Goal: Check status: Check status

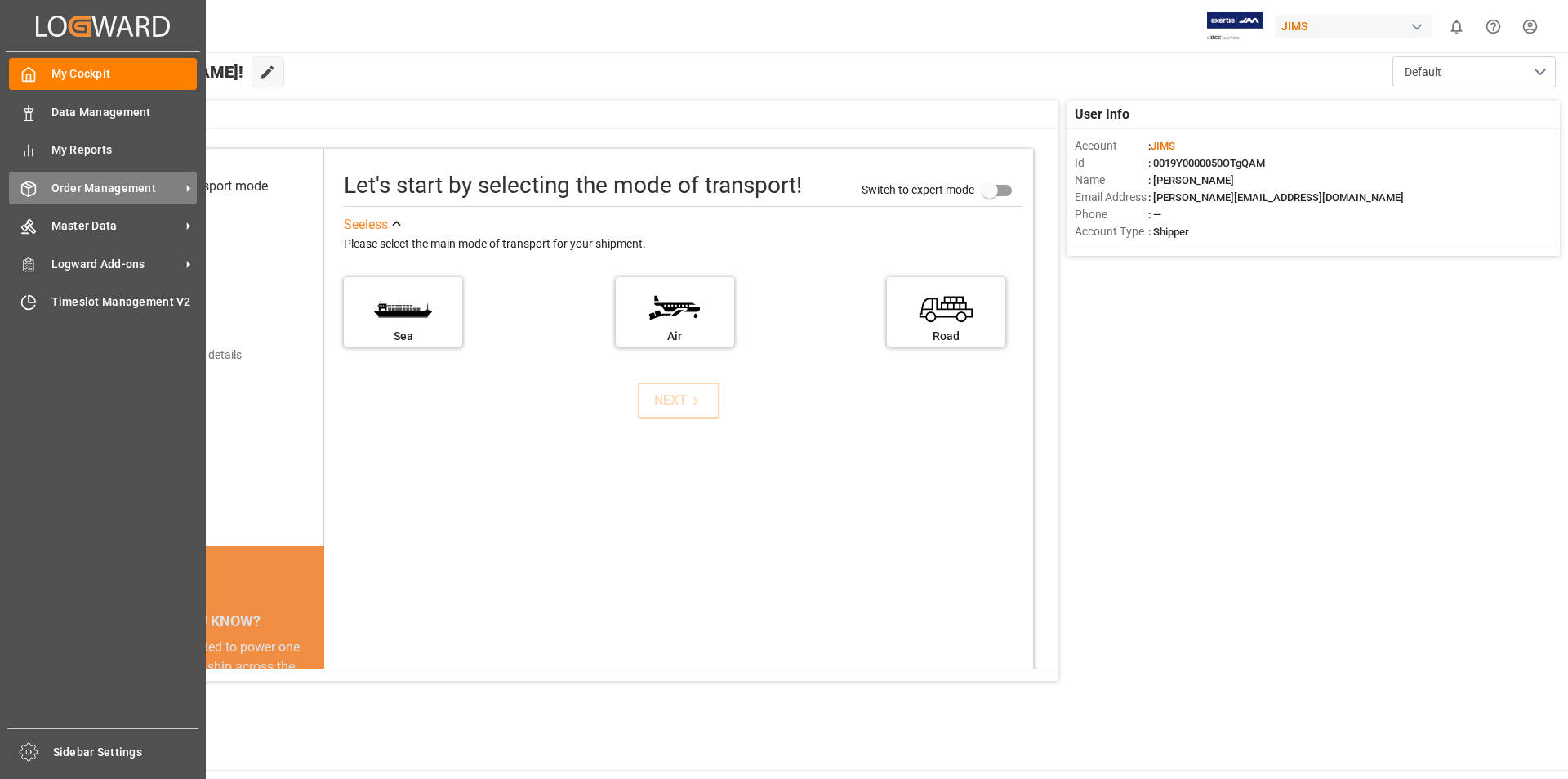
click at [187, 190] on icon at bounding box center [188, 188] width 3 height 8
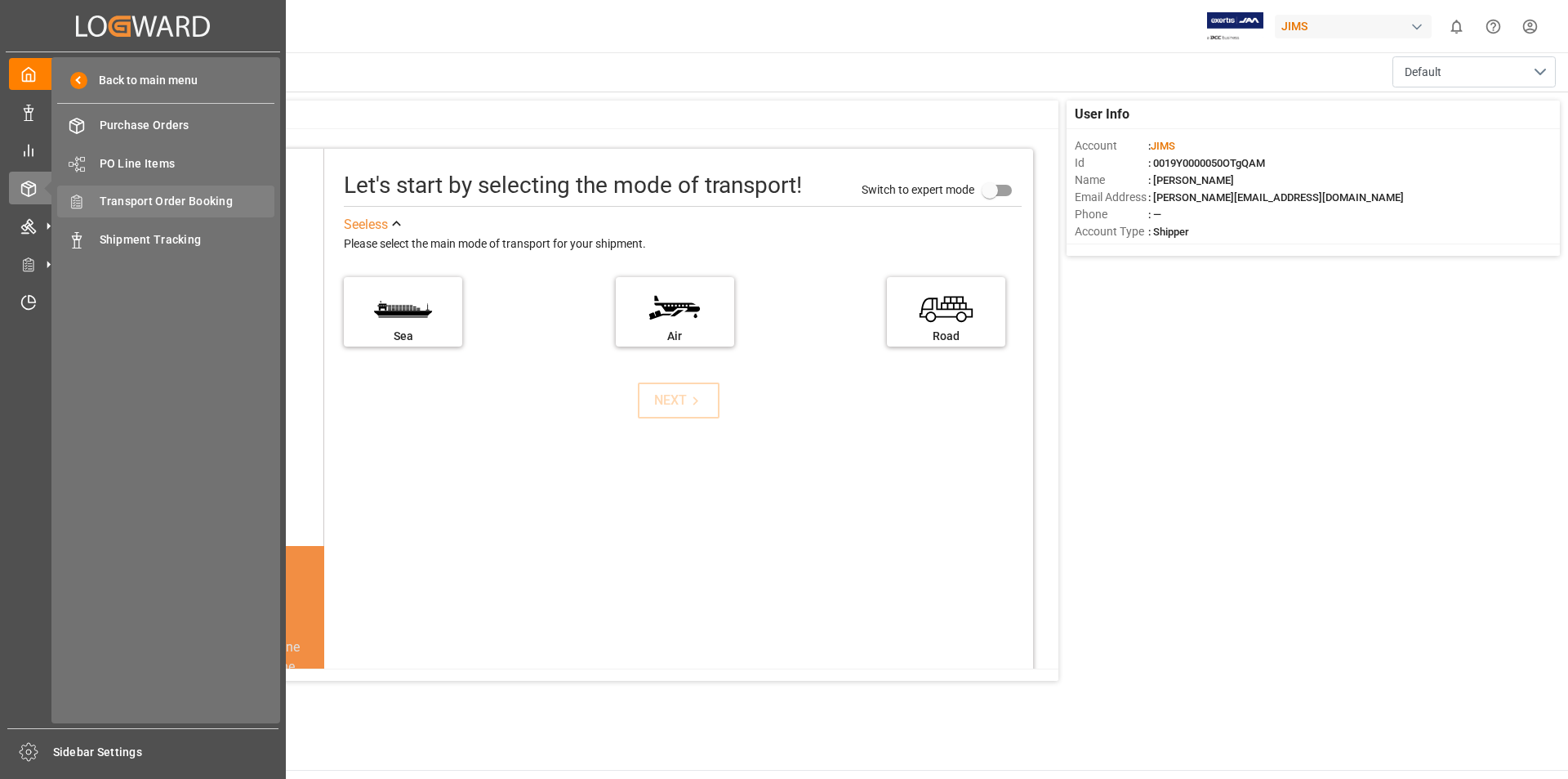
click at [219, 198] on span "Transport Order Booking" at bounding box center [187, 201] width 176 height 17
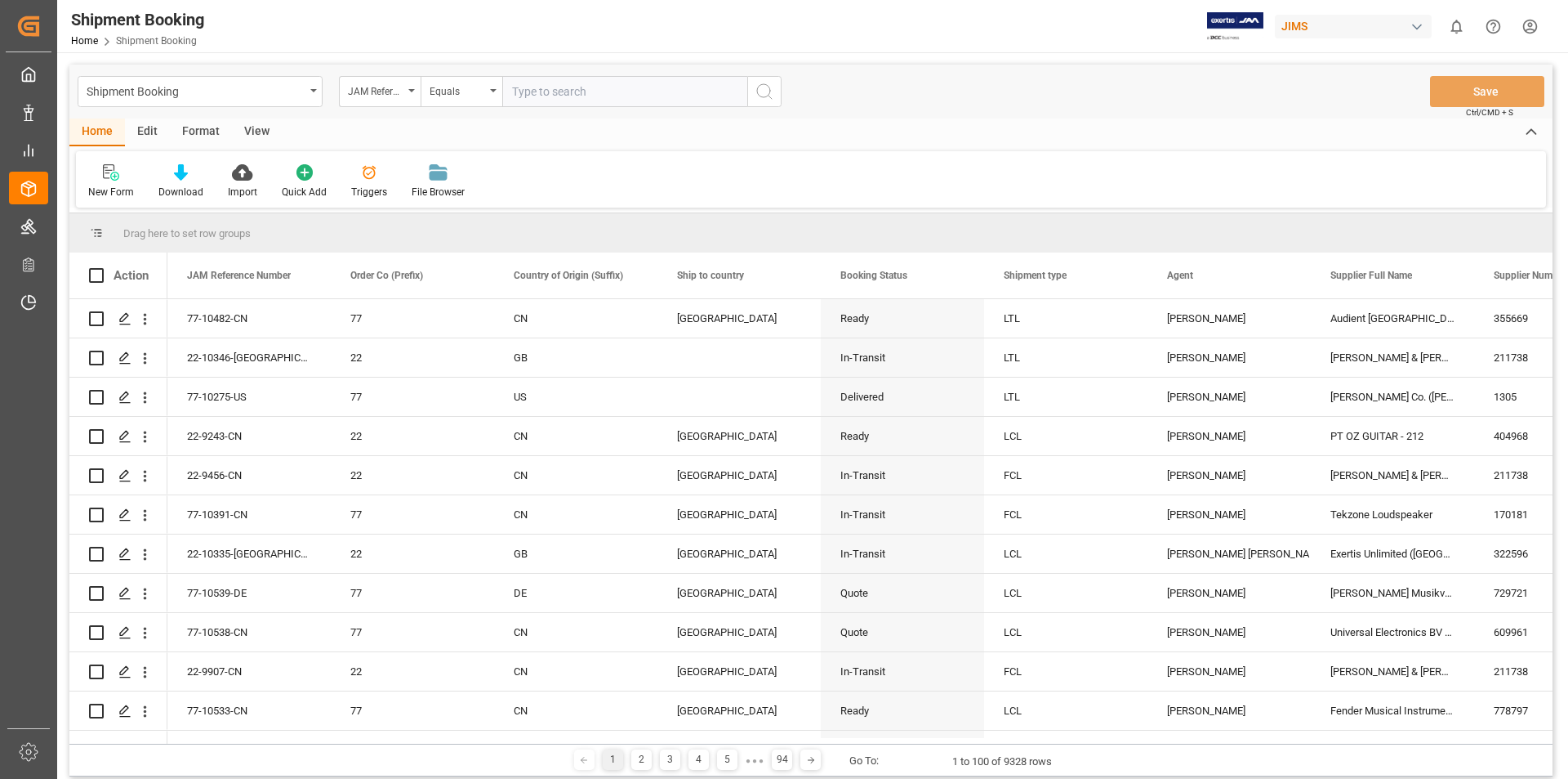
click at [573, 93] on input "text" at bounding box center [624, 91] width 245 height 31
type input "22-9192-CN"
click at [764, 94] on icon "search button" at bounding box center [764, 91] width 19 height 19
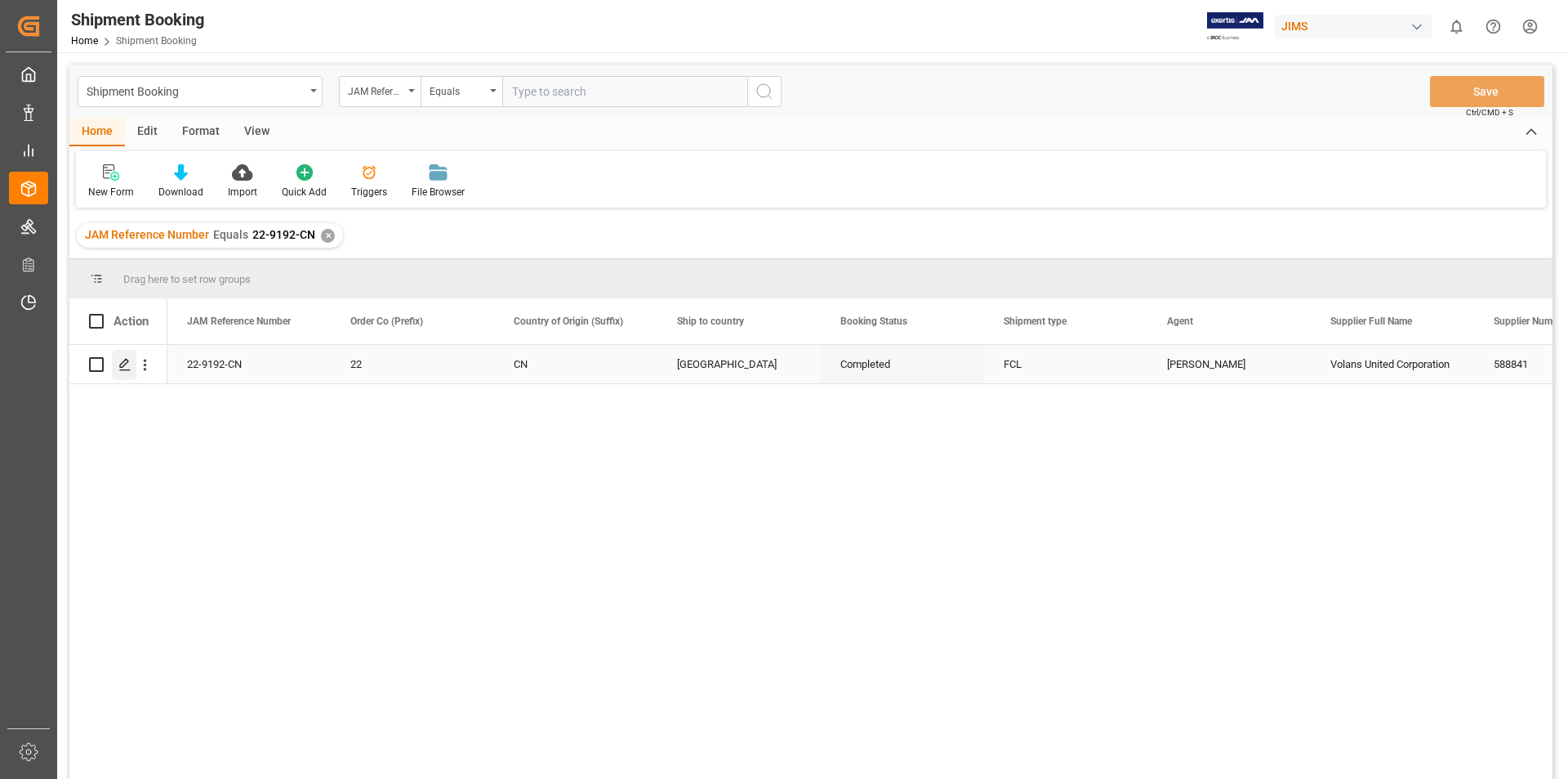
click at [124, 363] on icon "Press SPACE to select this row." at bounding box center [125, 365] width 13 height 13
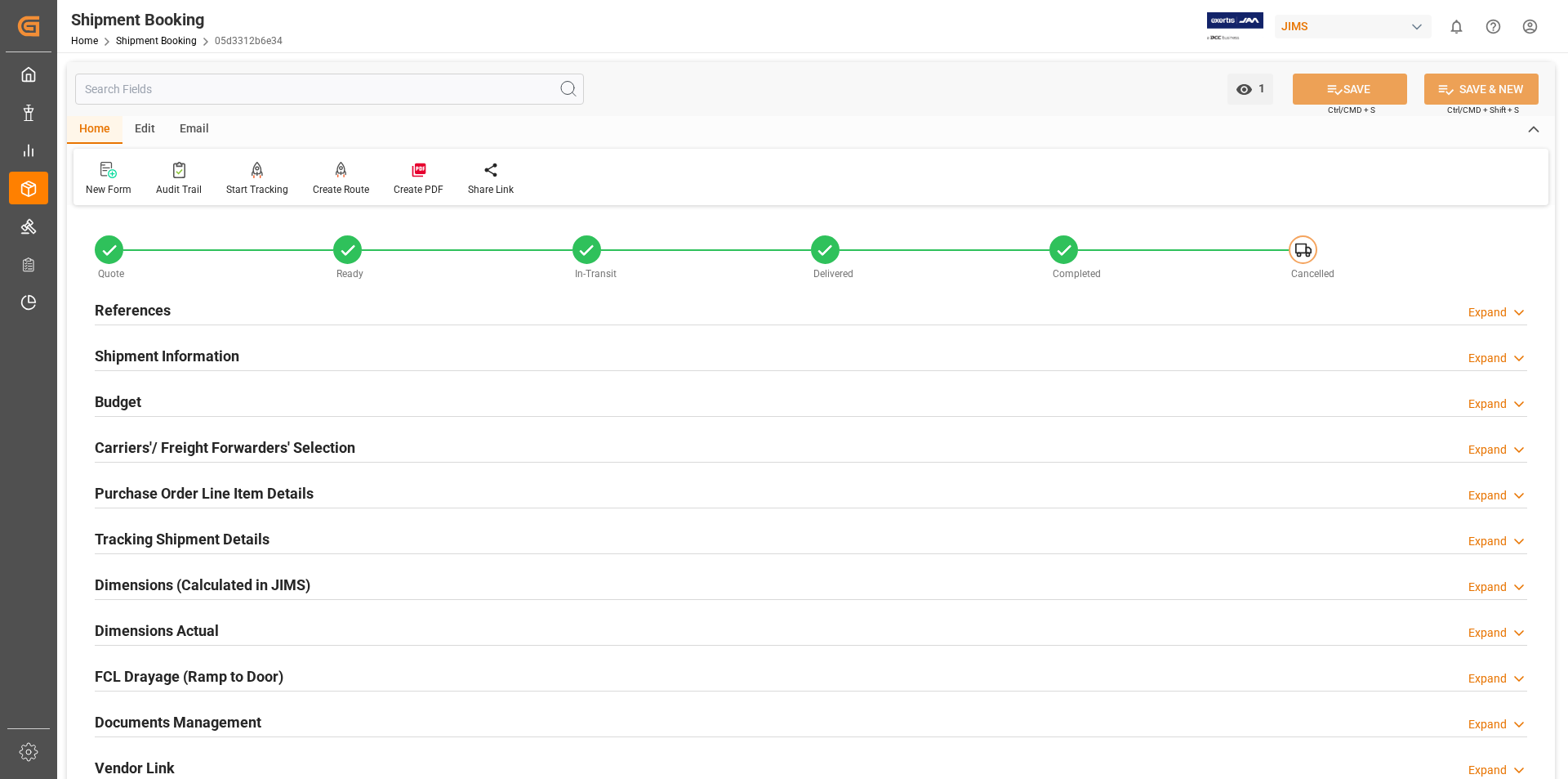
click at [156, 720] on h2 "Documents Management" at bounding box center [178, 722] width 166 height 22
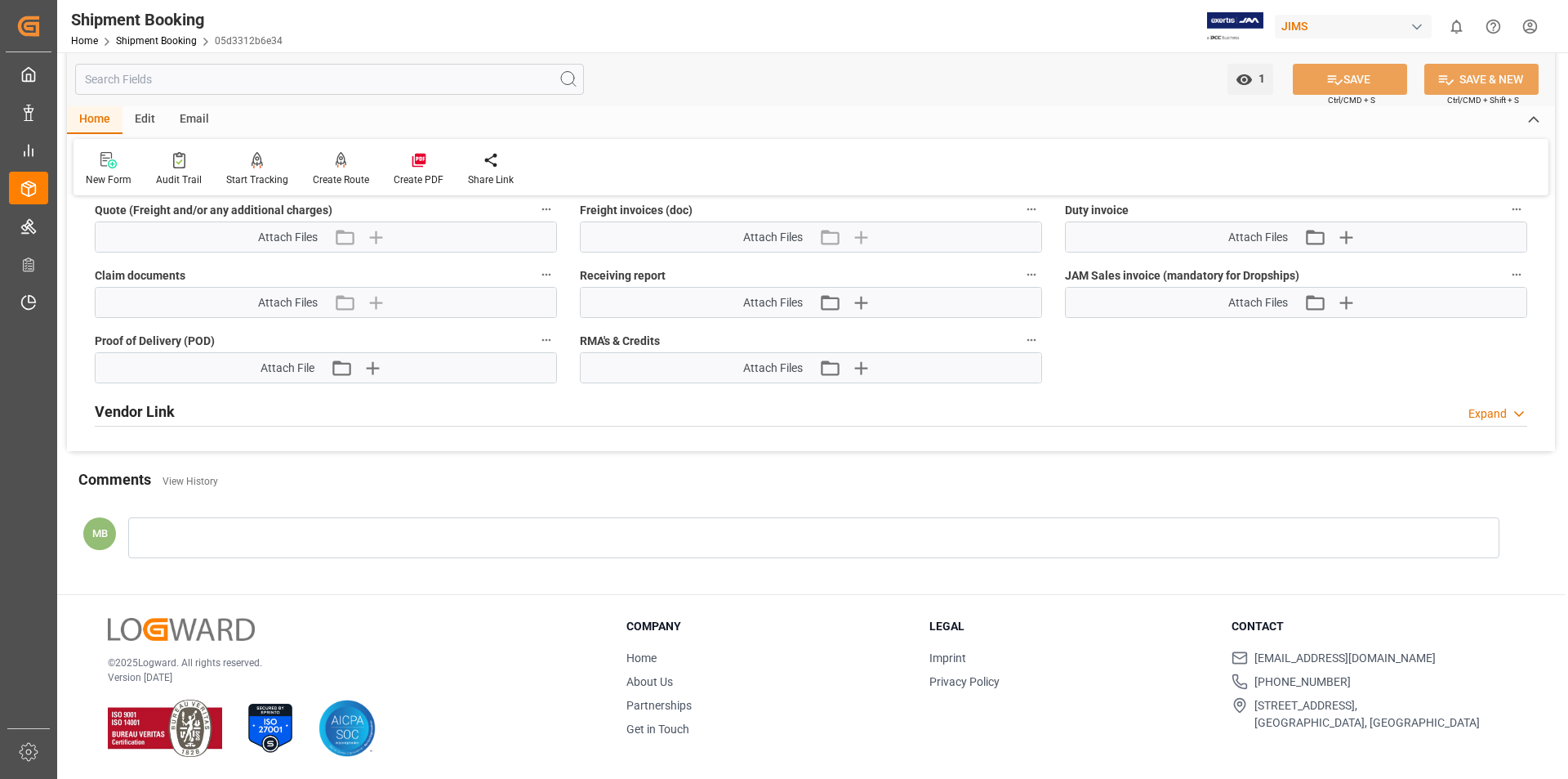
scroll to position [516, 0]
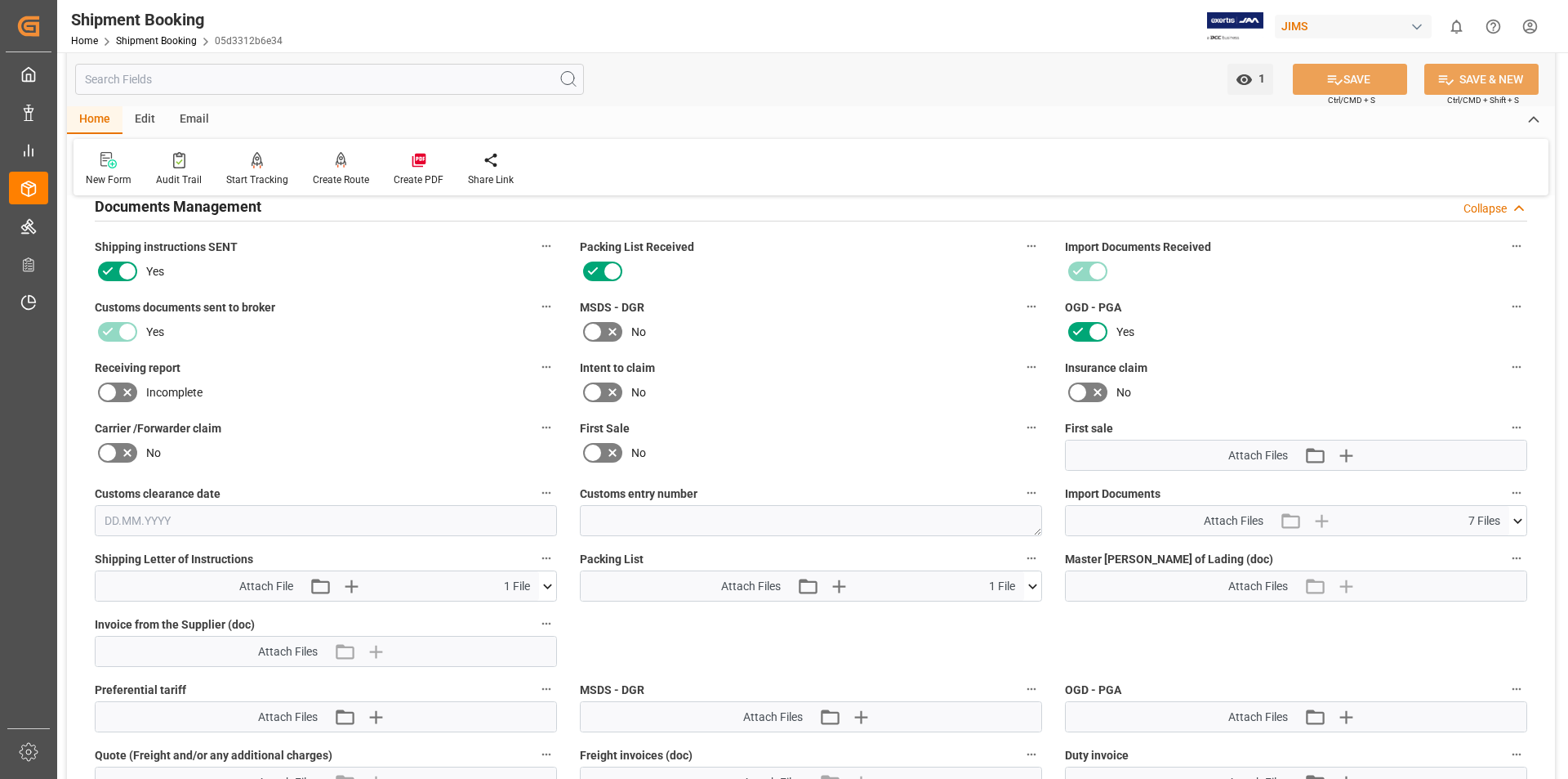
click at [546, 590] on icon at bounding box center [547, 586] width 17 height 17
click at [513, 615] on icon at bounding box center [504, 617] width 17 height 17
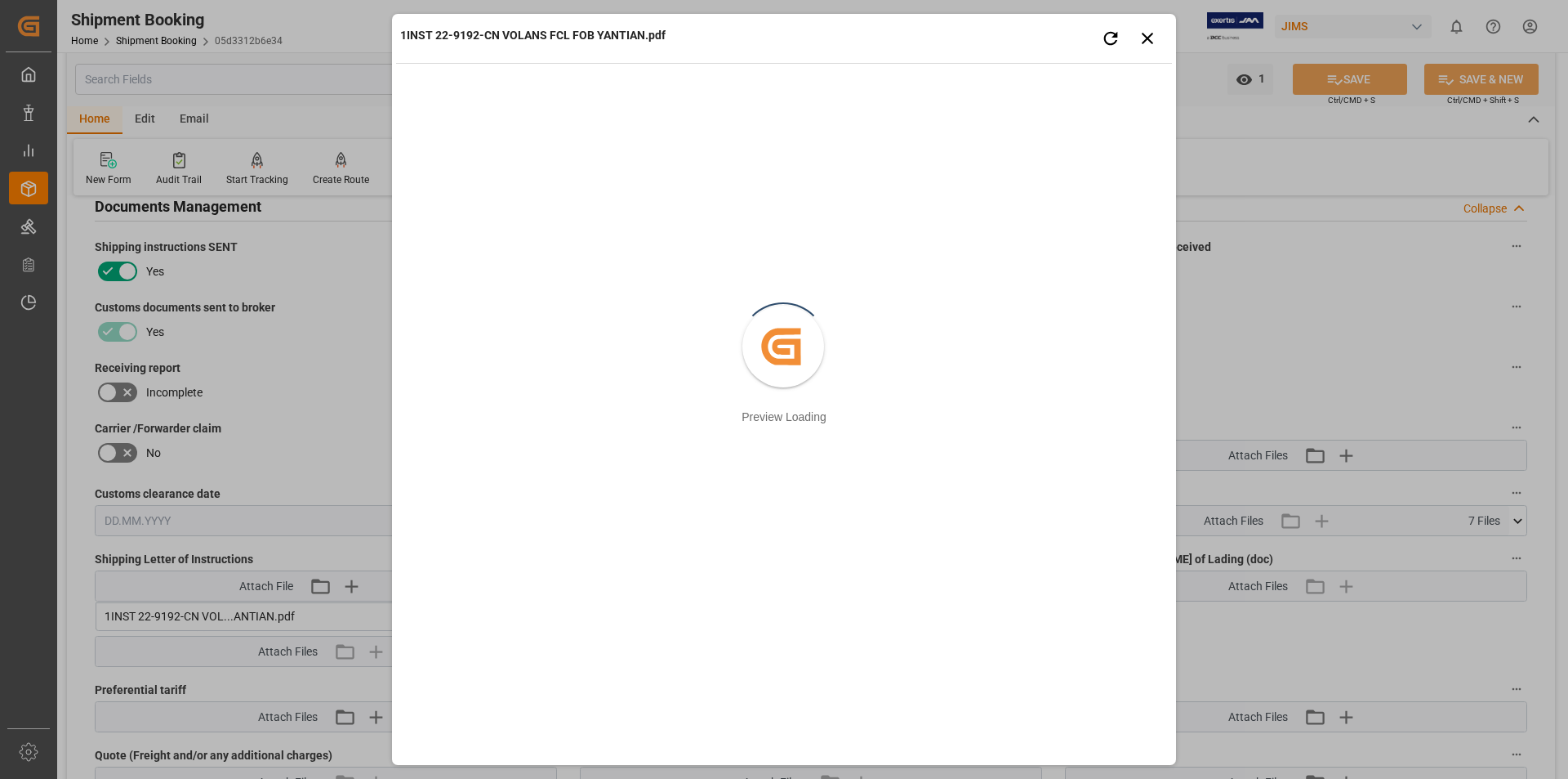
click at [363, 511] on div "1INST 22-9192-CN VOLANS FCL FOB YANTIAN.pdf Retry Close preview Created by potr…" at bounding box center [784, 390] width 1568 height 779
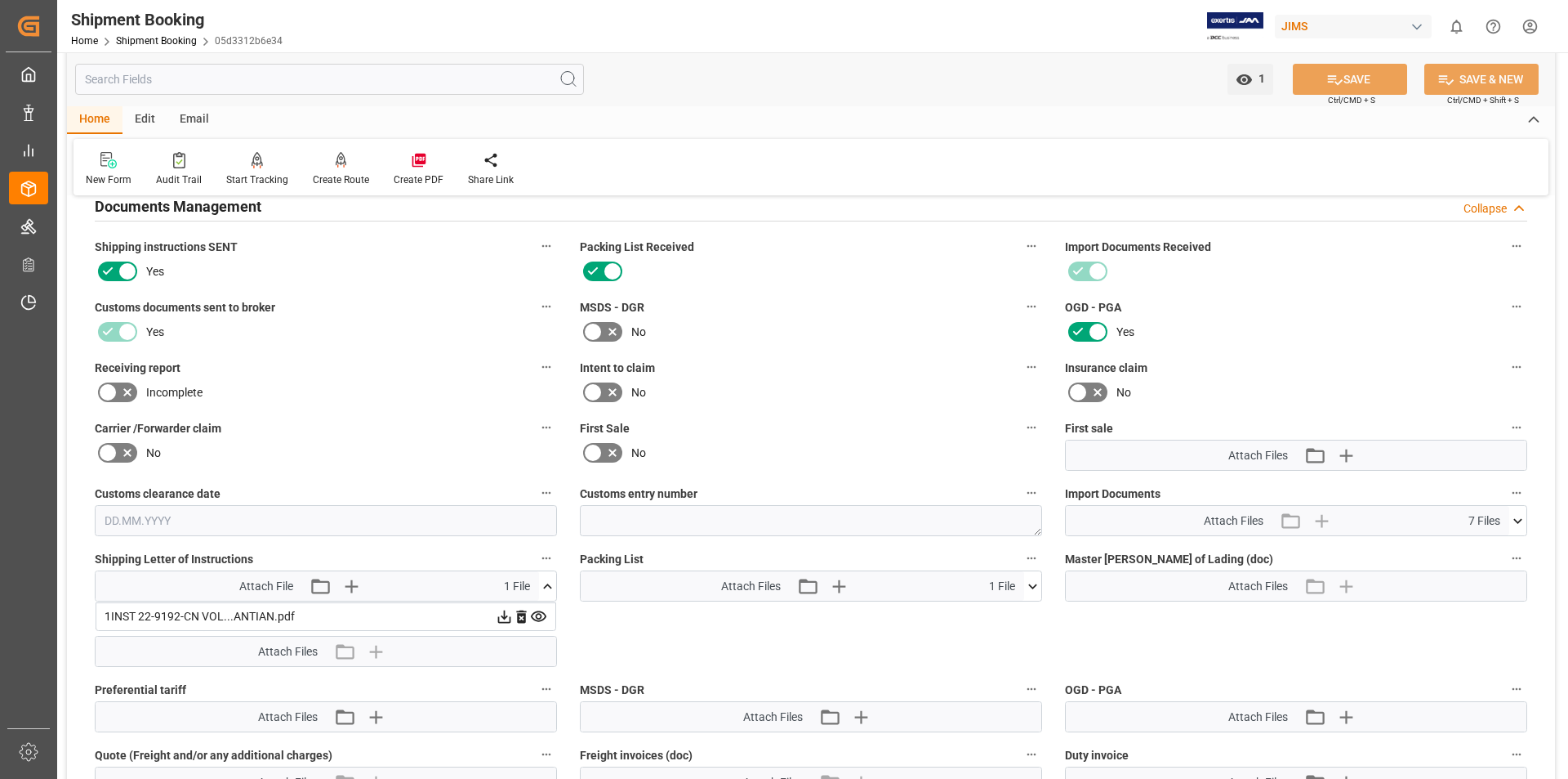
click at [1030, 586] on icon at bounding box center [1032, 586] width 17 height 17
click at [511, 614] on icon at bounding box center [505, 617] width 13 height 13
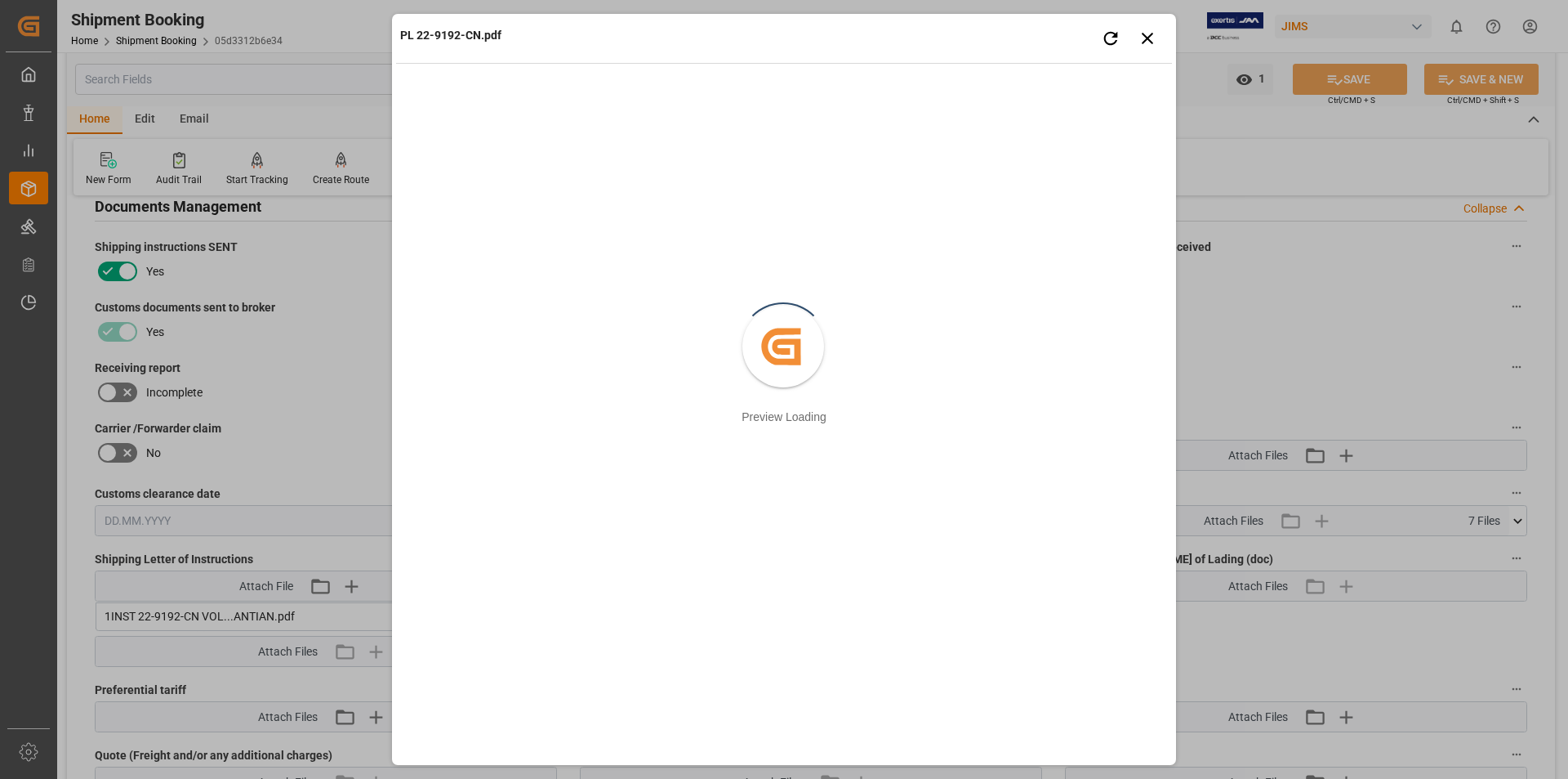
click at [330, 414] on div "PL 22-9192-CN.pdf Retry Close preview Created by potrace 1.15, written by [PERS…" at bounding box center [784, 390] width 1568 height 779
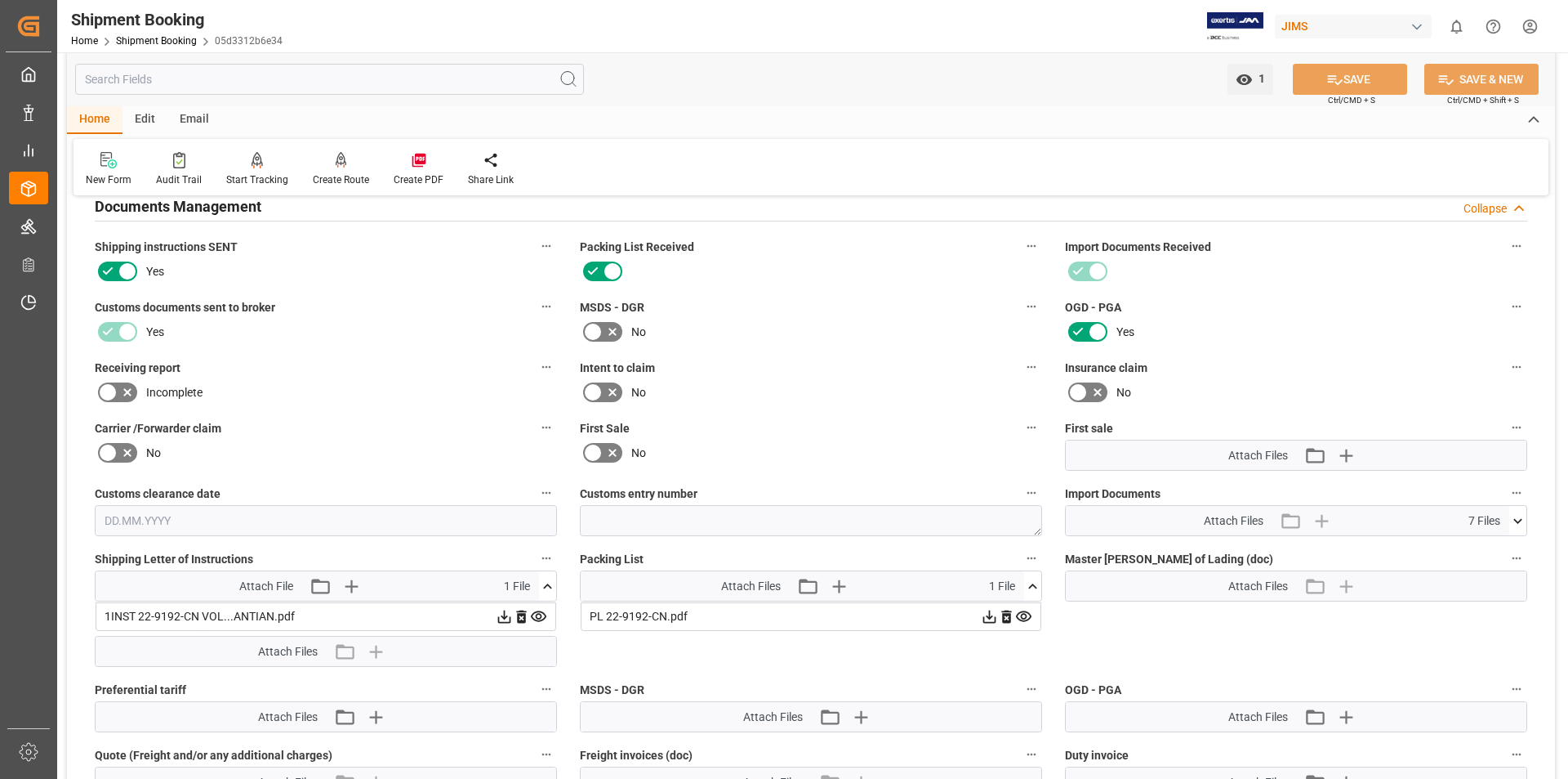
click at [1519, 522] on icon at bounding box center [1518, 521] width 17 height 17
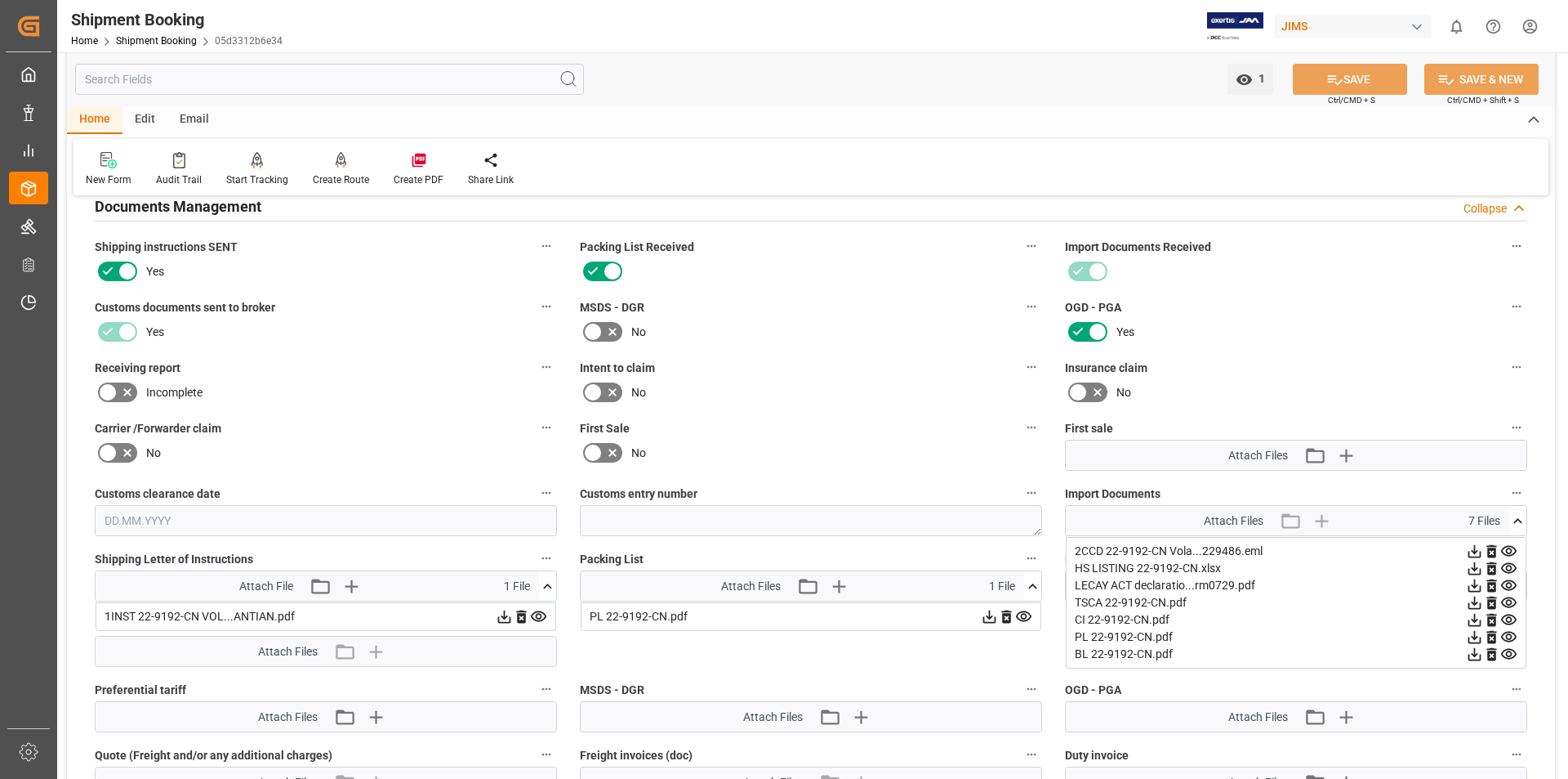
click at [1483, 618] on icon at bounding box center [1475, 620] width 17 height 17
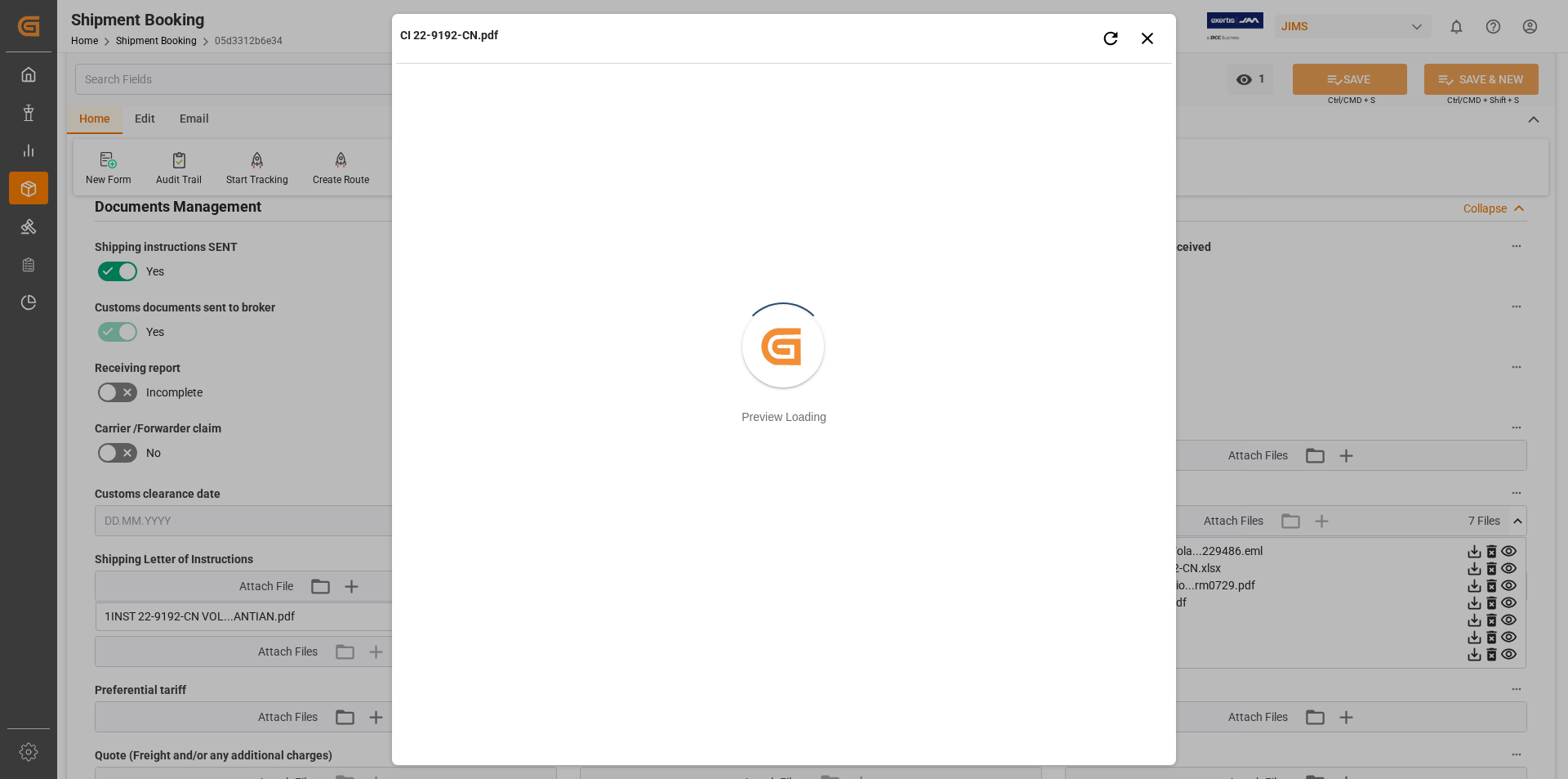
click at [1472, 618] on div "CI 22-9192-CN.pdf Retry Close preview Created by potrace 1.15, written by [PERS…" at bounding box center [784, 390] width 1568 height 779
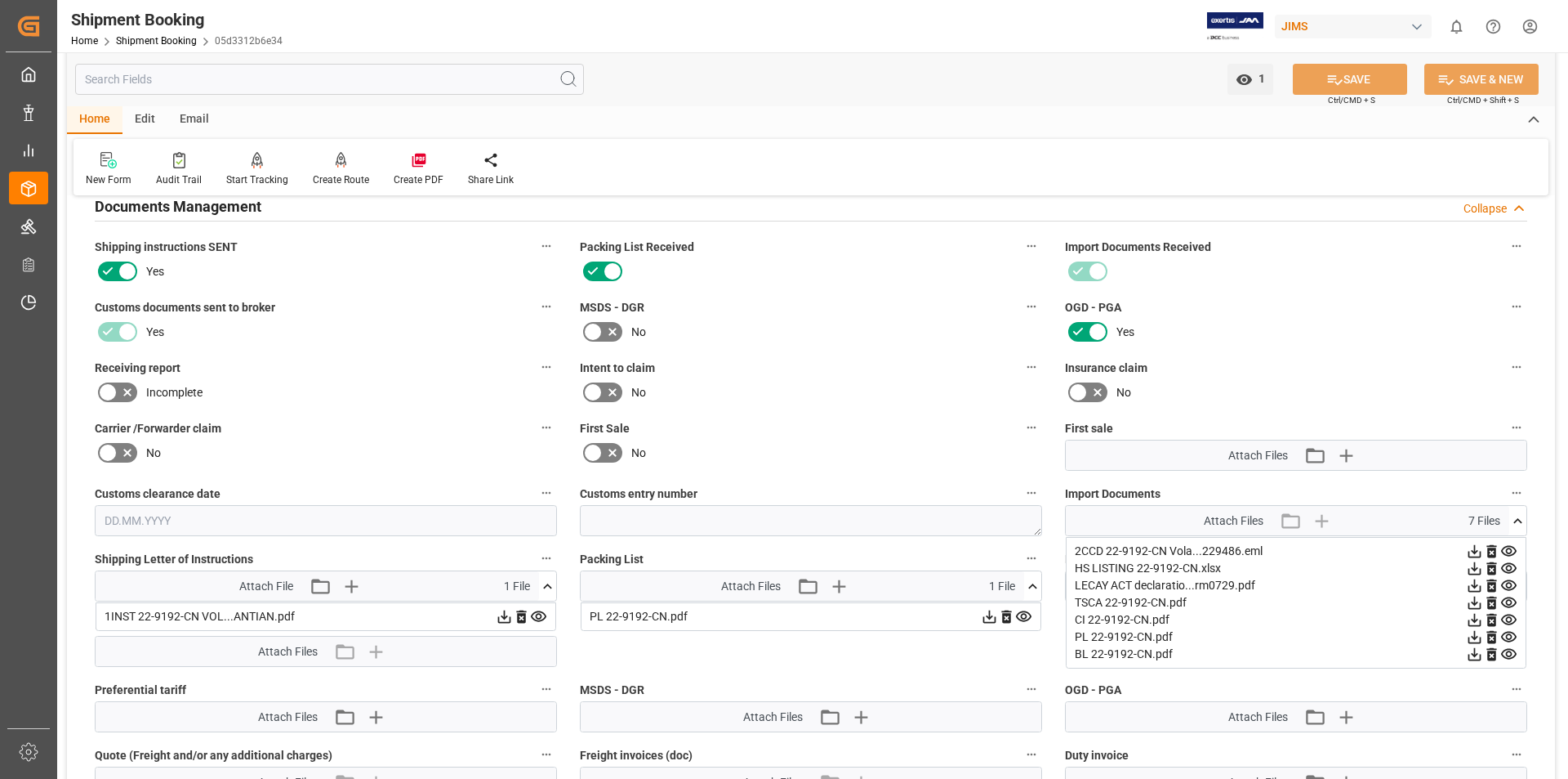
click at [1474, 621] on icon at bounding box center [1476, 621] width 13 height 13
drag, startPoint x: 871, startPoint y: 289, endPoint x: 900, endPoint y: 272, distance: 33.6
click at [871, 289] on div "Packing List Received" at bounding box center [810, 260] width 485 height 61
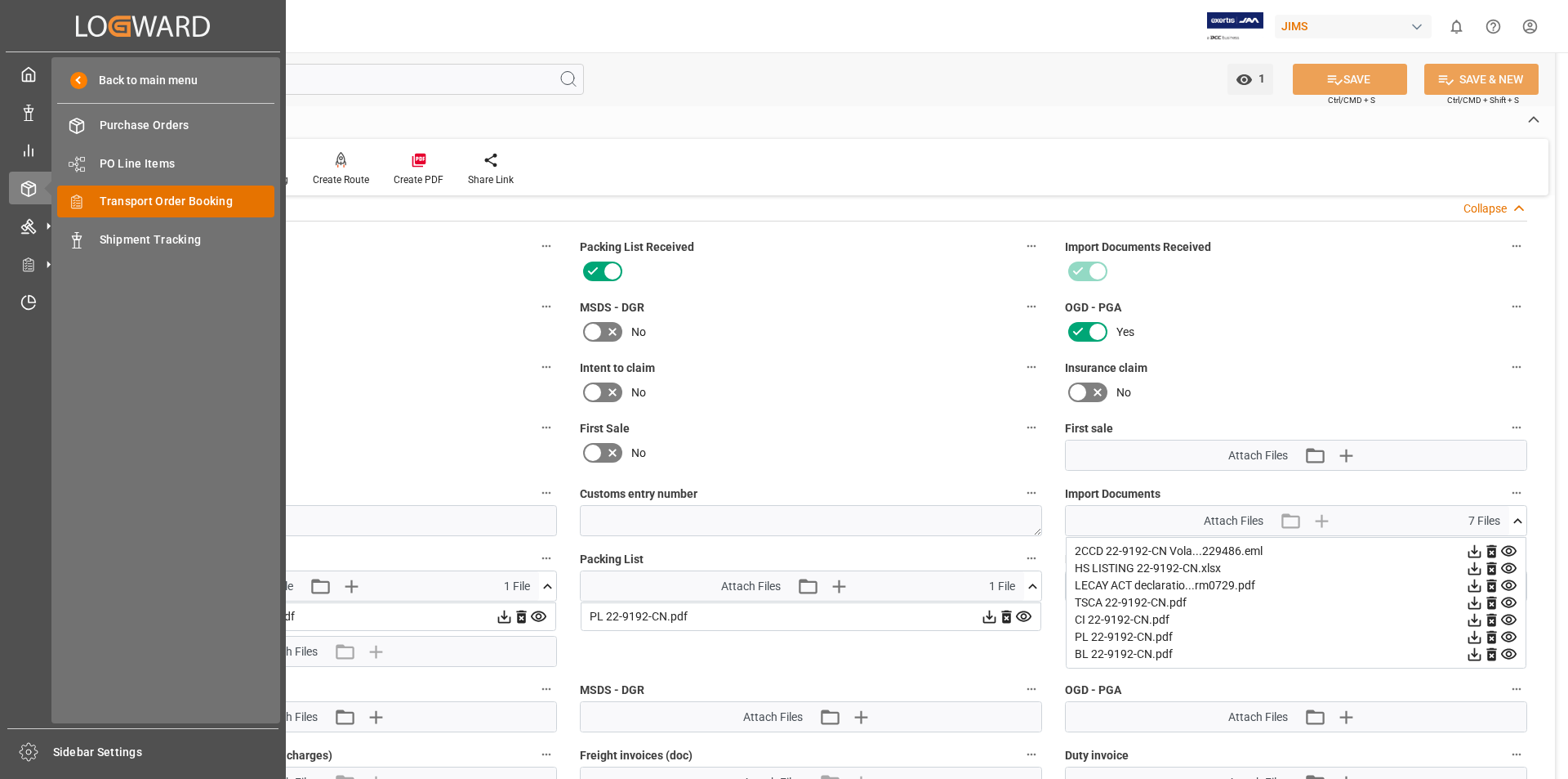
click at [230, 192] on div "Transport Order Booking Transport Order Booking" at bounding box center [166, 202] width 217 height 32
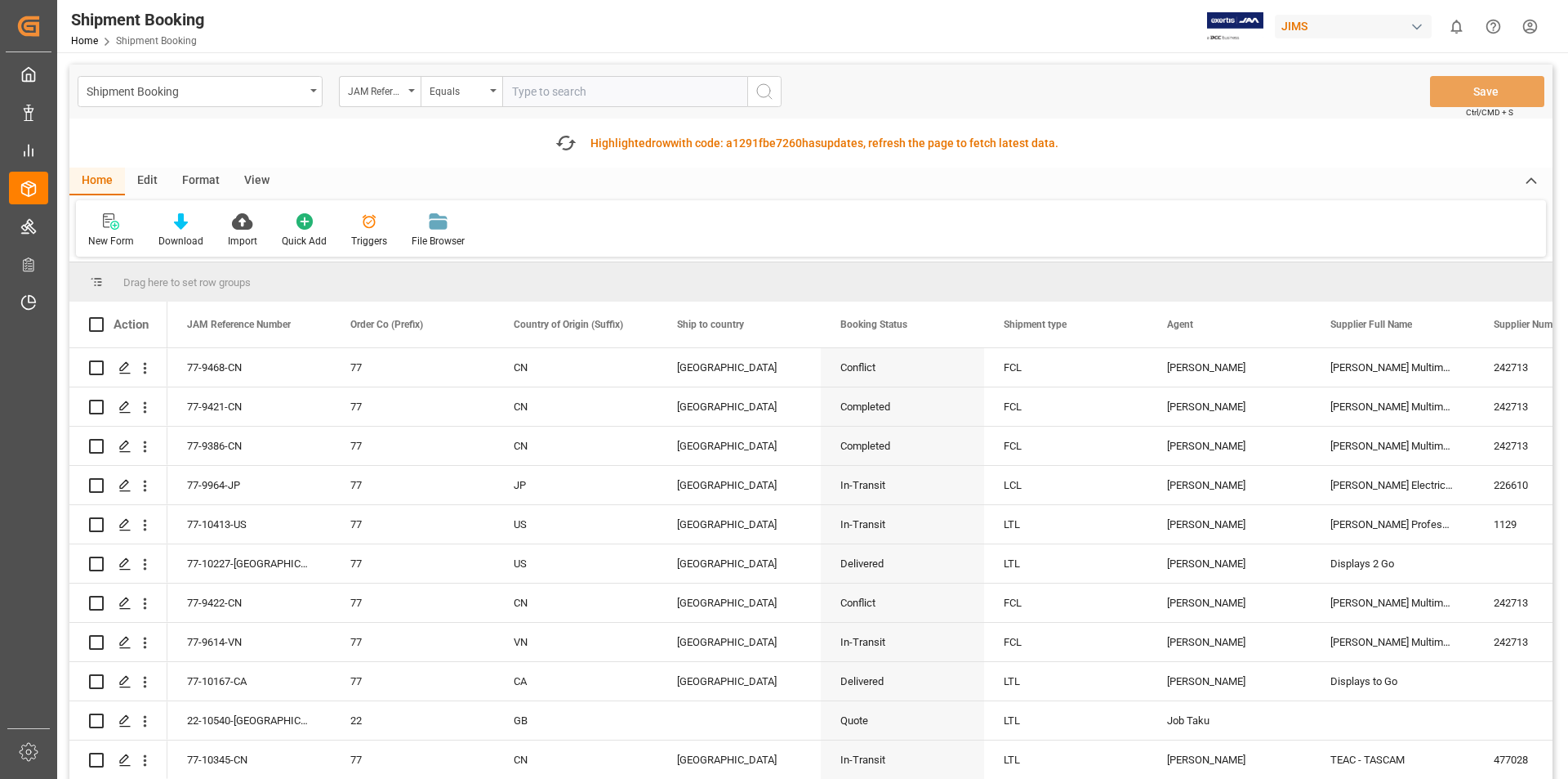
click at [533, 96] on input "text" at bounding box center [624, 91] width 245 height 31
type input "22-10353-TW"
click at [761, 88] on icon "search button" at bounding box center [764, 91] width 19 height 19
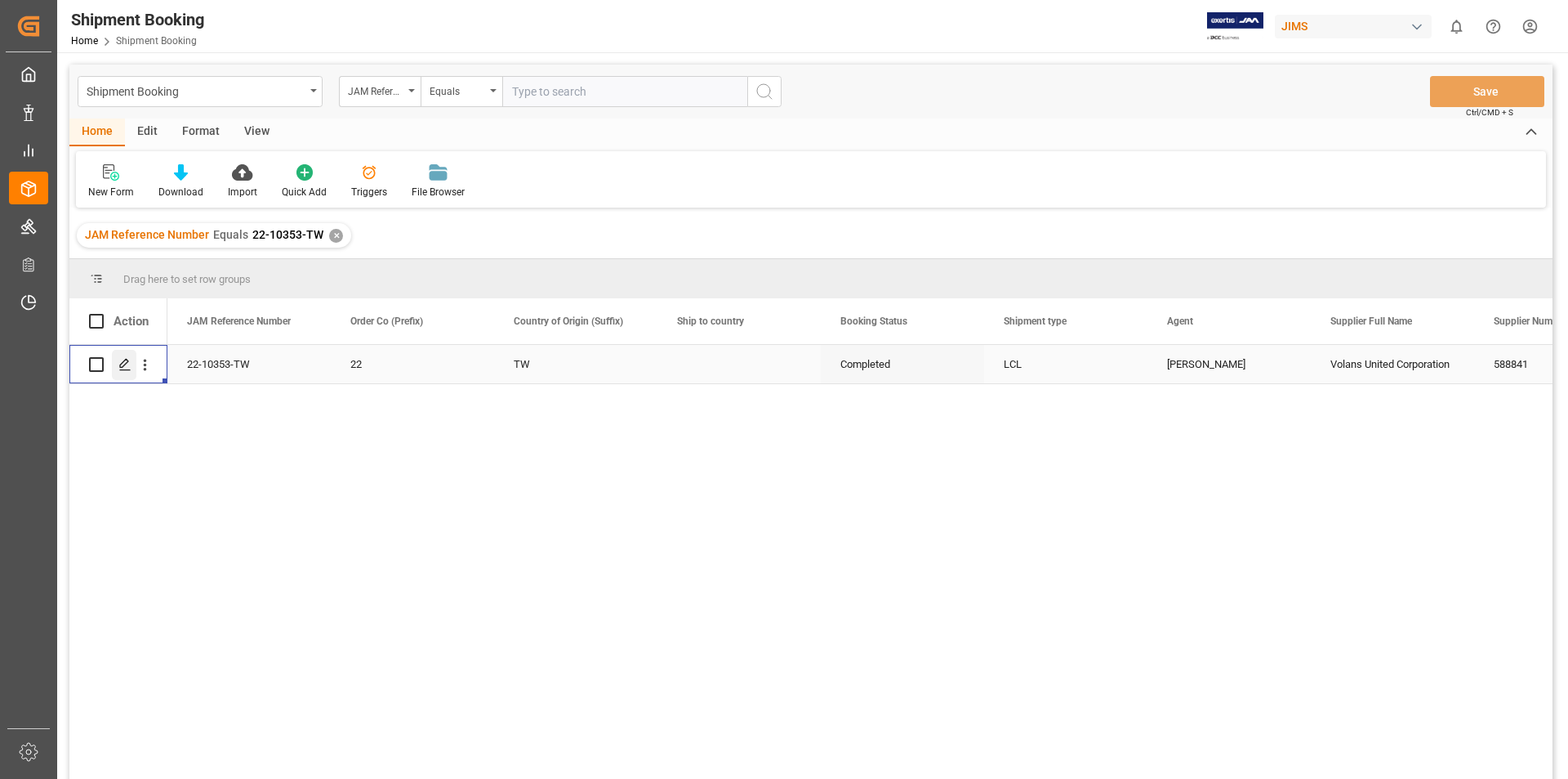
click at [124, 368] on icon "Press SPACE to select this row." at bounding box center [125, 365] width 13 height 13
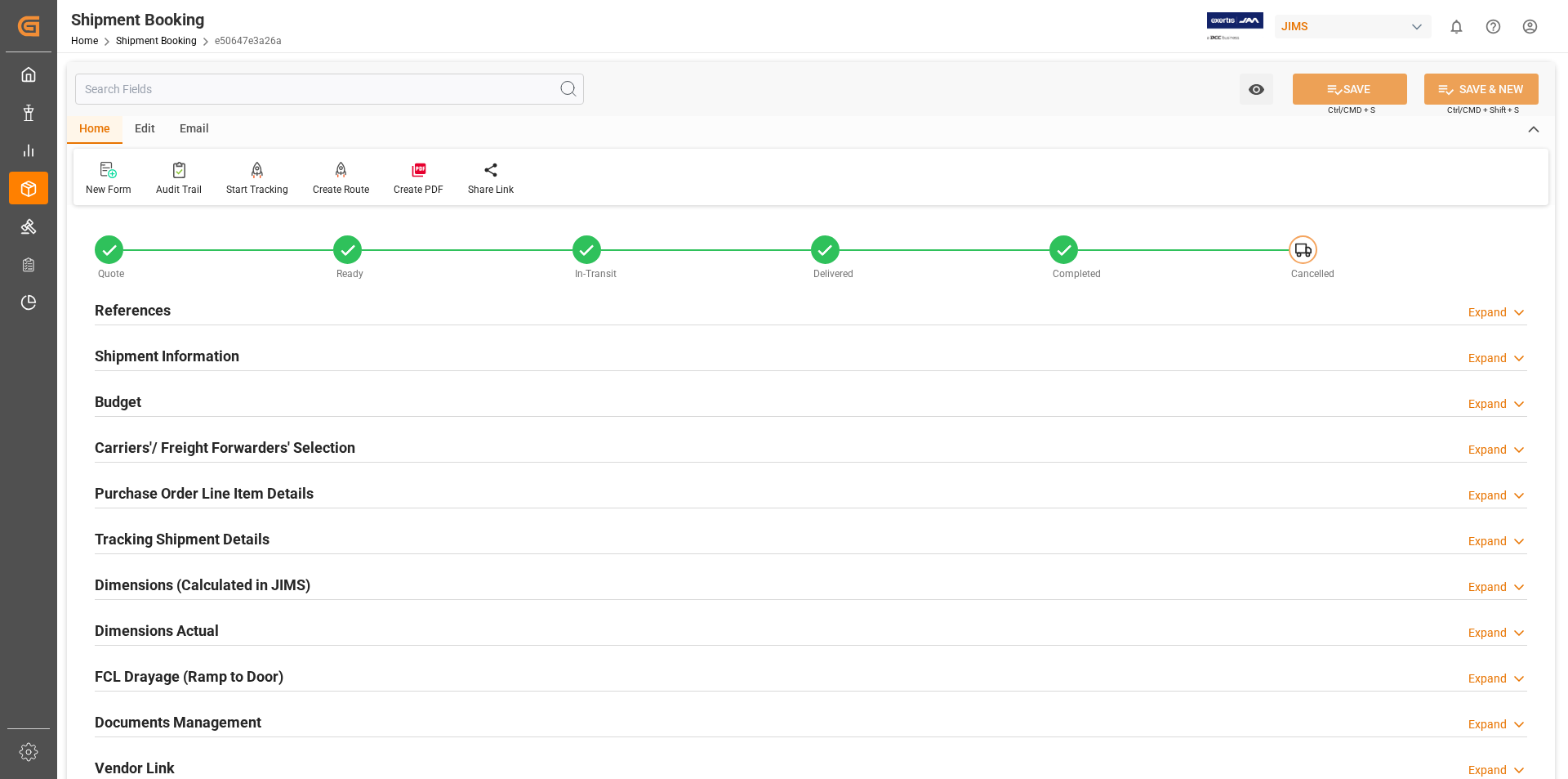
click at [166, 715] on h2 "Documents Management" at bounding box center [178, 722] width 166 height 22
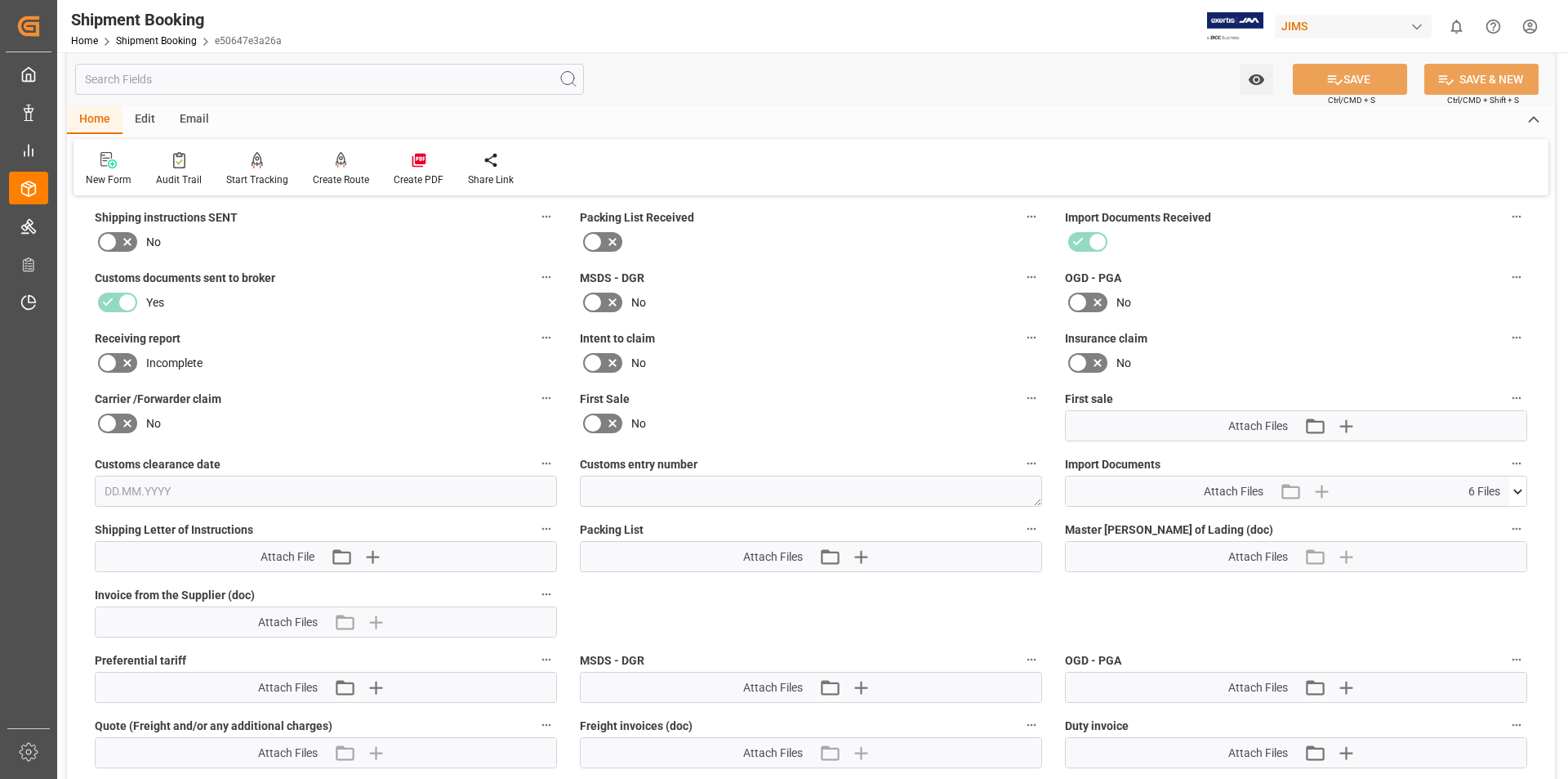
click at [1519, 490] on icon at bounding box center [1518, 491] width 17 height 17
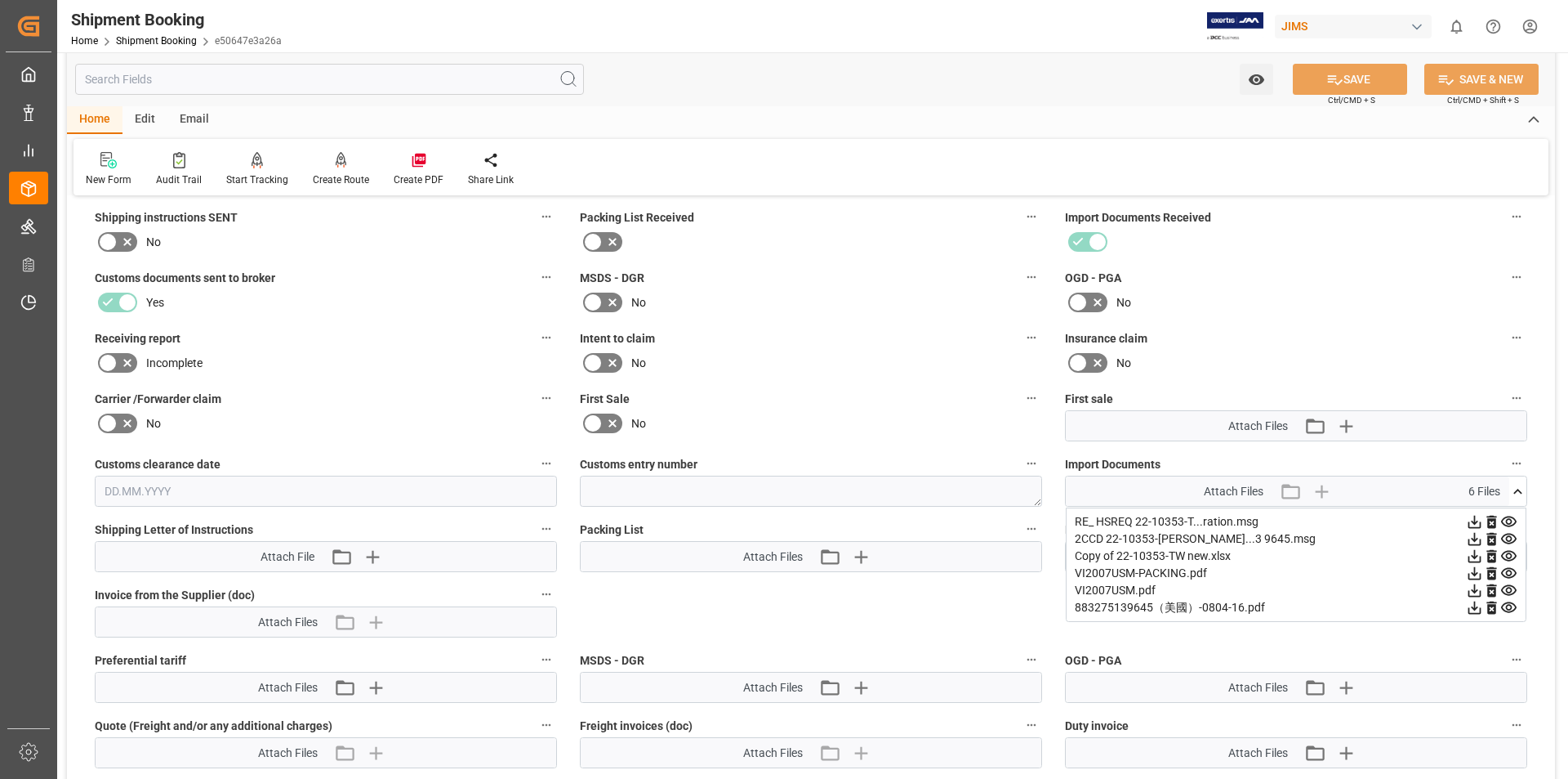
click at [1481, 521] on icon at bounding box center [1476, 522] width 13 height 13
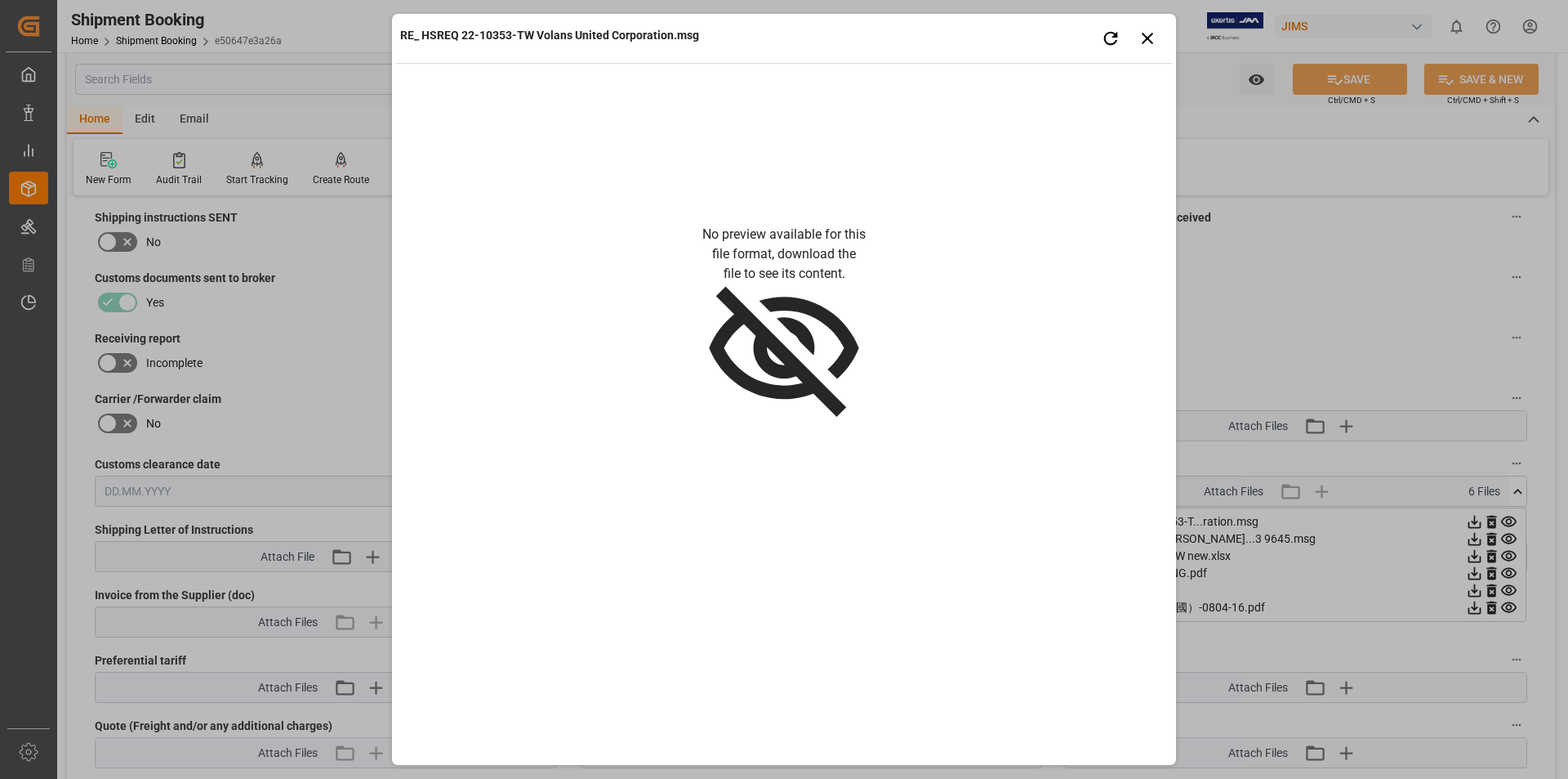
click at [1512, 534] on div "RE_ HSREQ 22-10353-TW Volans United Corporation.msg Retry Close preview No prev…" at bounding box center [784, 390] width 1568 height 779
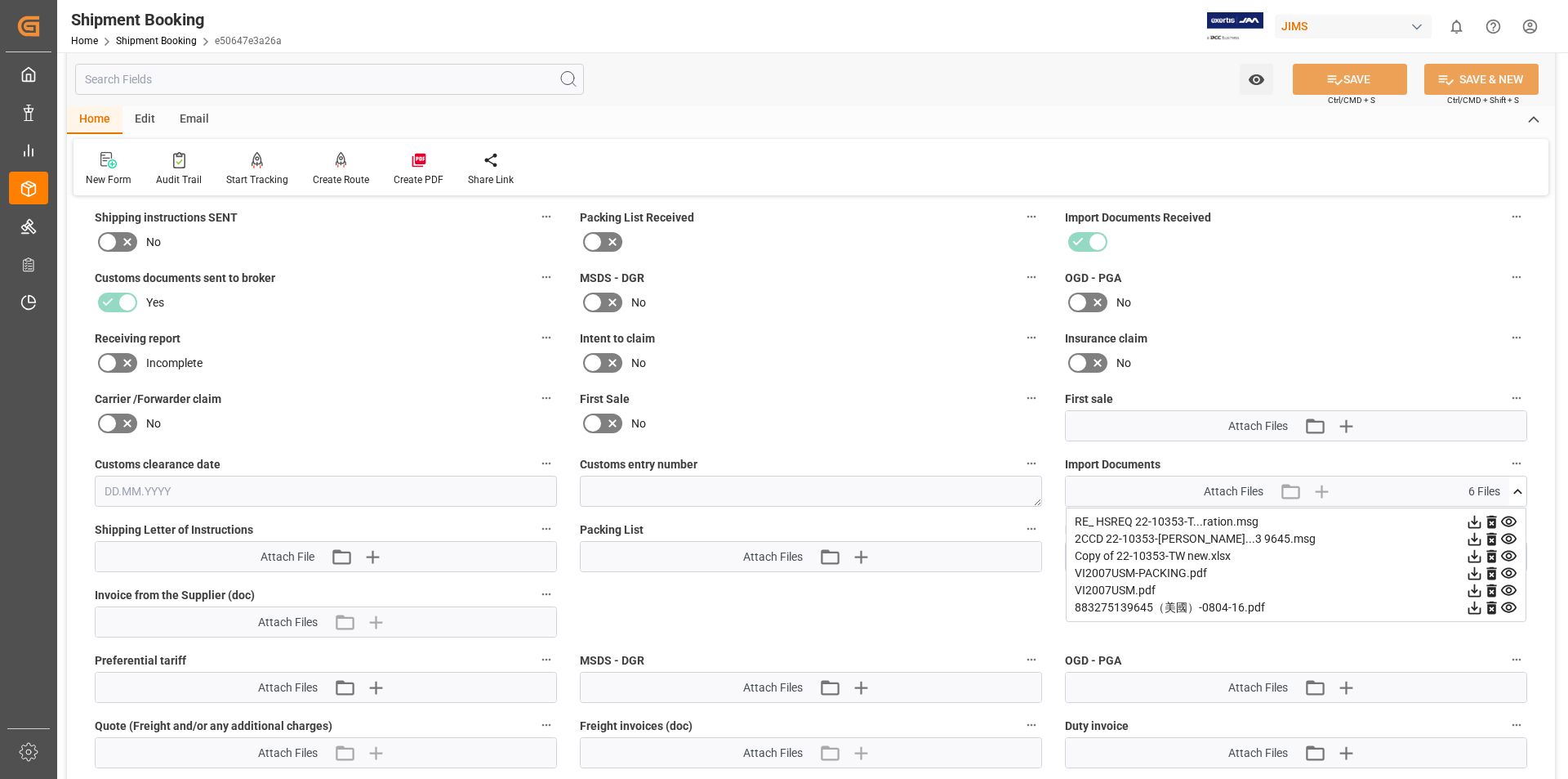
click at [1481, 537] on icon at bounding box center [1476, 539] width 13 height 13
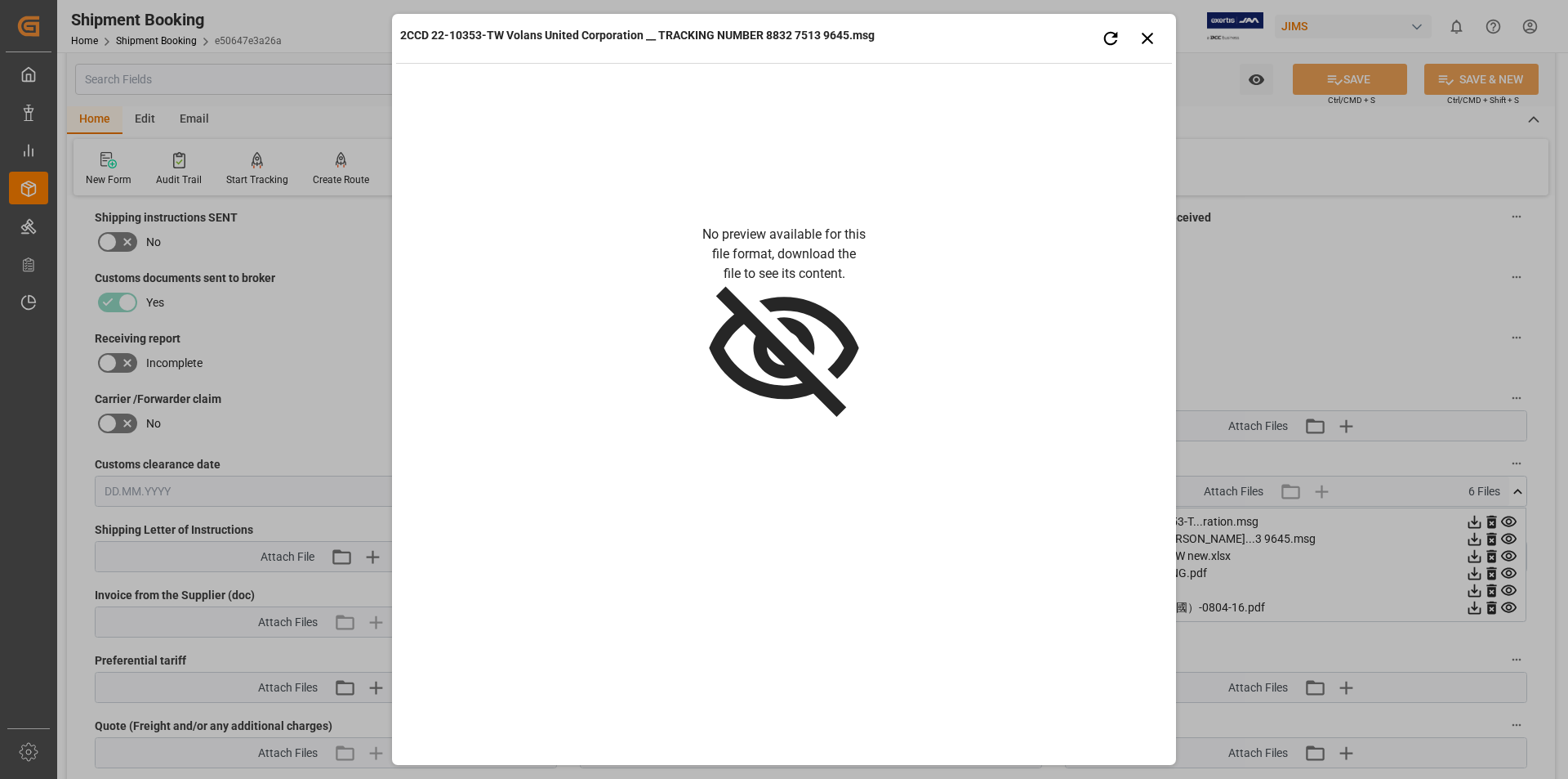
click at [1509, 554] on div "2CCD 22-10353-TW Volans United Corporation __ TRACKING NUMBER 8832 7513 9645.ms…" at bounding box center [784, 390] width 1568 height 779
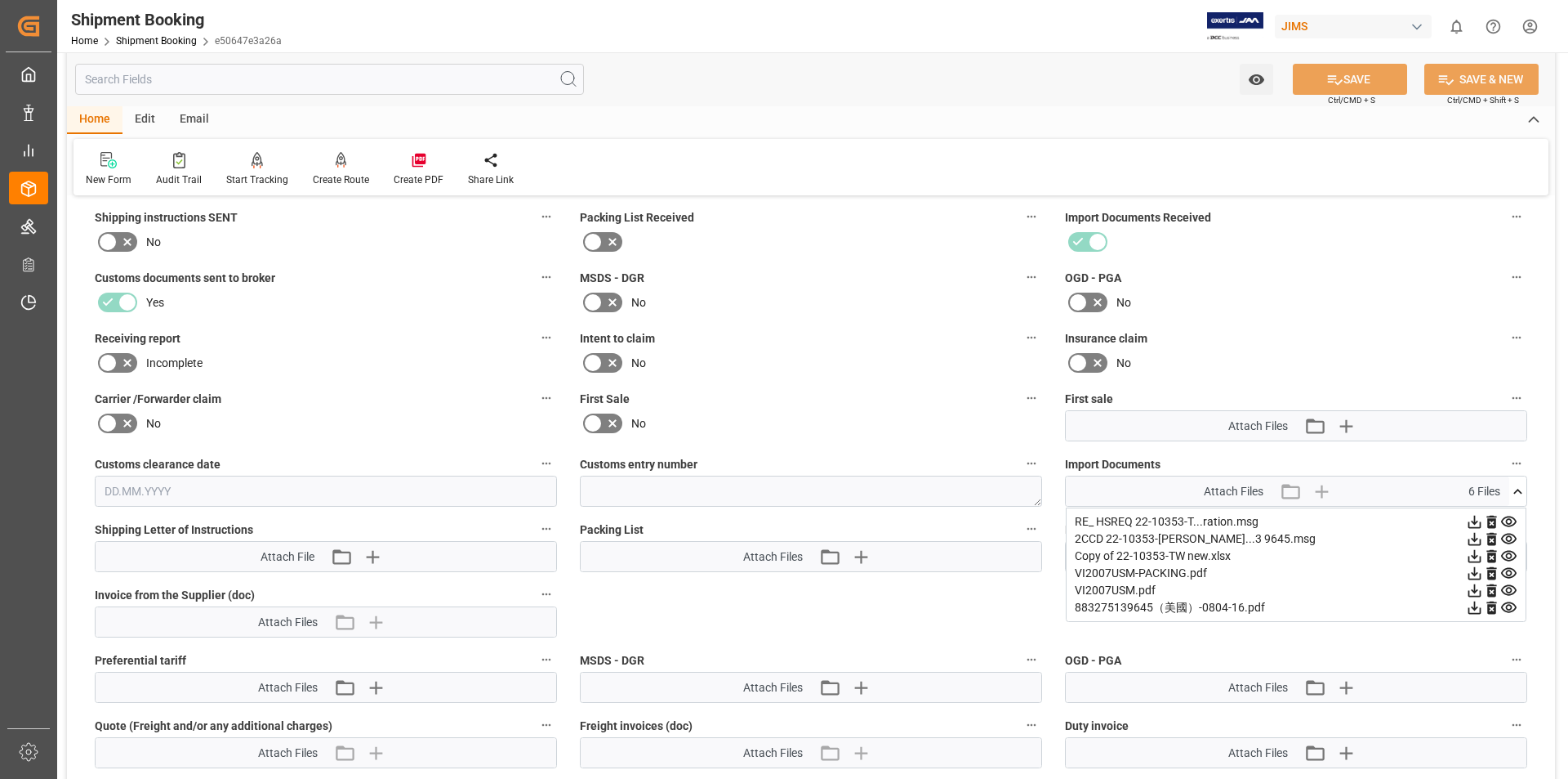
click at [1483, 554] on icon at bounding box center [1475, 556] width 17 height 17
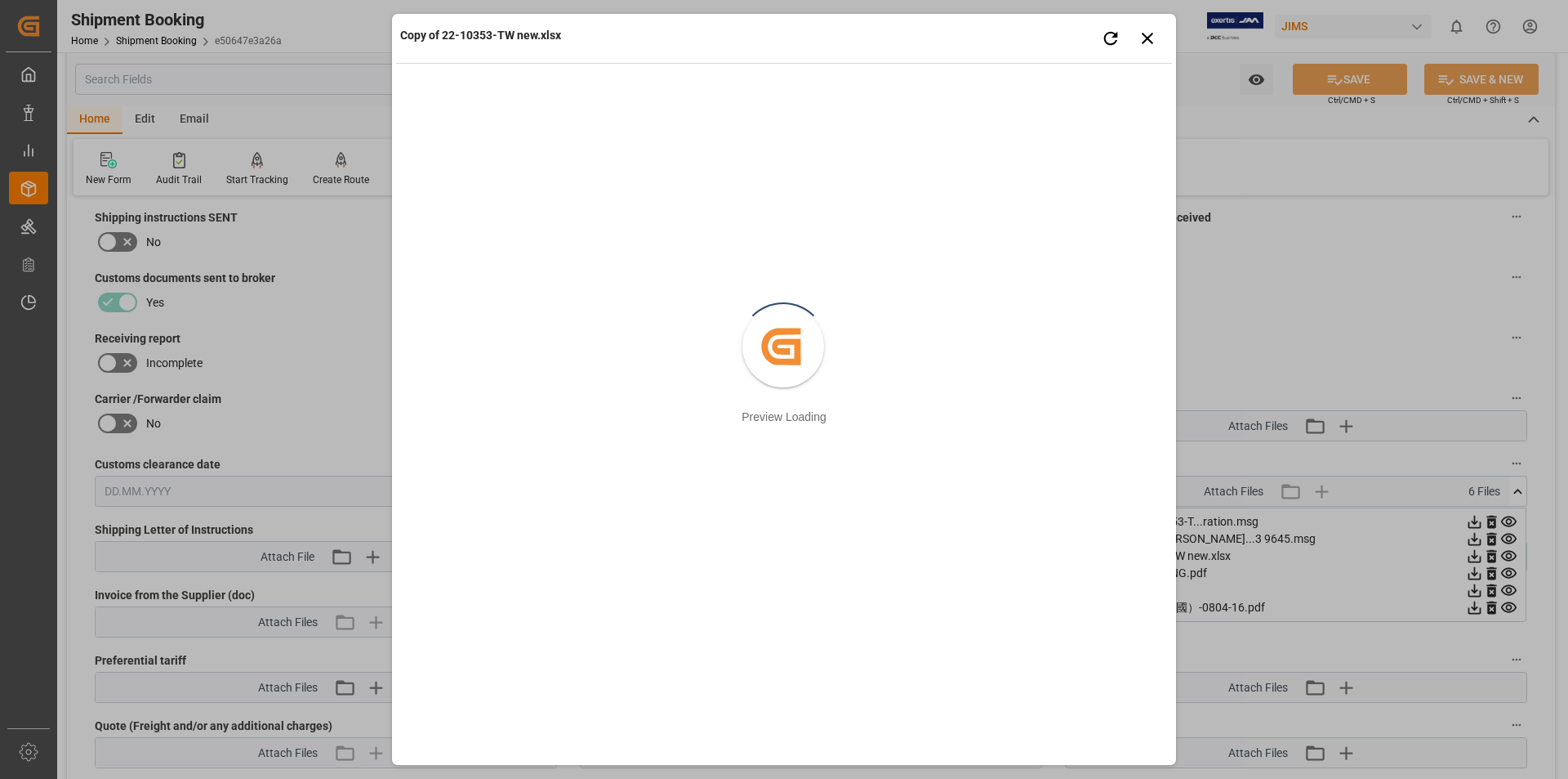
click at [1507, 568] on div "Copy of 22-10353-TW new.xlsx Retry Close preview Created by potrace 1.15, writt…" at bounding box center [784, 390] width 1568 height 779
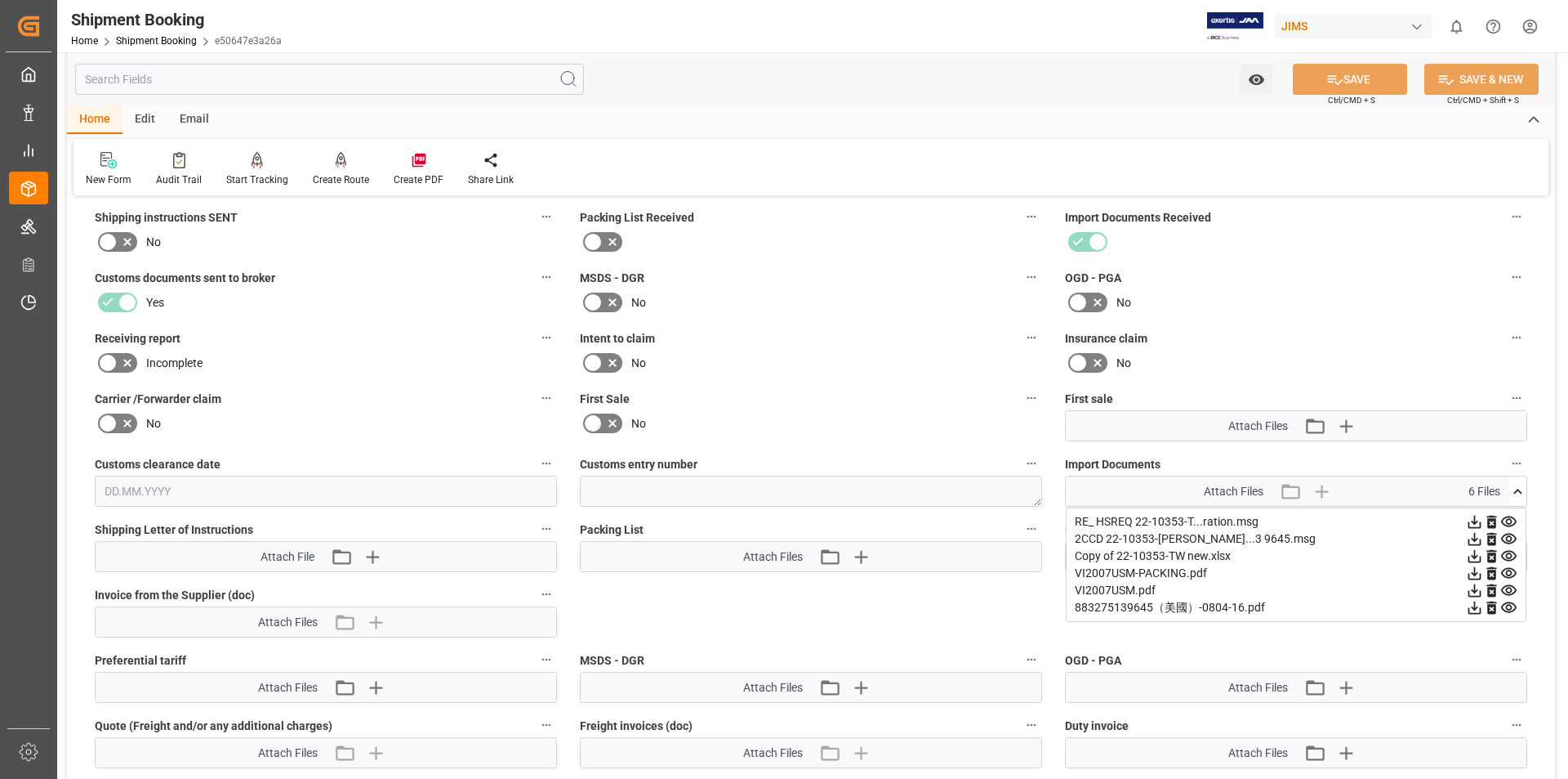
click at [1481, 568] on icon at bounding box center [1476, 574] width 13 height 13
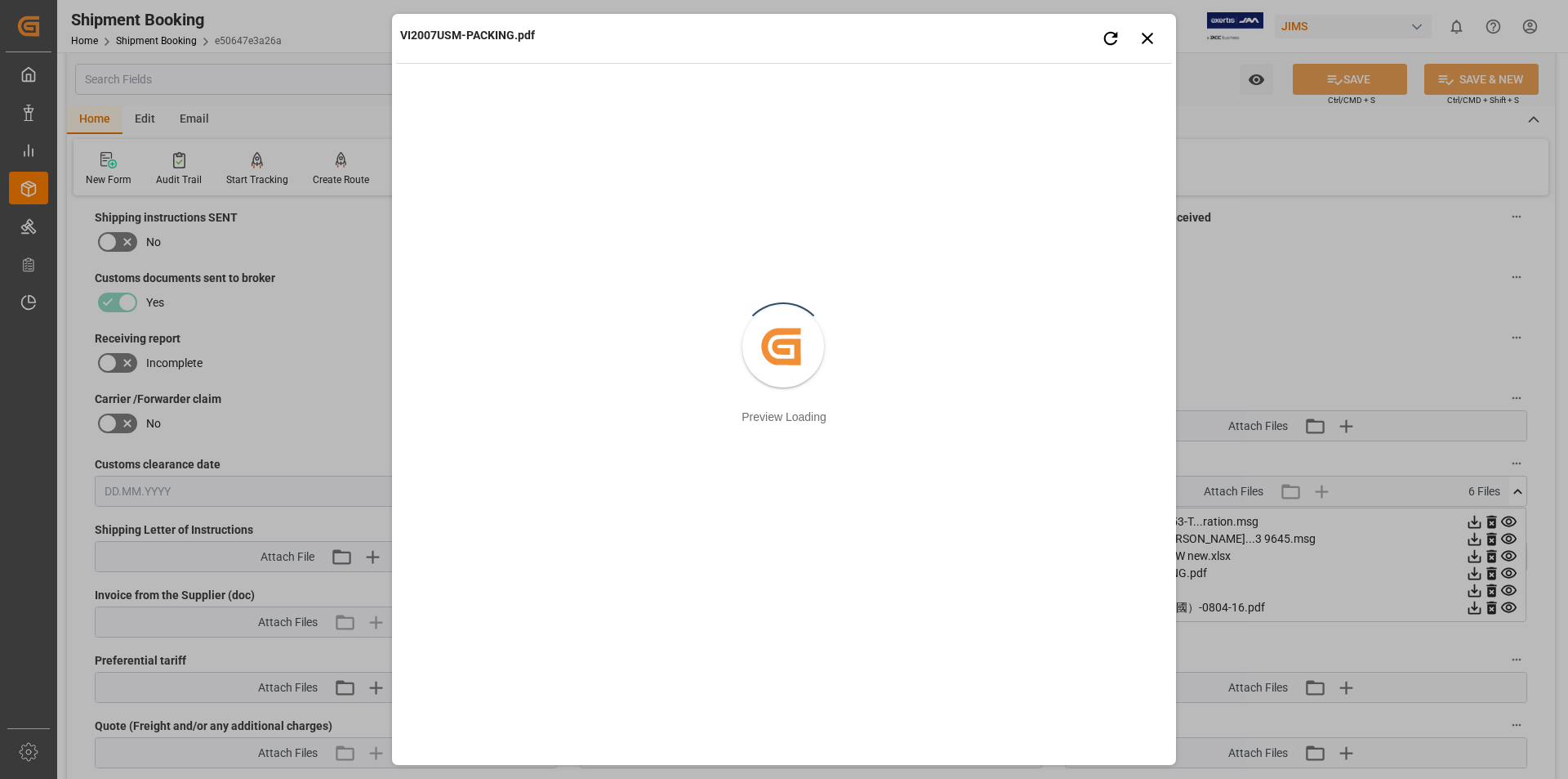
click at [1509, 586] on div "VI2007USM-PACKING.pdf Retry Close preview Created by potrace 1.15, written by […" at bounding box center [784, 390] width 1568 height 779
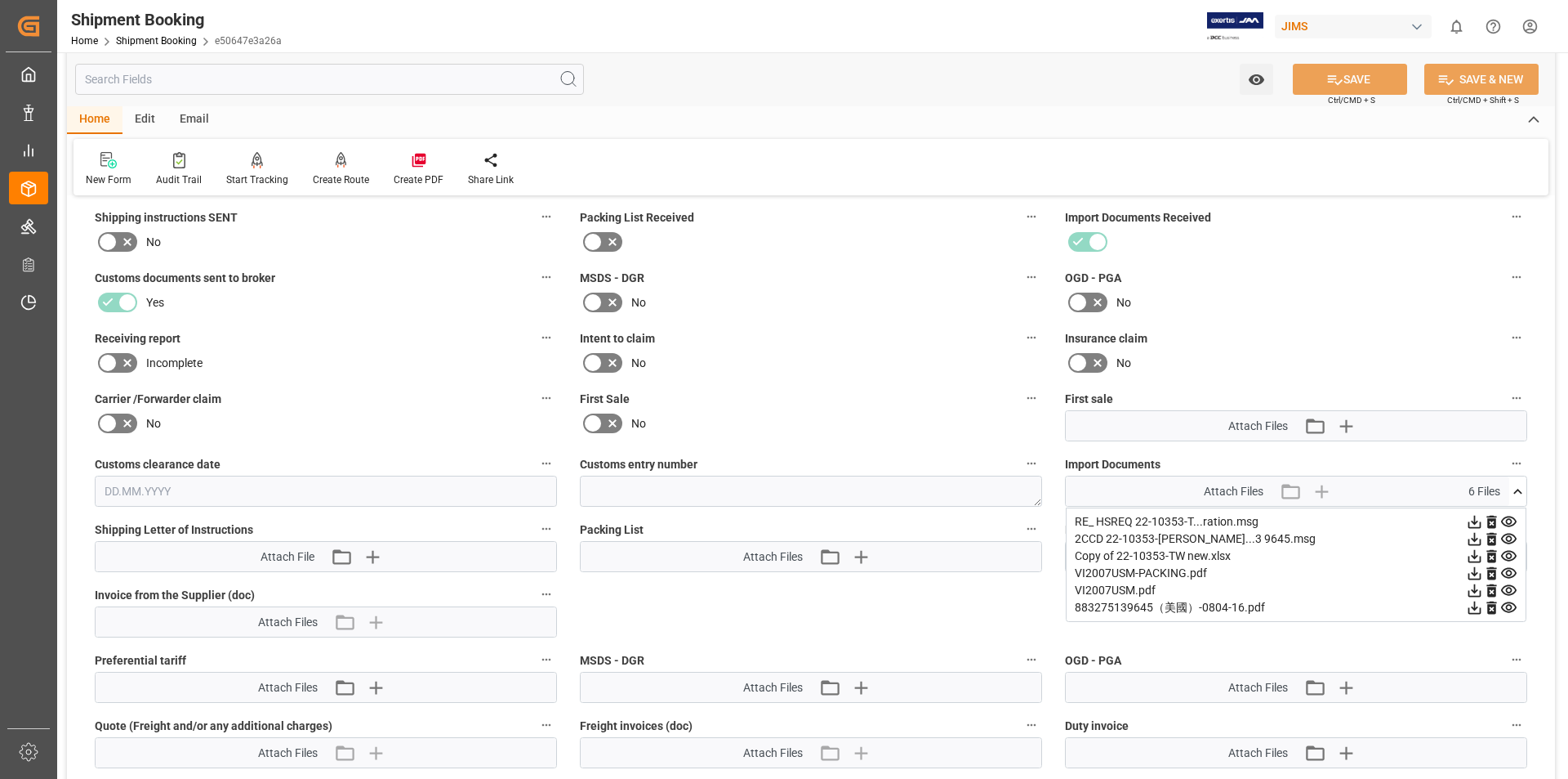
click at [1483, 586] on icon at bounding box center [1475, 591] width 17 height 17
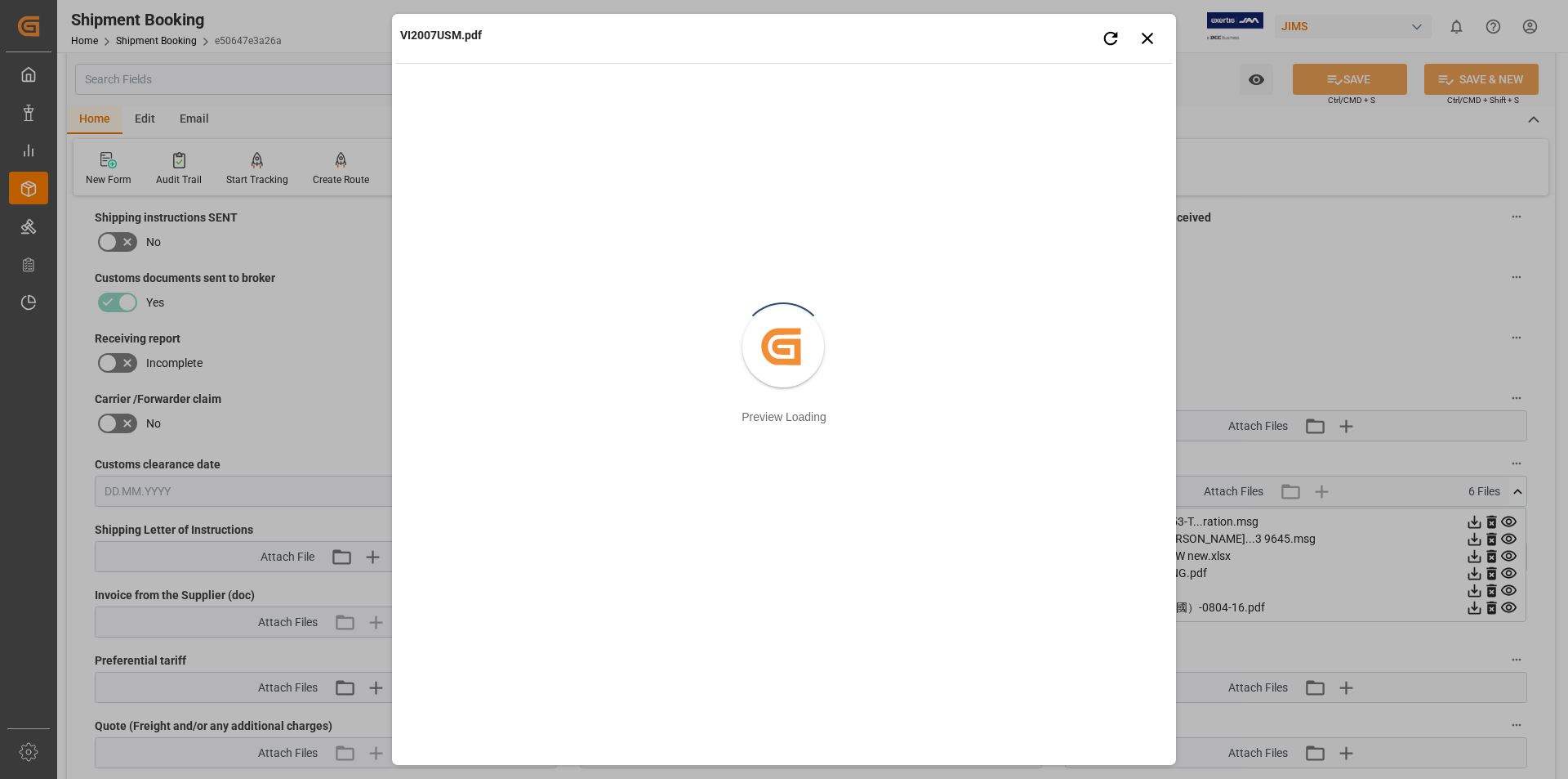
click at [1476, 588] on div "VI2007USM.pdf Retry Close preview Created by potrace 1.15, written by [PERSON_N…" at bounding box center [784, 390] width 1568 height 779
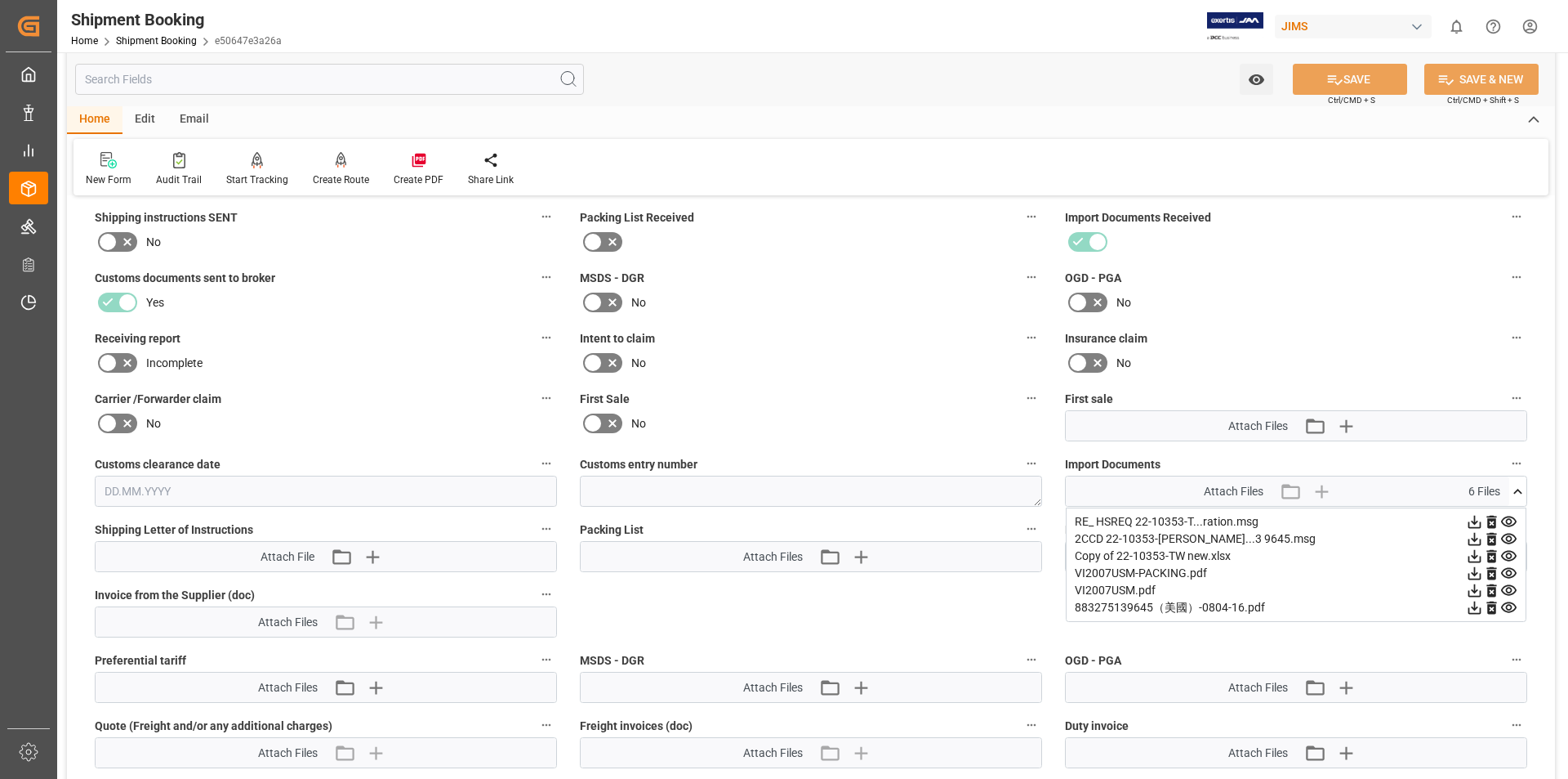
click at [1475, 589] on icon at bounding box center [1476, 591] width 13 height 13
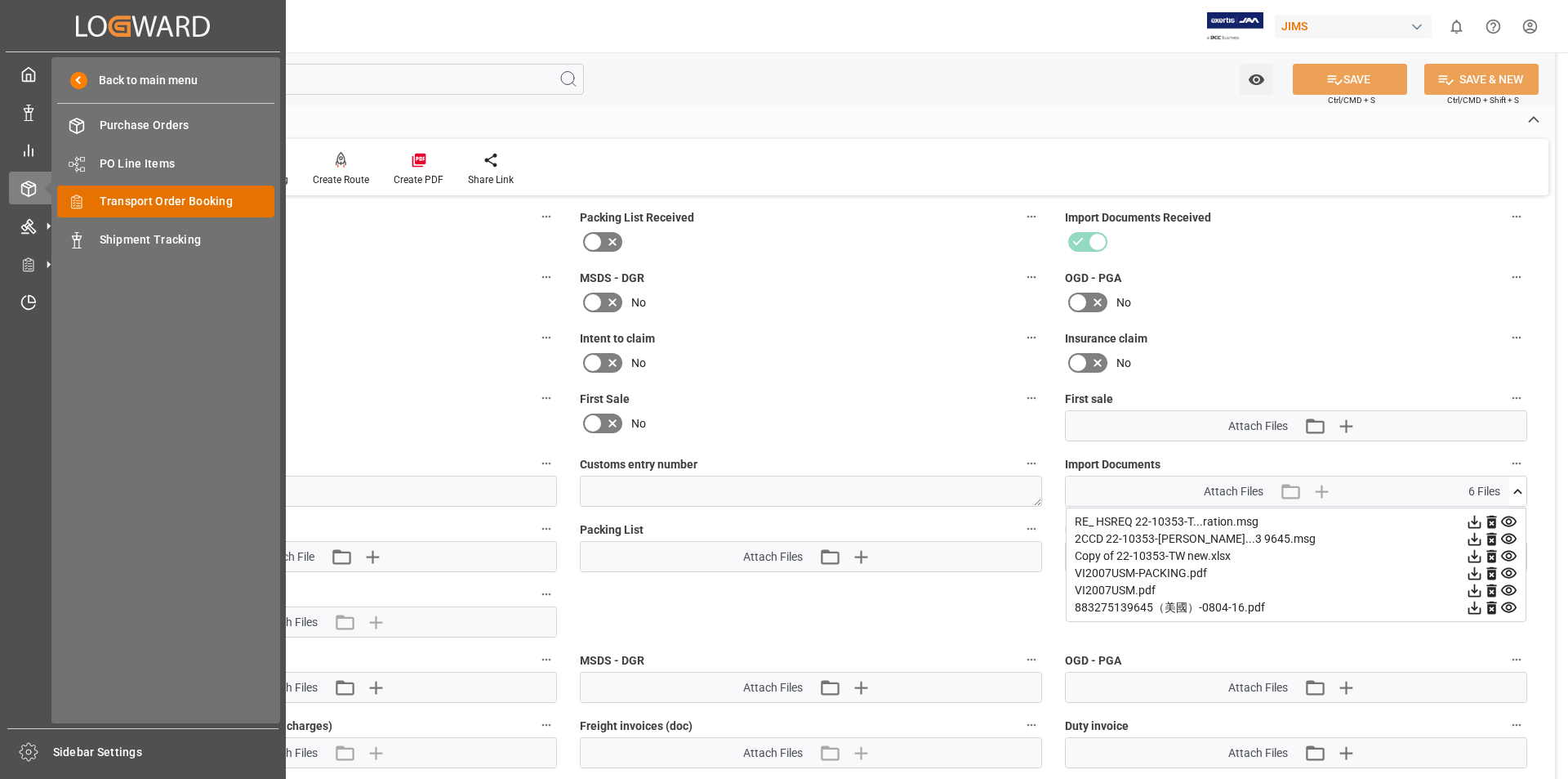
click at [195, 198] on span "Transport Order Booking" at bounding box center [187, 201] width 176 height 17
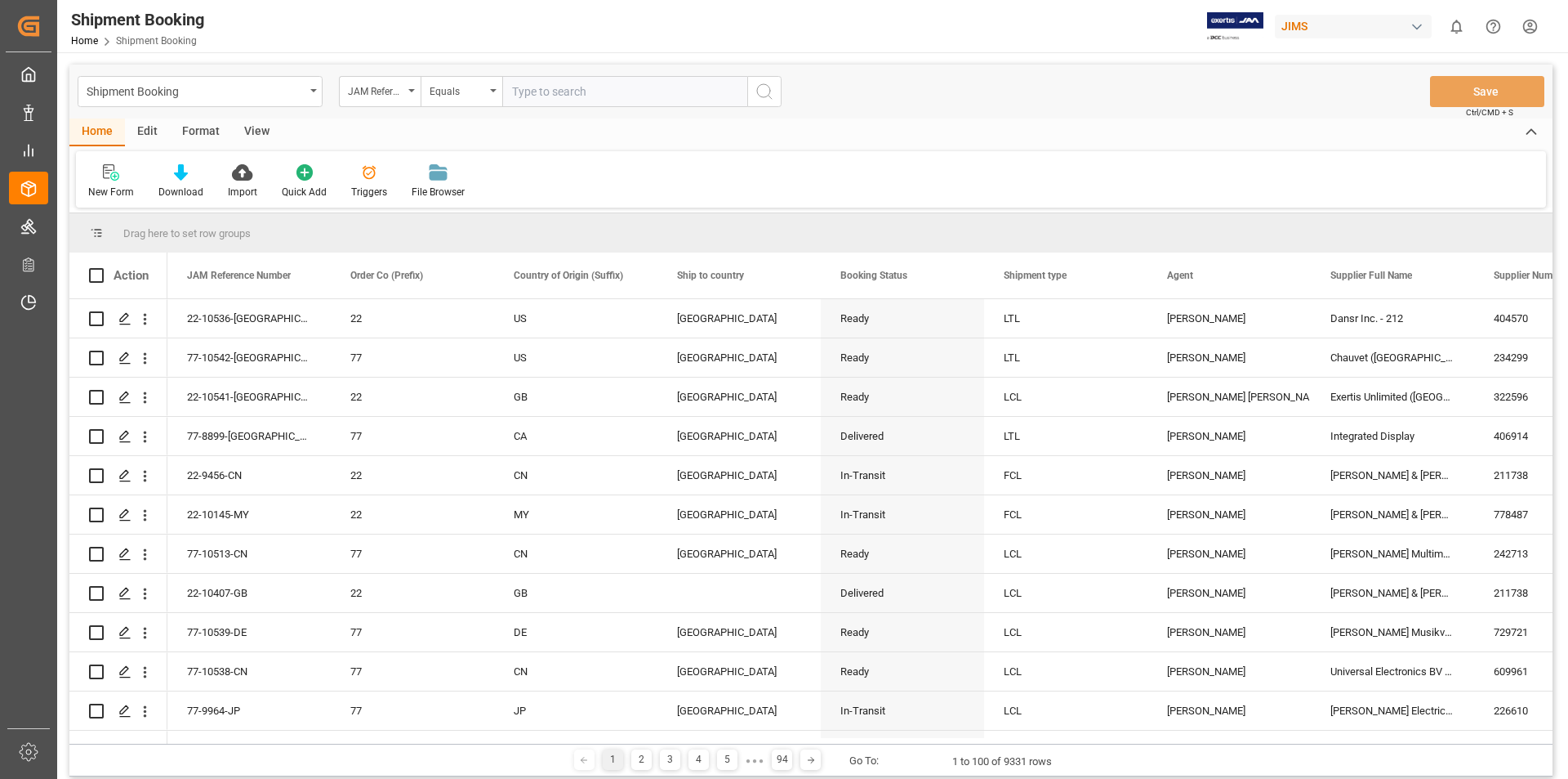
click at [528, 93] on input "text" at bounding box center [624, 91] width 245 height 31
type input "22-8846-KR"
click at [769, 85] on icon "search button" at bounding box center [764, 91] width 19 height 19
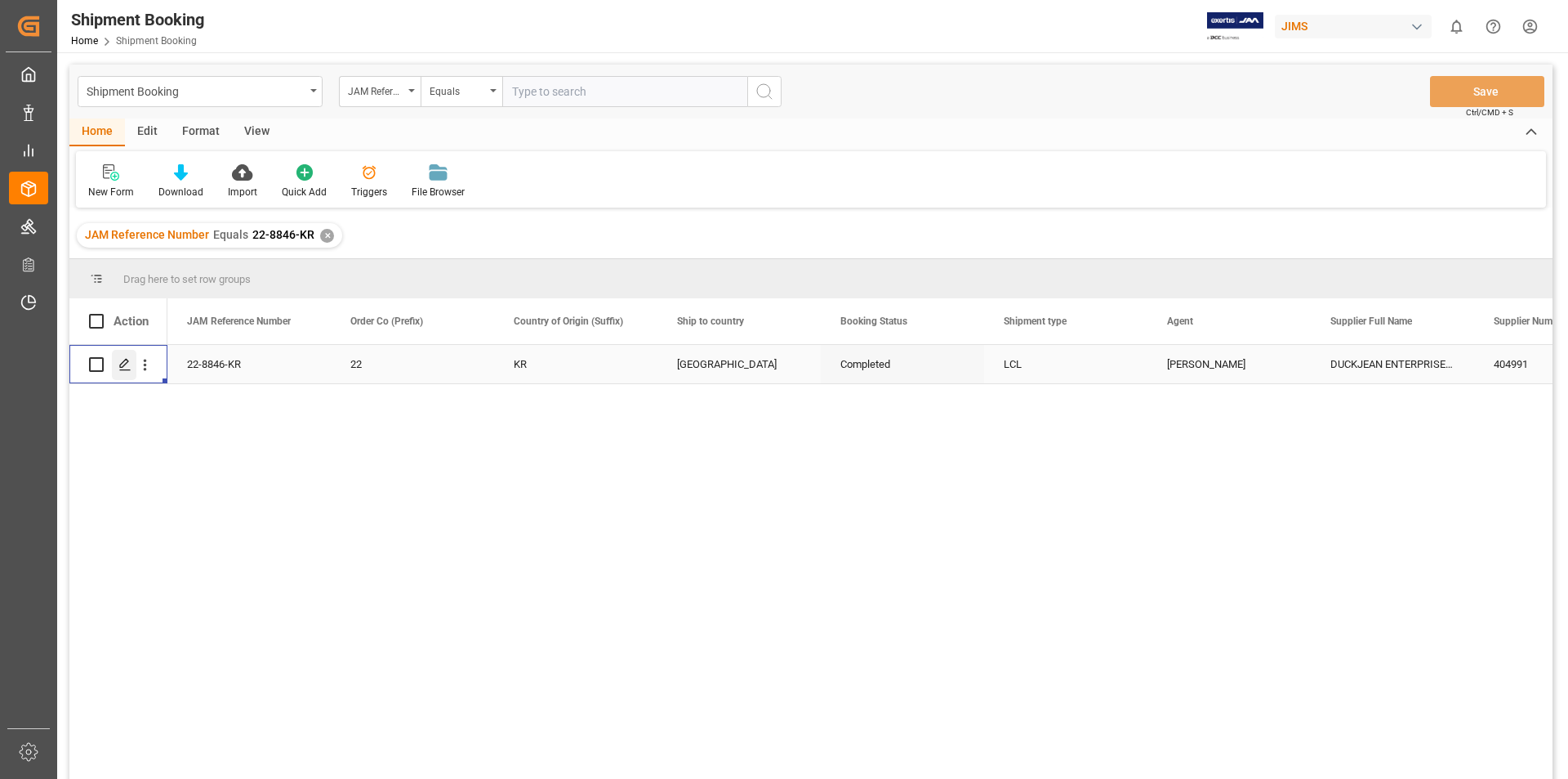
click at [124, 363] on icon "Press SPACE to select this row." at bounding box center [125, 365] width 13 height 13
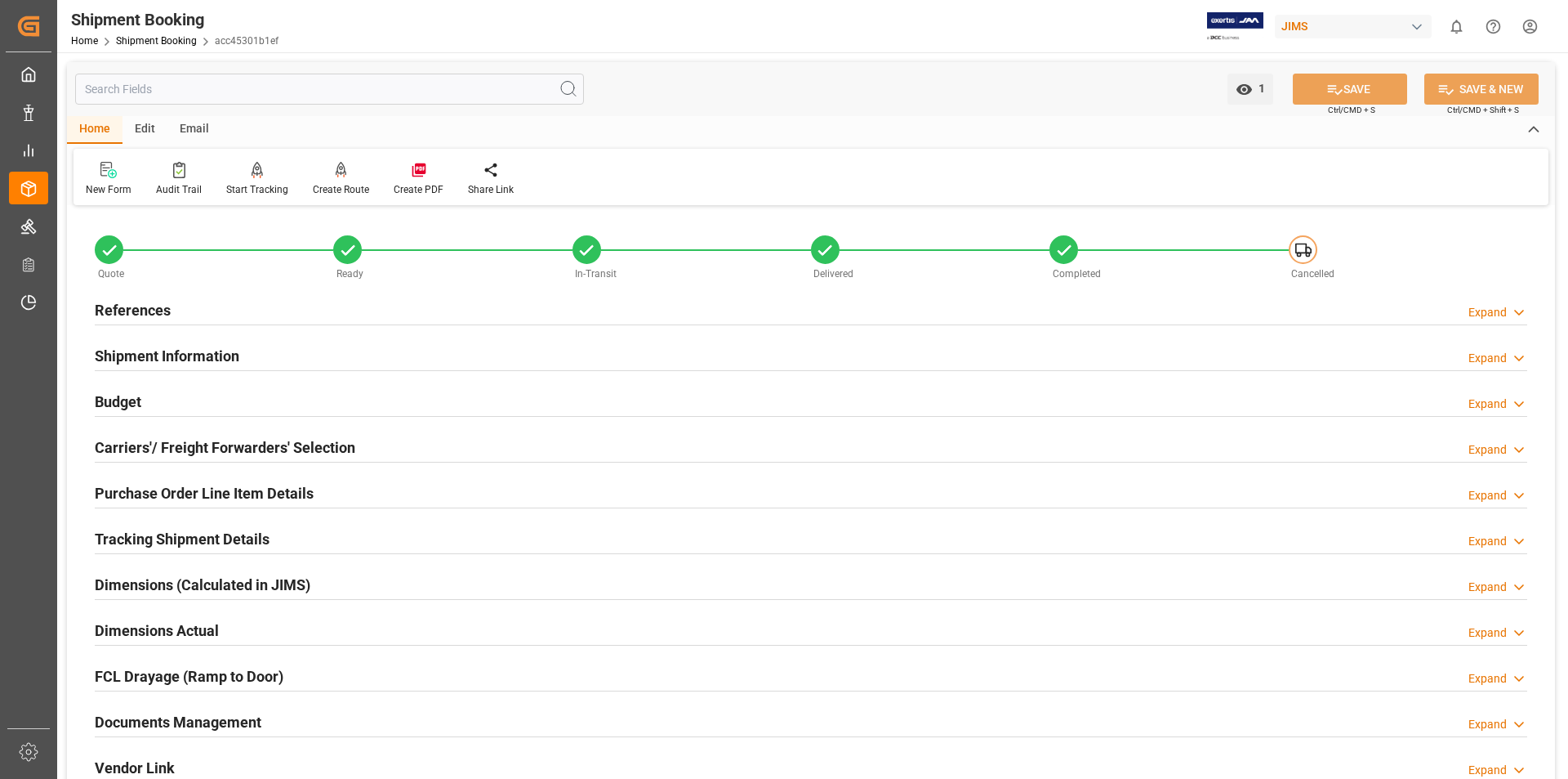
click at [199, 720] on h2 "Documents Management" at bounding box center [178, 722] width 166 height 22
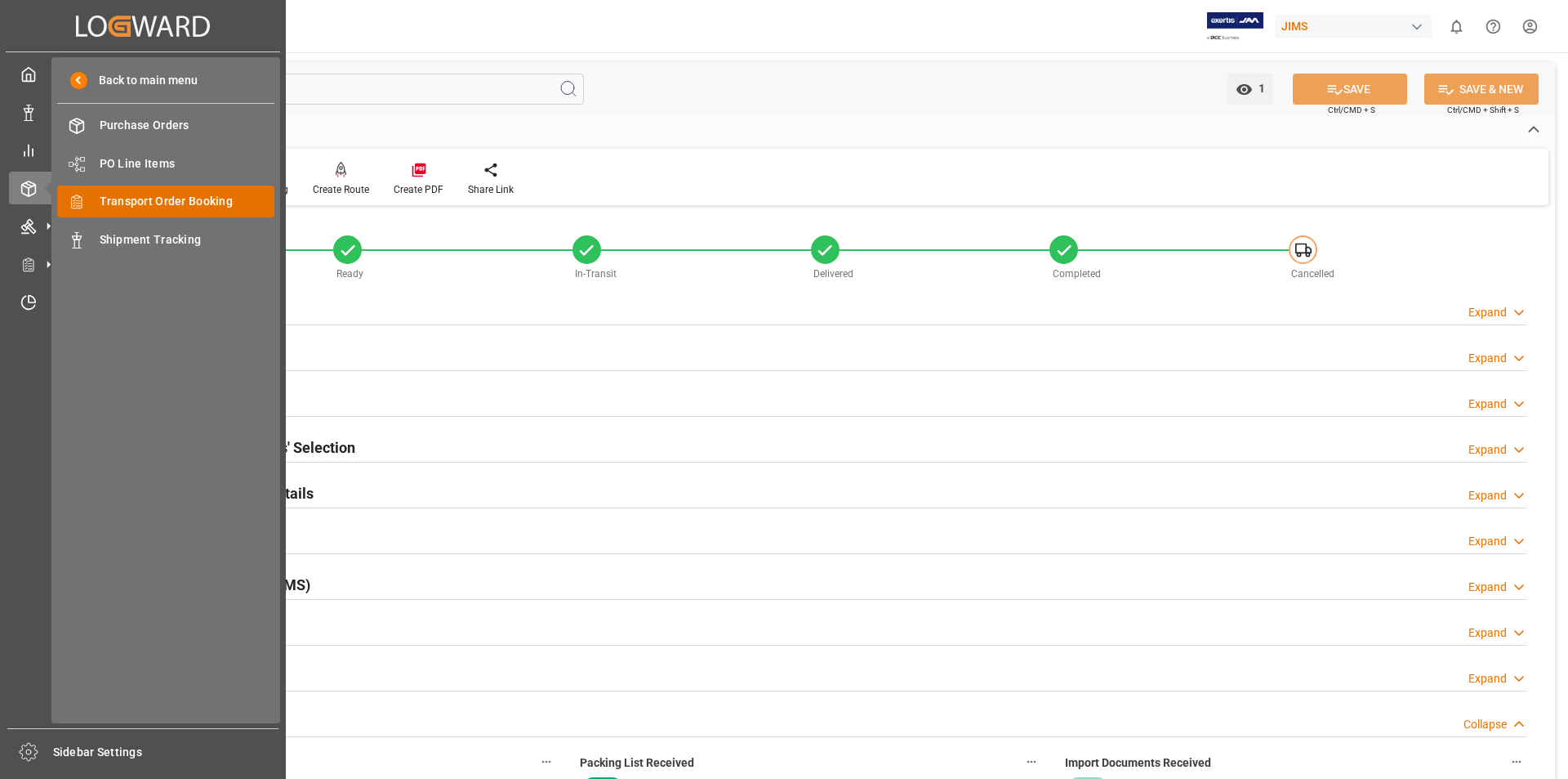
click at [168, 209] on span "Transport Order Booking" at bounding box center [187, 201] width 176 height 17
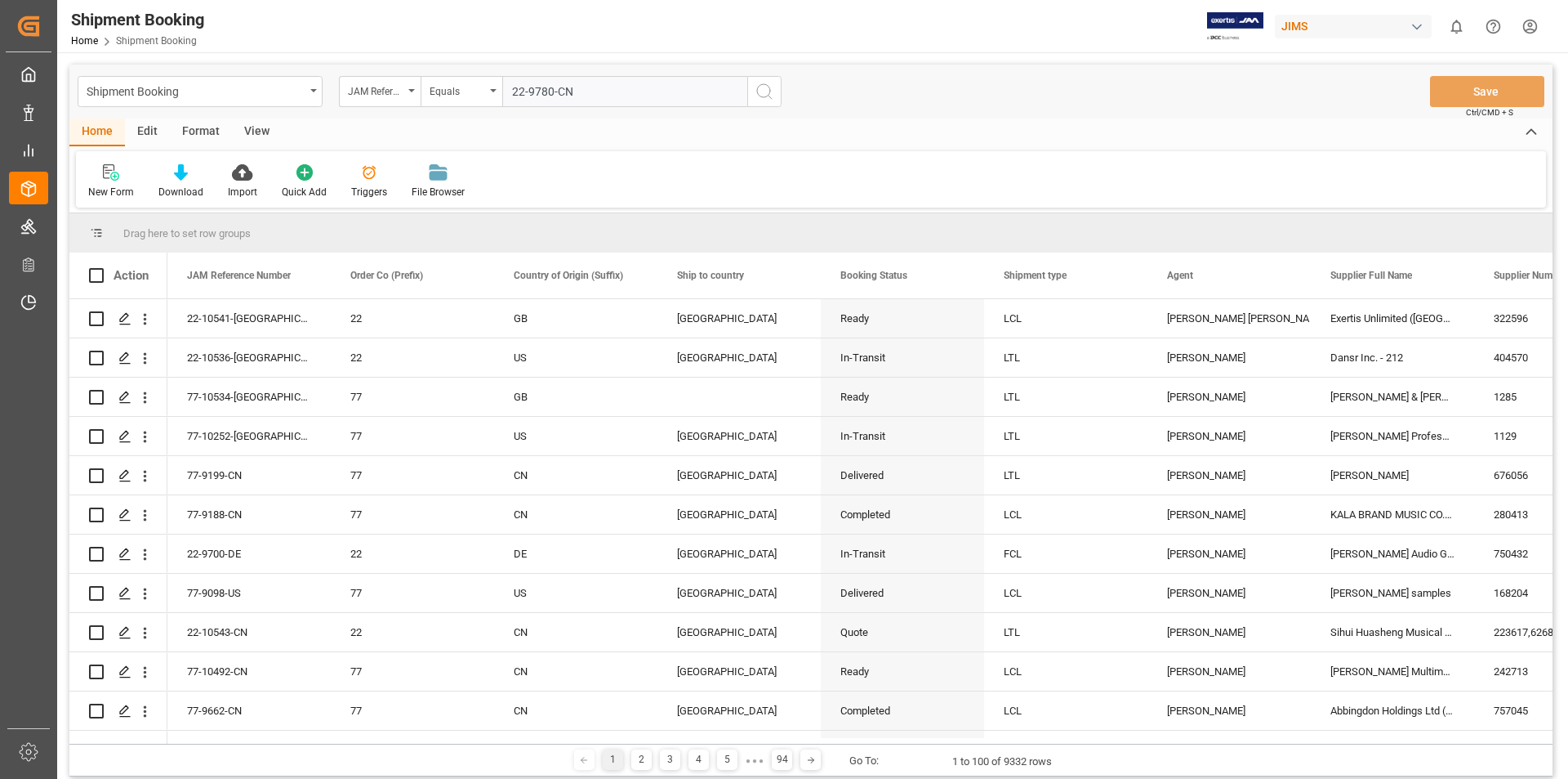
type input "22-9780-CN"
click at [765, 93] on icon "search button" at bounding box center [764, 91] width 19 height 19
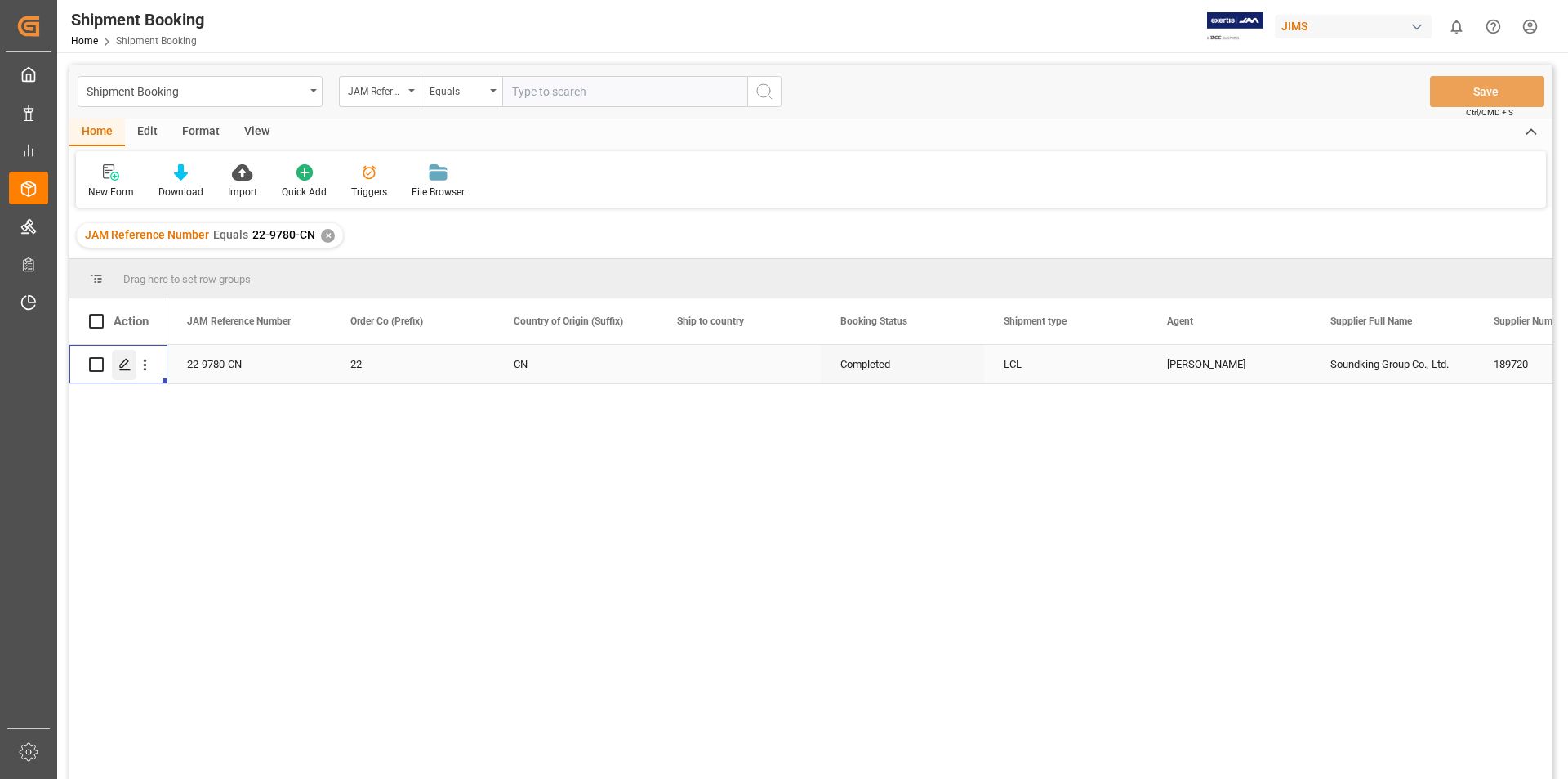
click at [123, 363] on polygon "Press SPACE to select this row." at bounding box center [124, 363] width 8 height 8
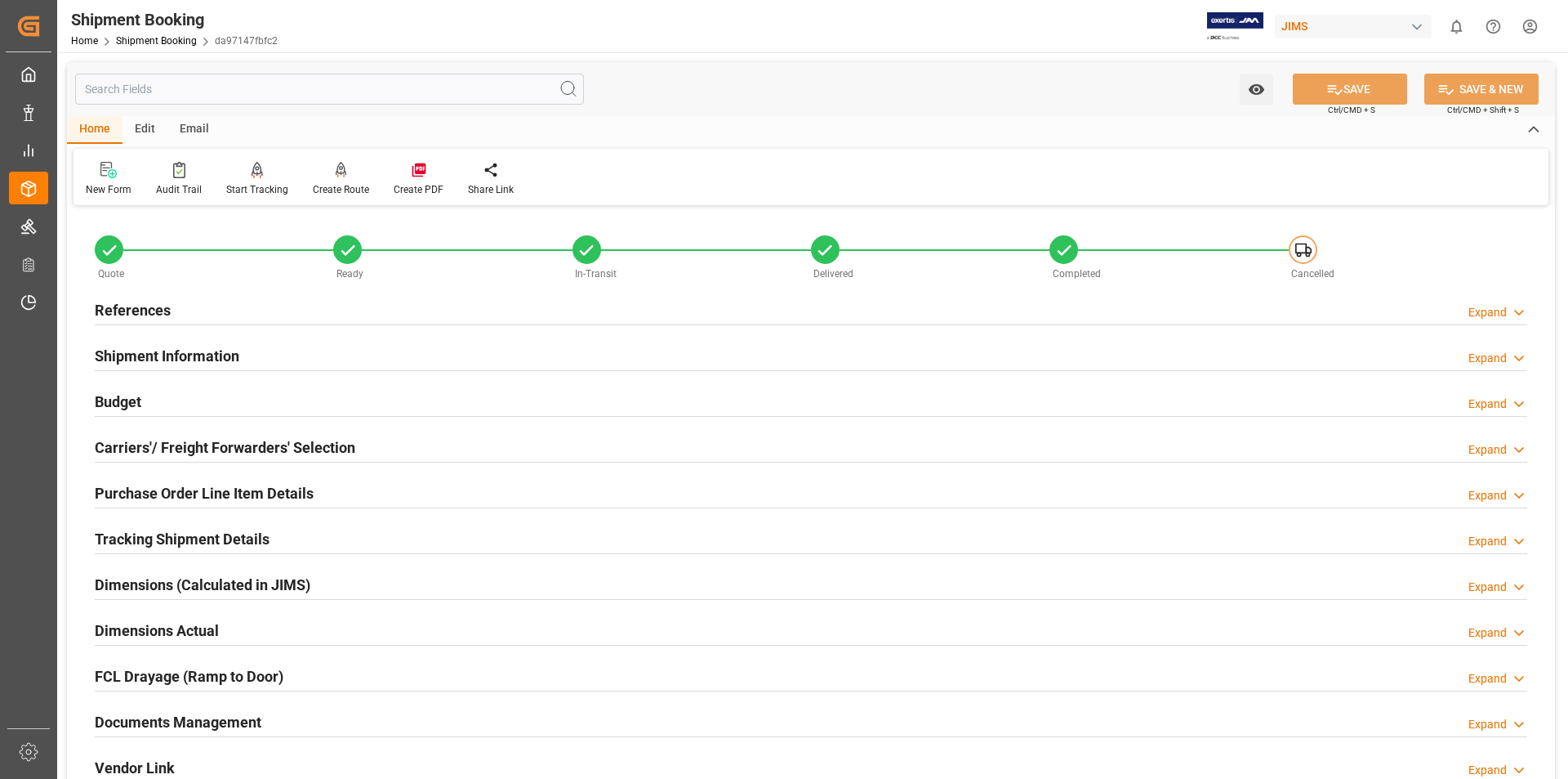
click at [289, 717] on div "Documents Management Expand" at bounding box center [811, 720] width 1433 height 31
click at [187, 722] on h2 "Documents Management" at bounding box center [178, 722] width 166 height 22
click at [217, 724] on h2 "Documents Management" at bounding box center [178, 722] width 166 height 22
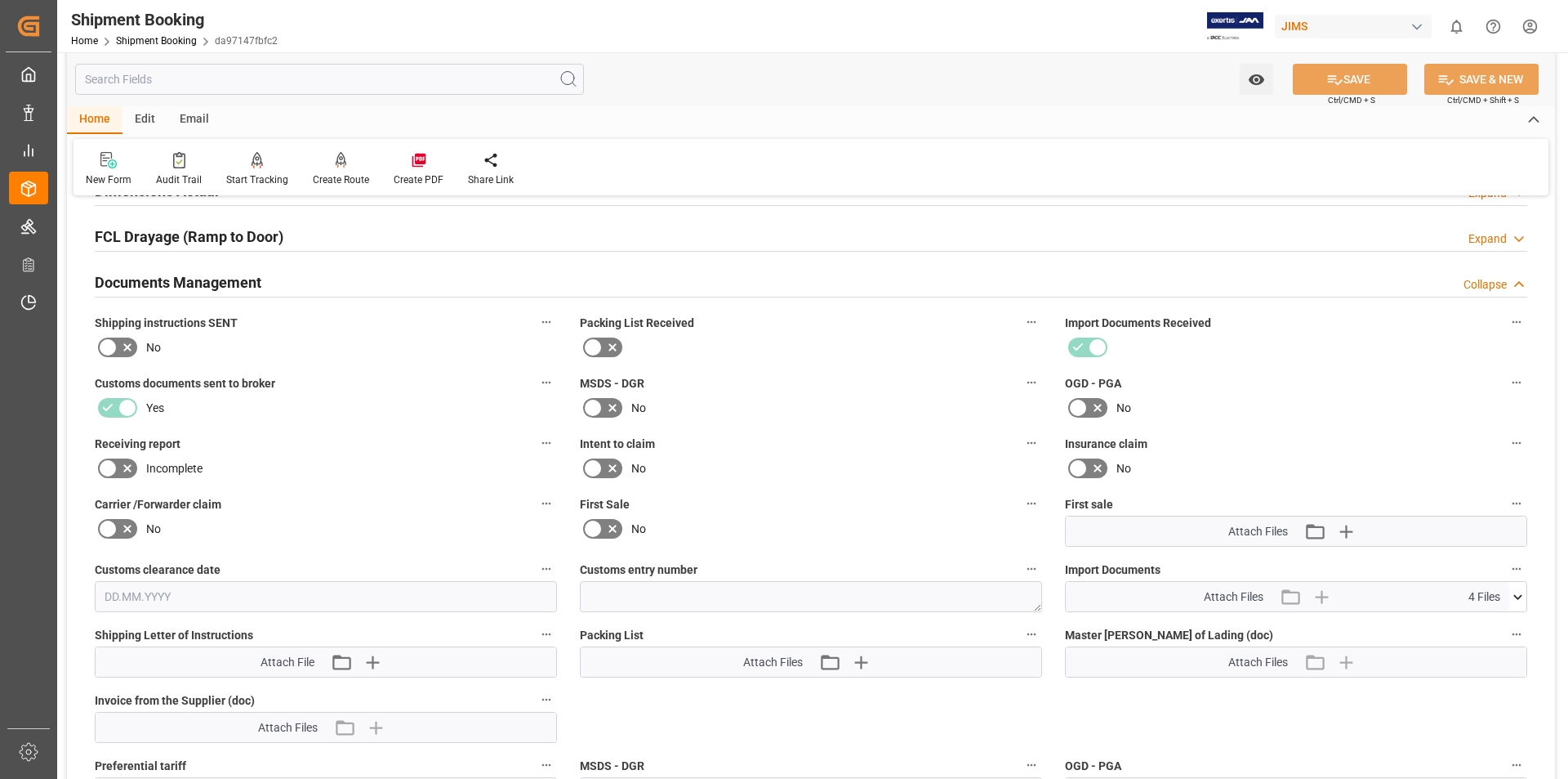
scroll to position [545, 0]
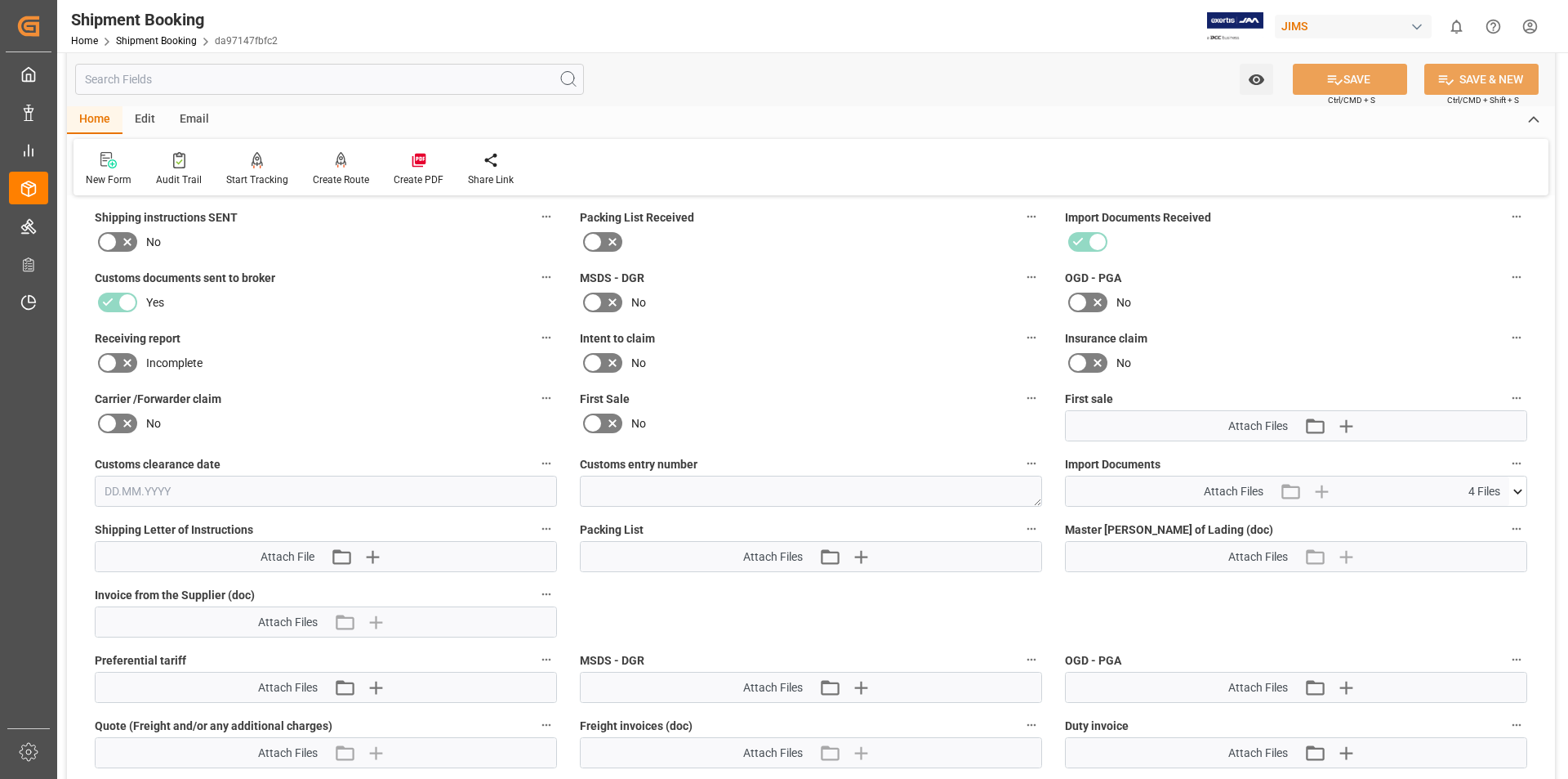
click at [1516, 488] on icon at bounding box center [1518, 491] width 17 height 17
click at [1483, 571] on icon at bounding box center [1475, 573] width 17 height 17
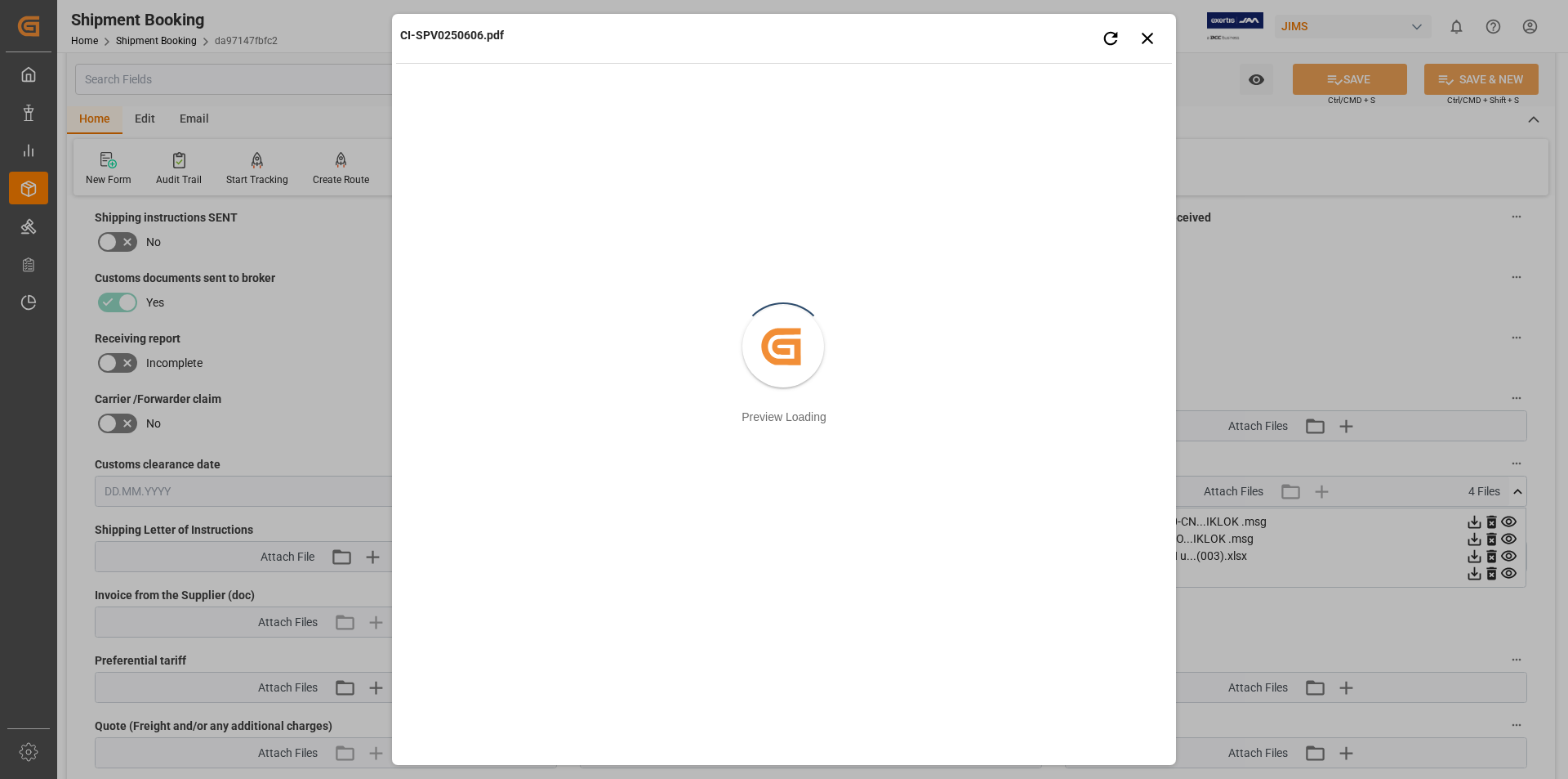
click at [1317, 295] on div "CI-SPV0250606.pdf Retry Close preview Created by potrace 1.15, written by [PERS…" at bounding box center [784, 390] width 1568 height 779
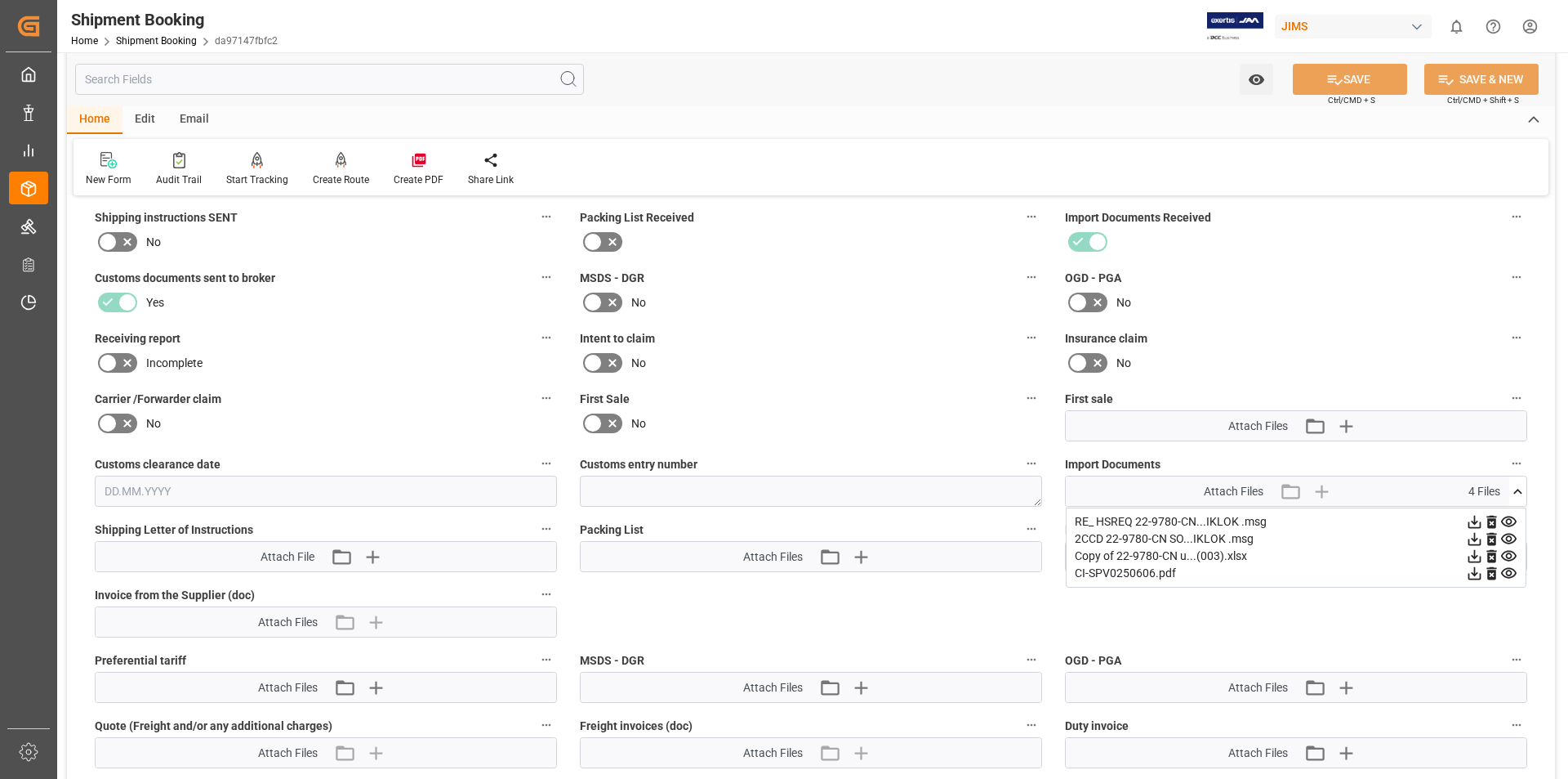
click at [1476, 574] on icon at bounding box center [1476, 574] width 13 height 13
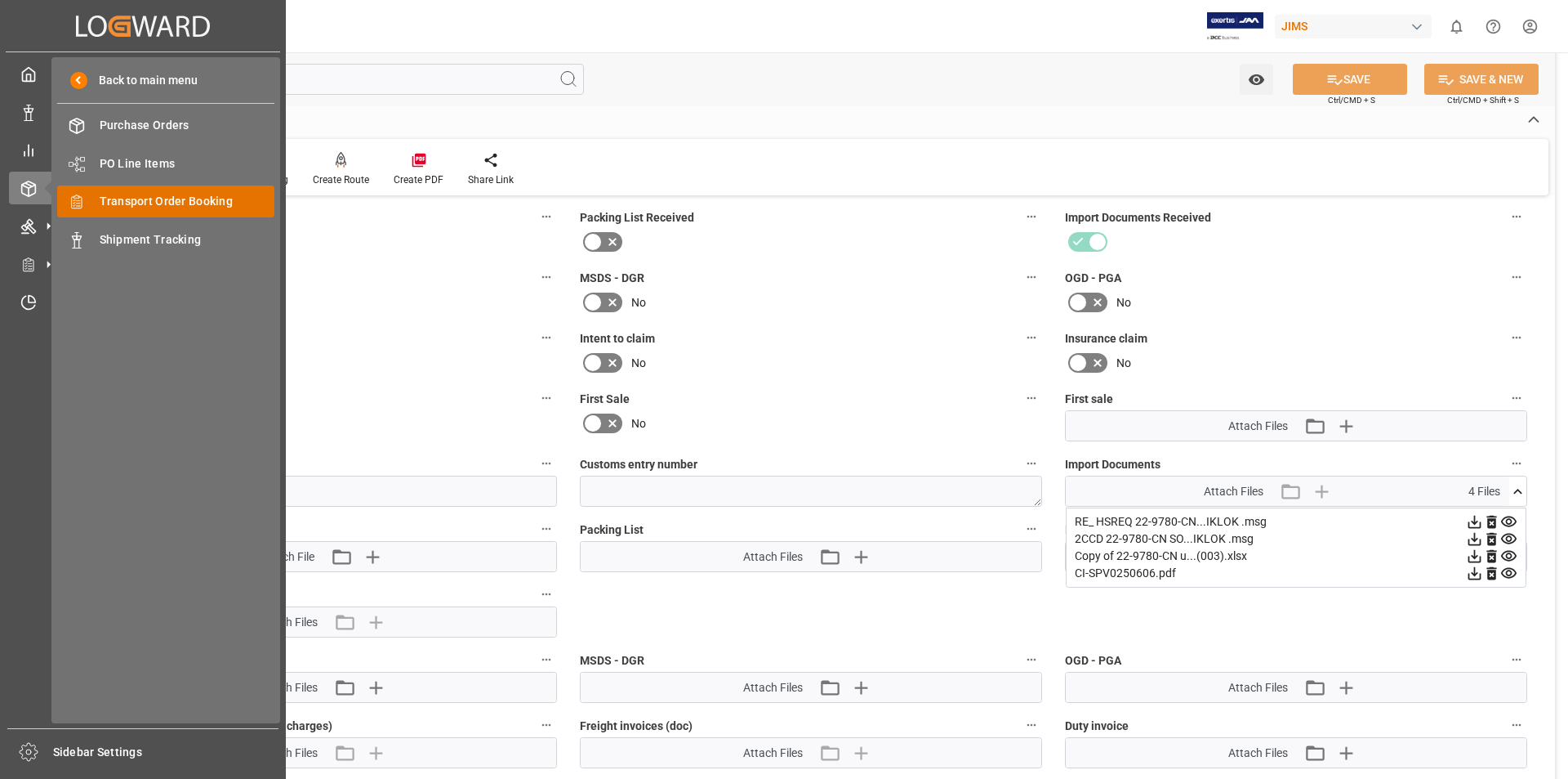
click at [240, 204] on span "Transport Order Booking" at bounding box center [187, 201] width 176 height 17
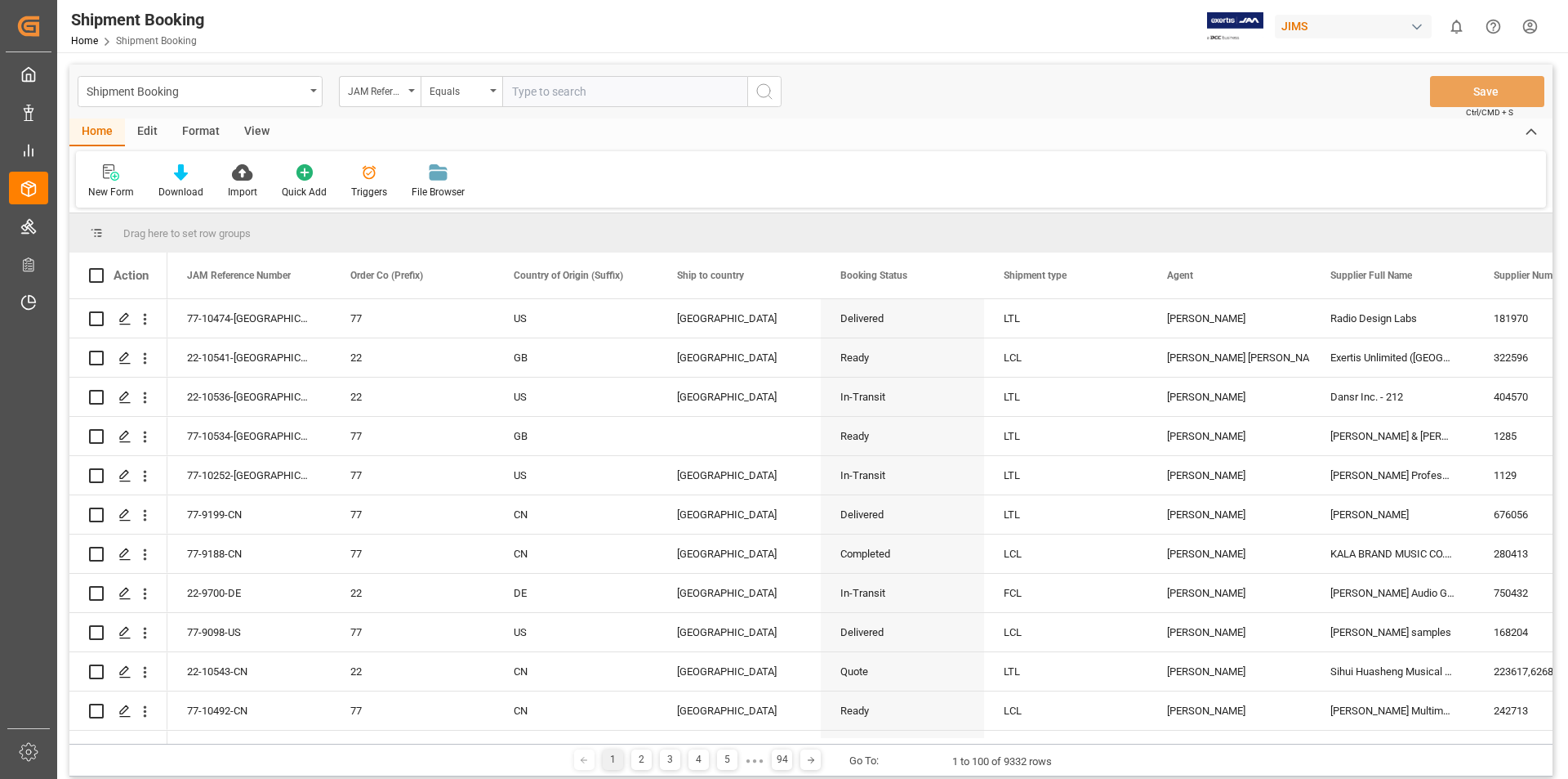
click at [515, 93] on input "text" at bounding box center [624, 91] width 245 height 31
paste input "22-10423-US"
type input "22-10423-US"
click at [761, 91] on icon "search button" at bounding box center [764, 91] width 19 height 19
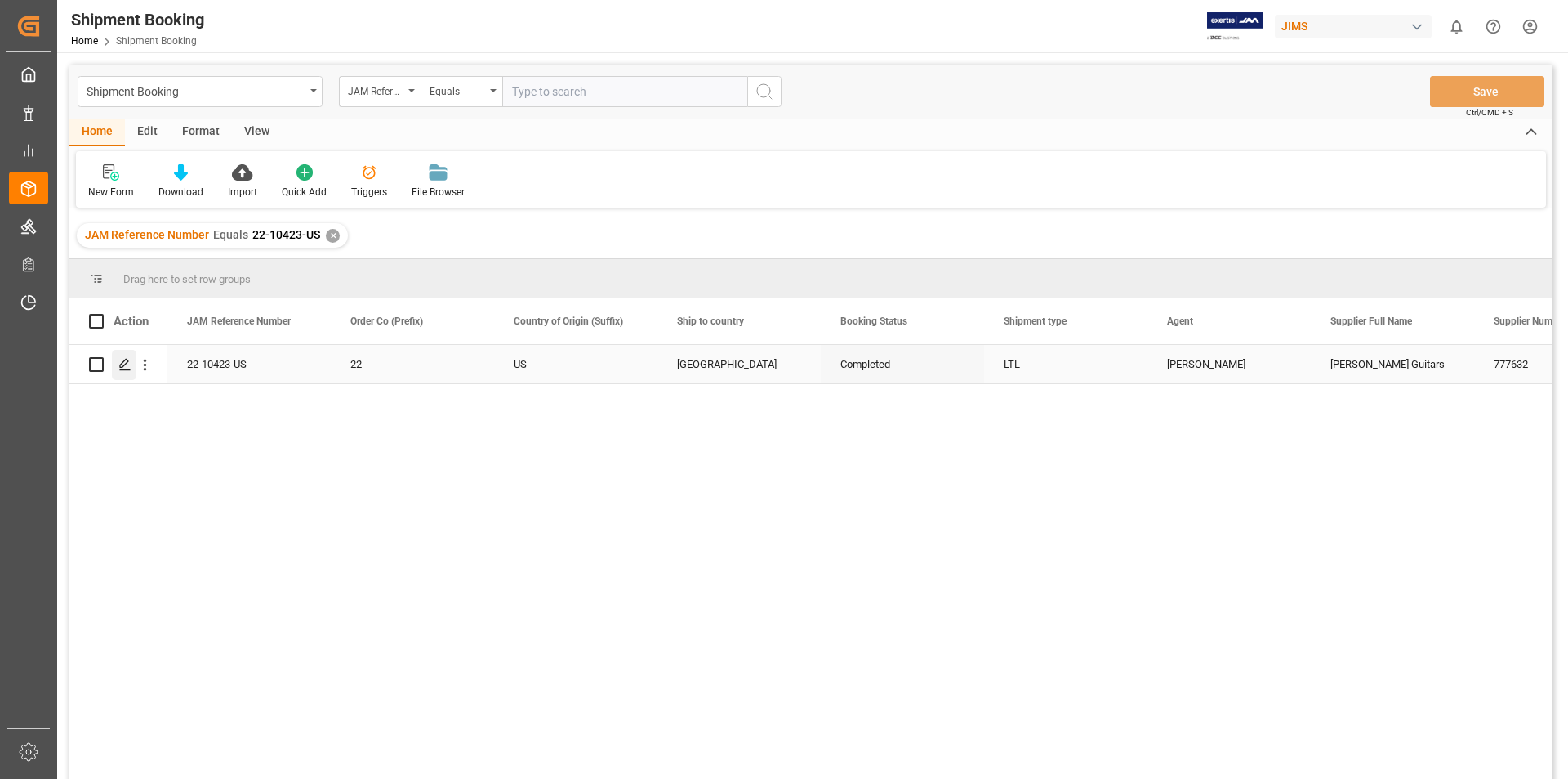
click at [124, 358] on icon "Press SPACE to select this row." at bounding box center [125, 365] width 13 height 13
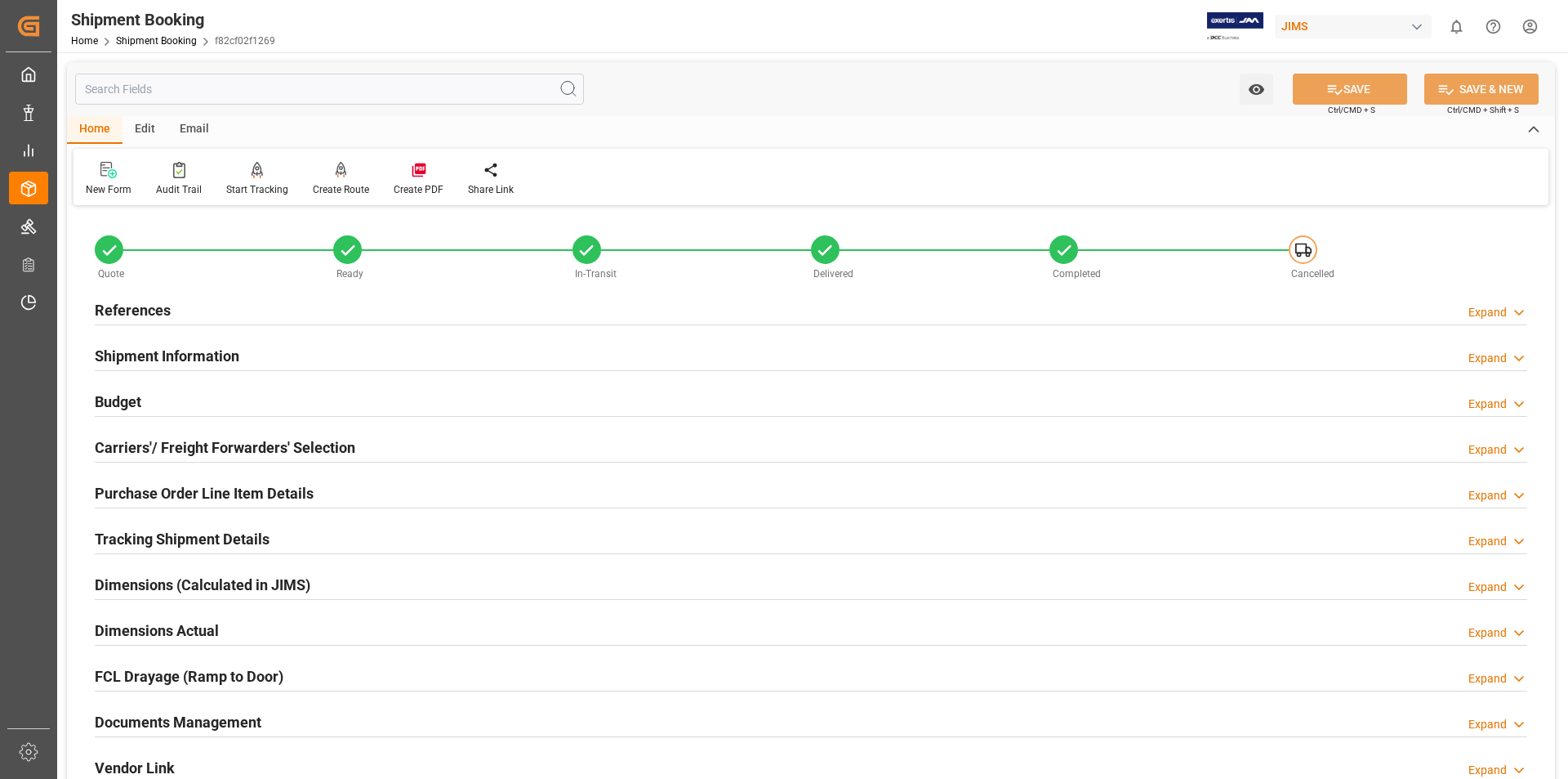
click at [183, 724] on h2 "Documents Management" at bounding box center [178, 722] width 166 height 22
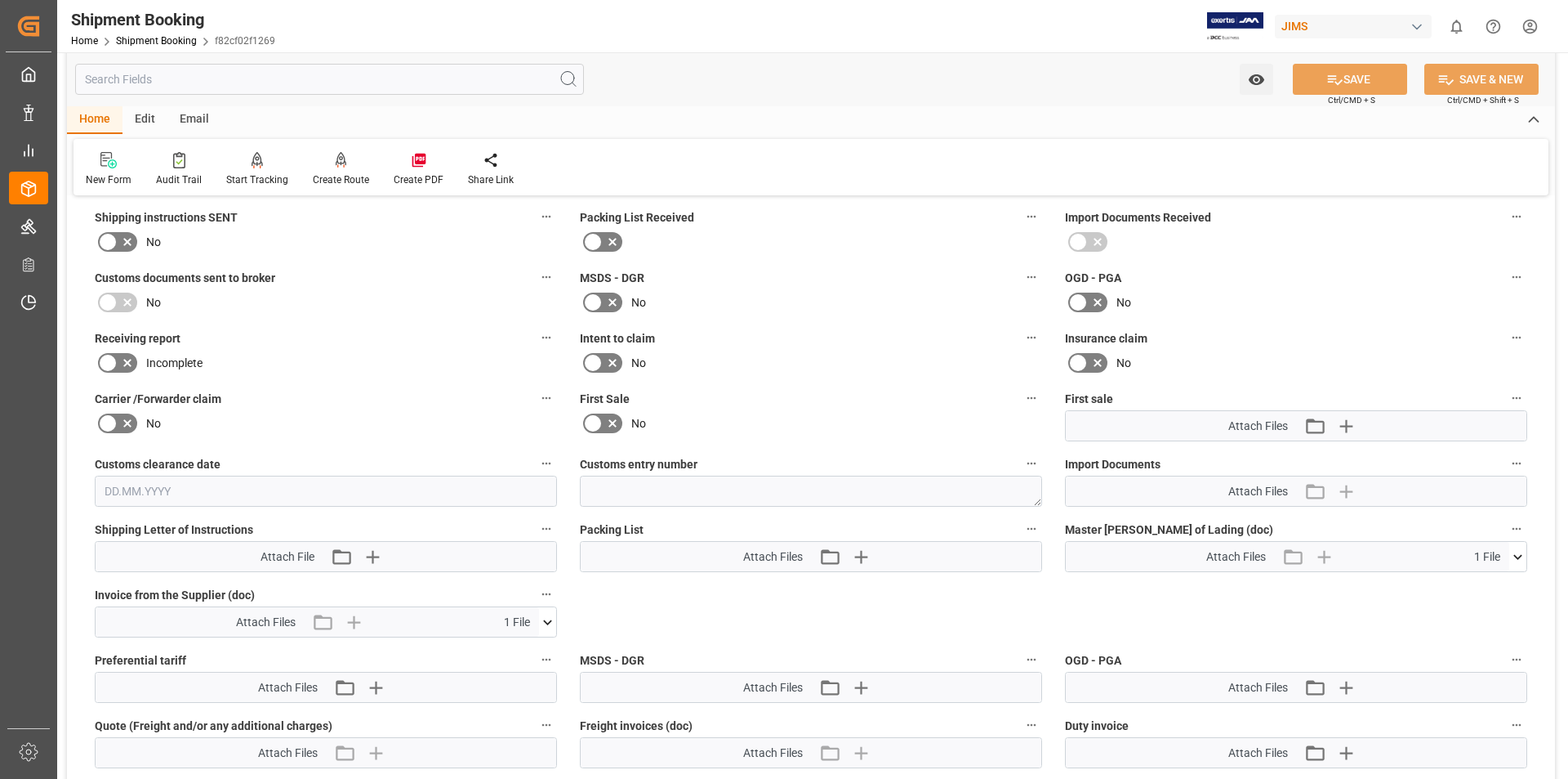
click at [546, 620] on icon at bounding box center [547, 622] width 9 height 5
click at [511, 650] on icon at bounding box center [505, 653] width 13 height 13
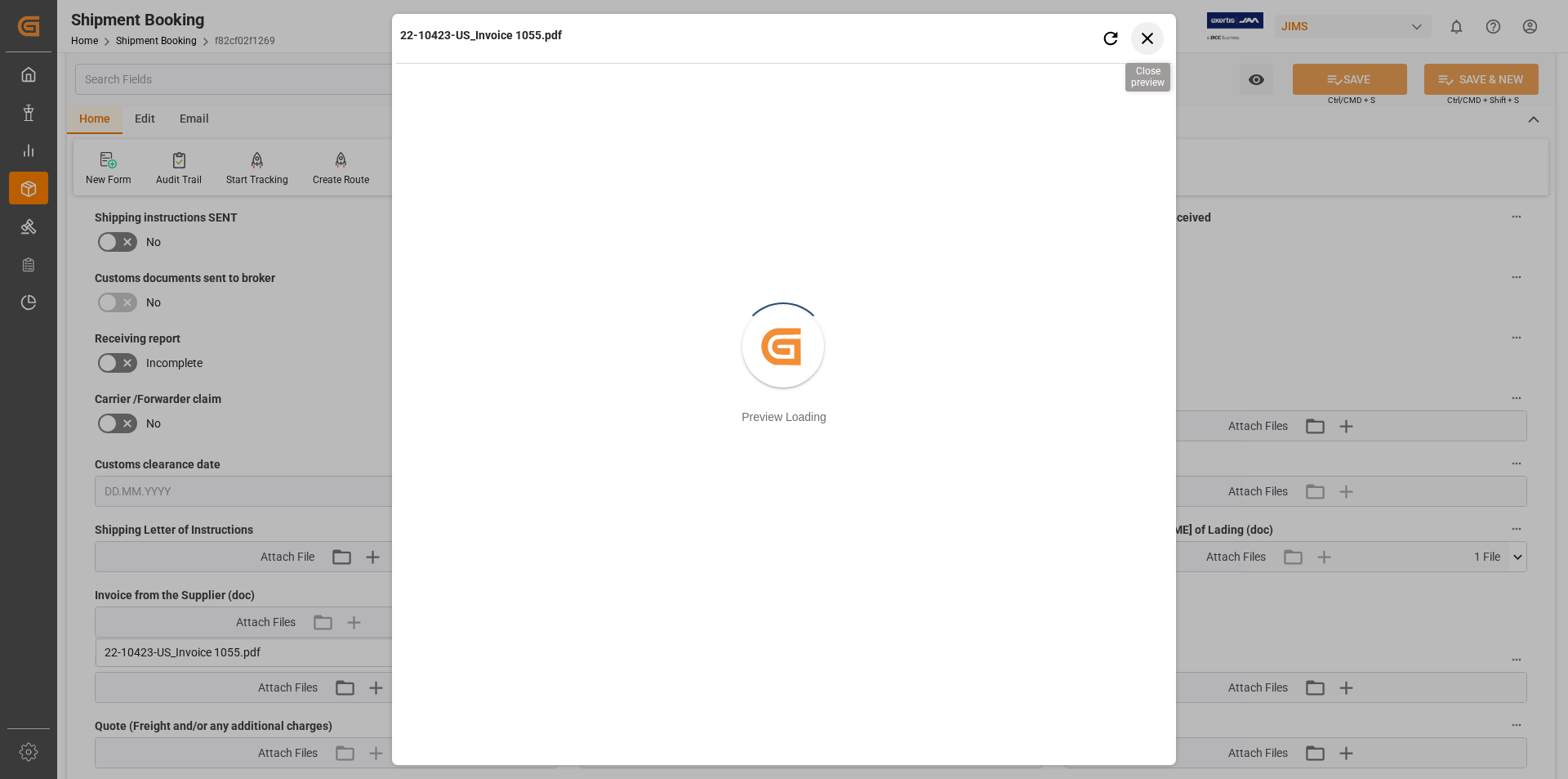
click at [1144, 38] on icon "button" at bounding box center [1148, 38] width 20 height 20
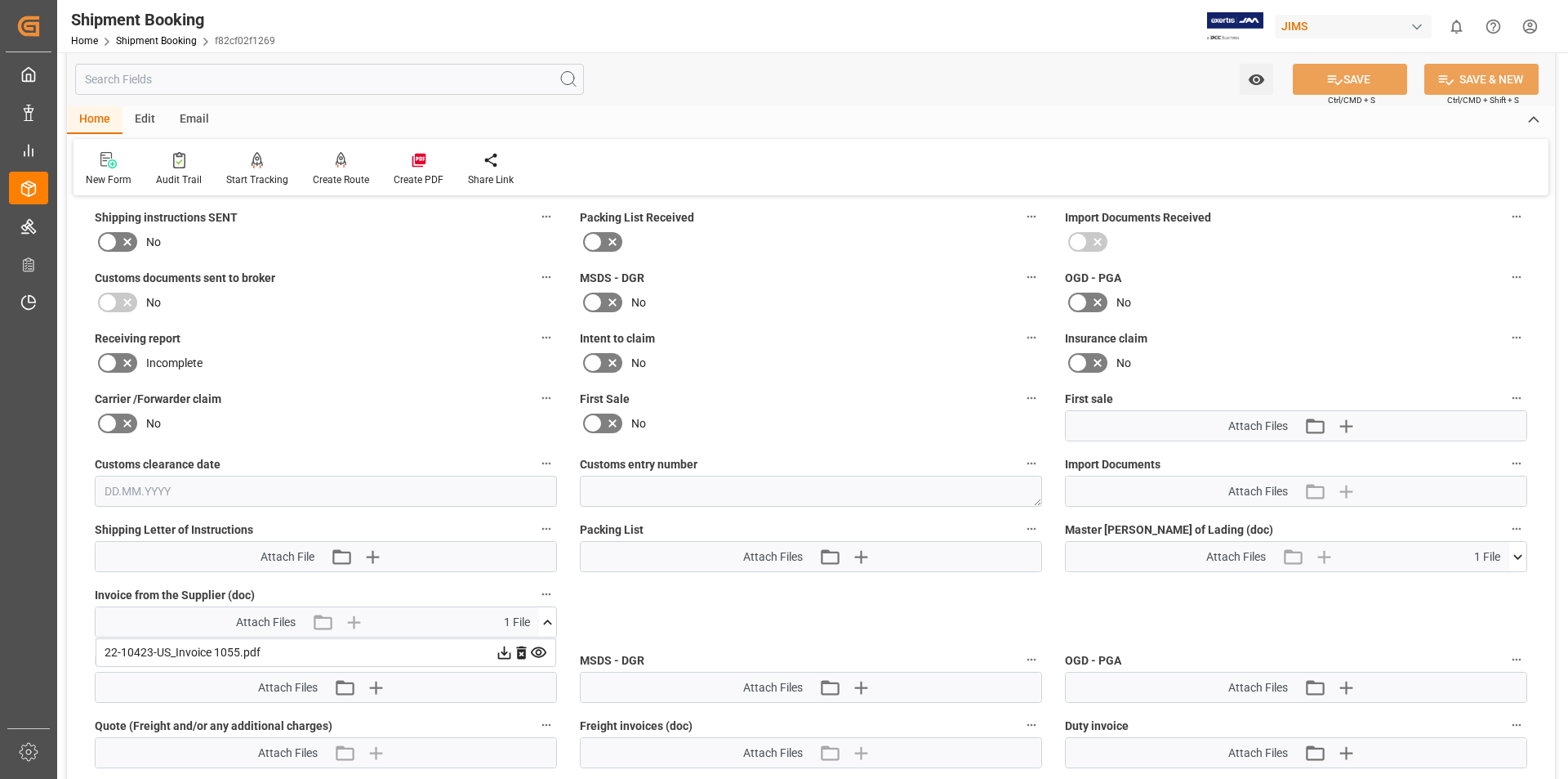
click at [502, 654] on icon at bounding box center [504, 653] width 17 height 17
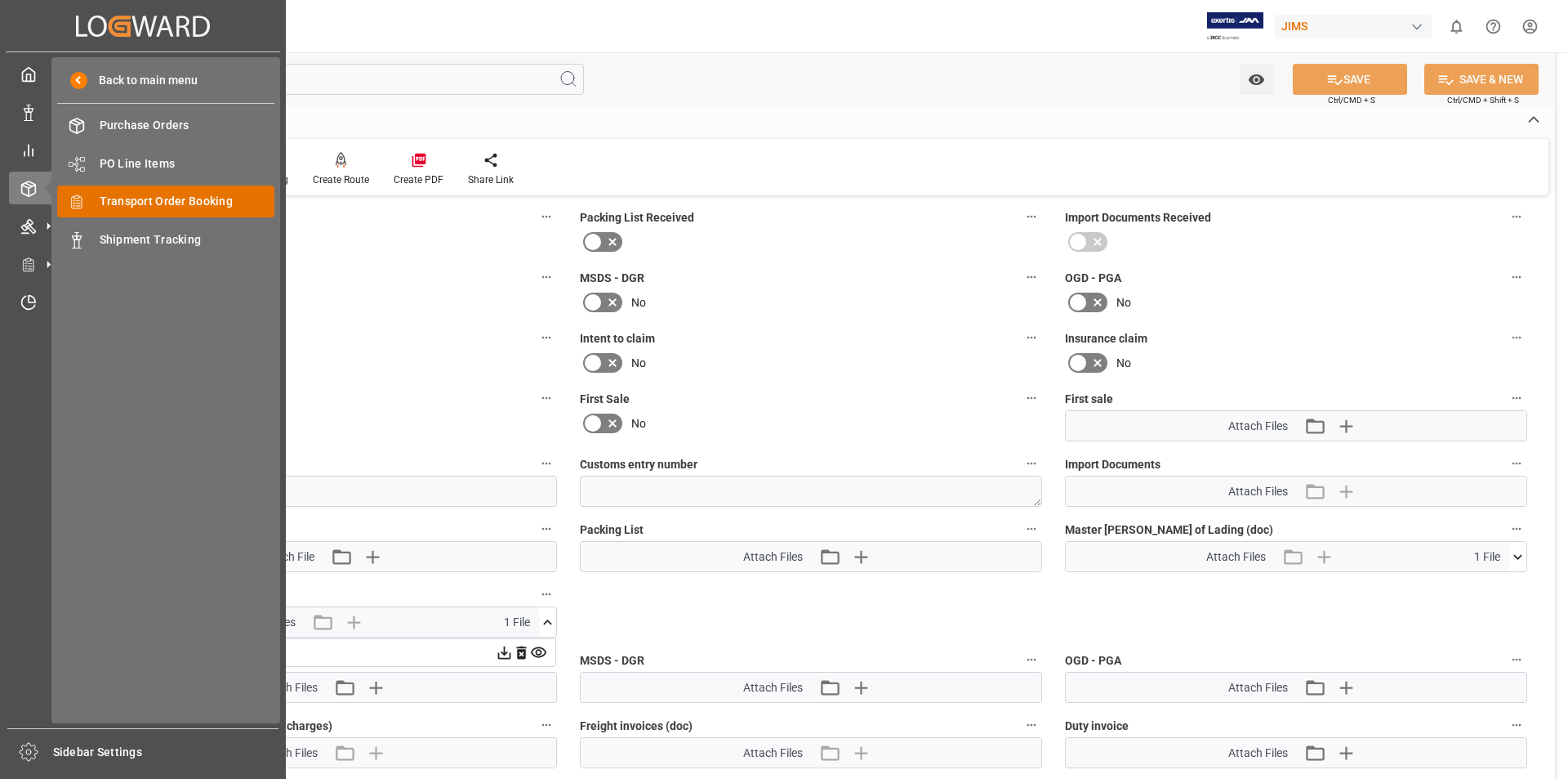
click at [175, 204] on span "Transport Order Booking" at bounding box center [187, 201] width 176 height 17
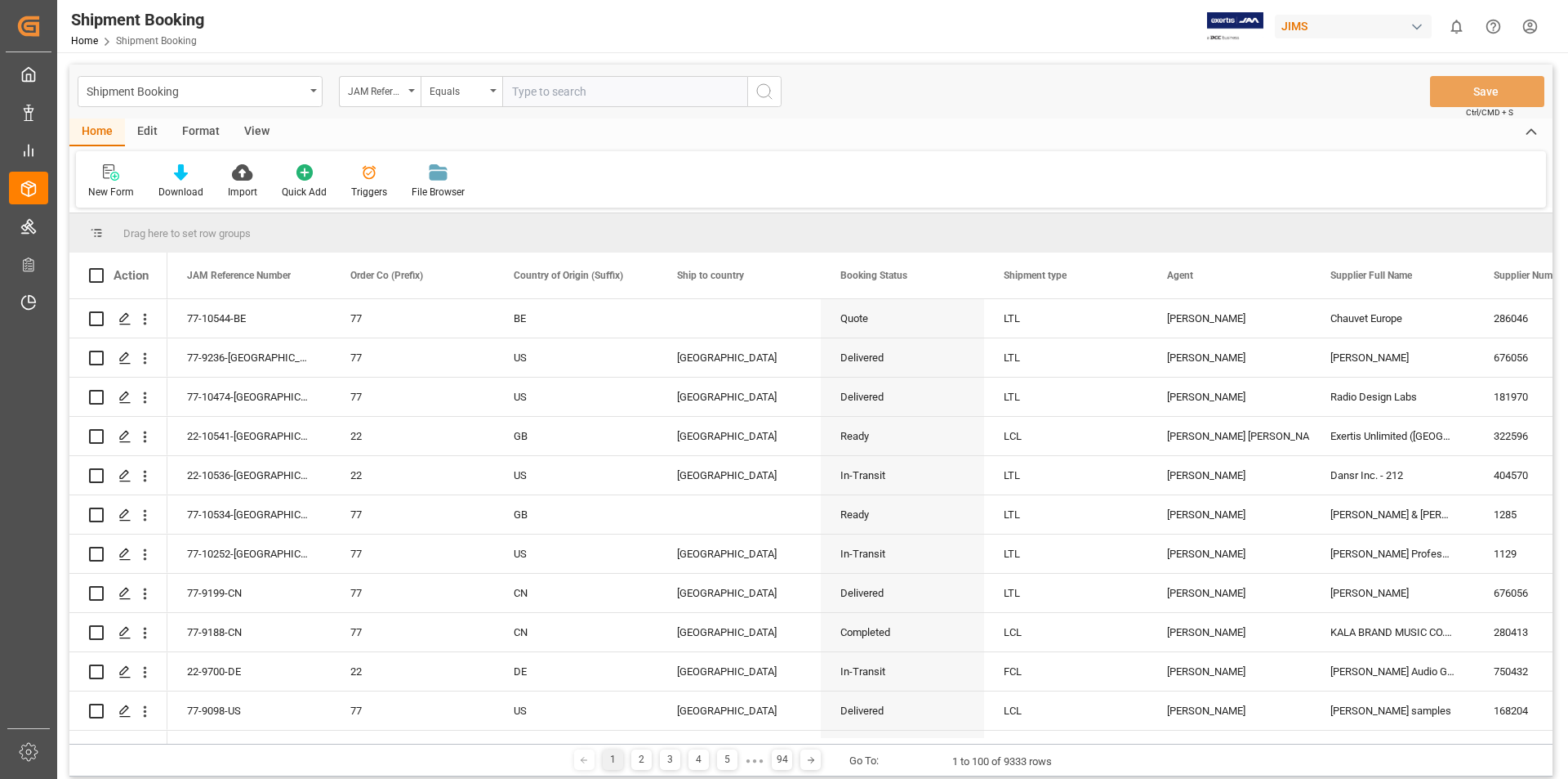
click at [518, 91] on input "text" at bounding box center [624, 91] width 245 height 31
paste input "22-8846-KR"
type input "22-8846-KR"
click at [765, 87] on icon "search button" at bounding box center [764, 91] width 19 height 19
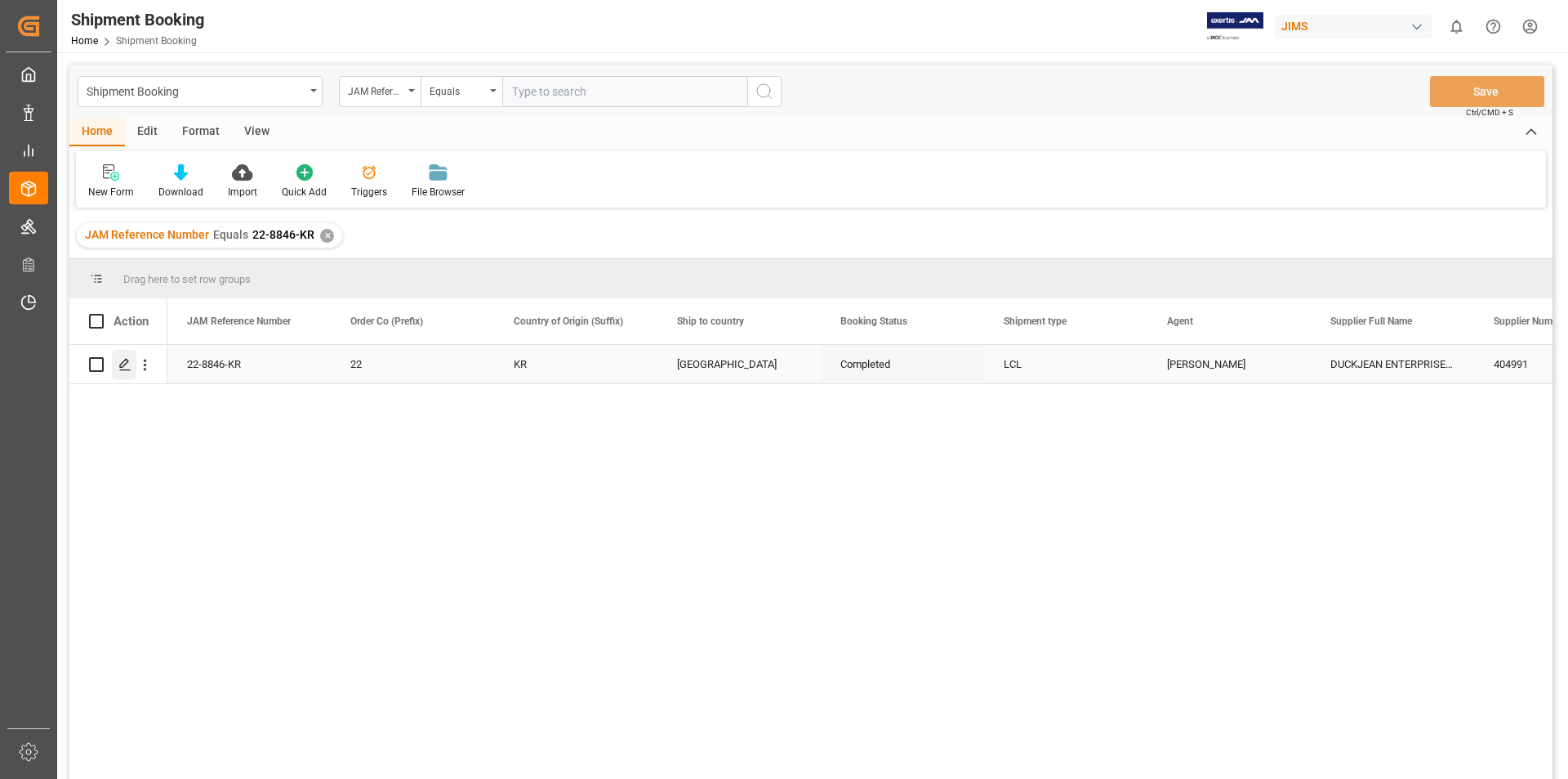
click at [119, 361] on icon "Press SPACE to select this row." at bounding box center [125, 365] width 13 height 13
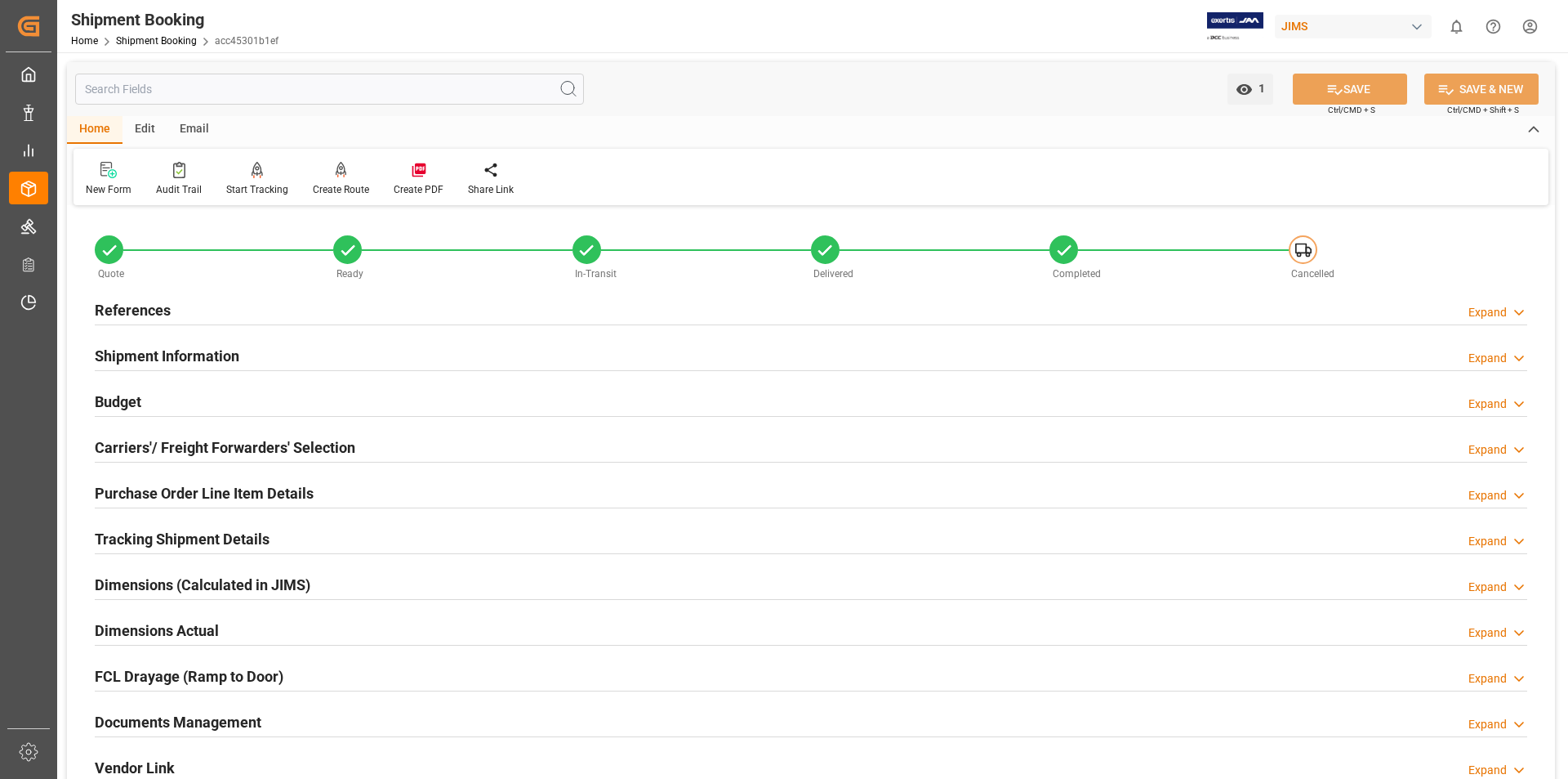
click at [160, 718] on h2 "Documents Management" at bounding box center [178, 722] width 166 height 22
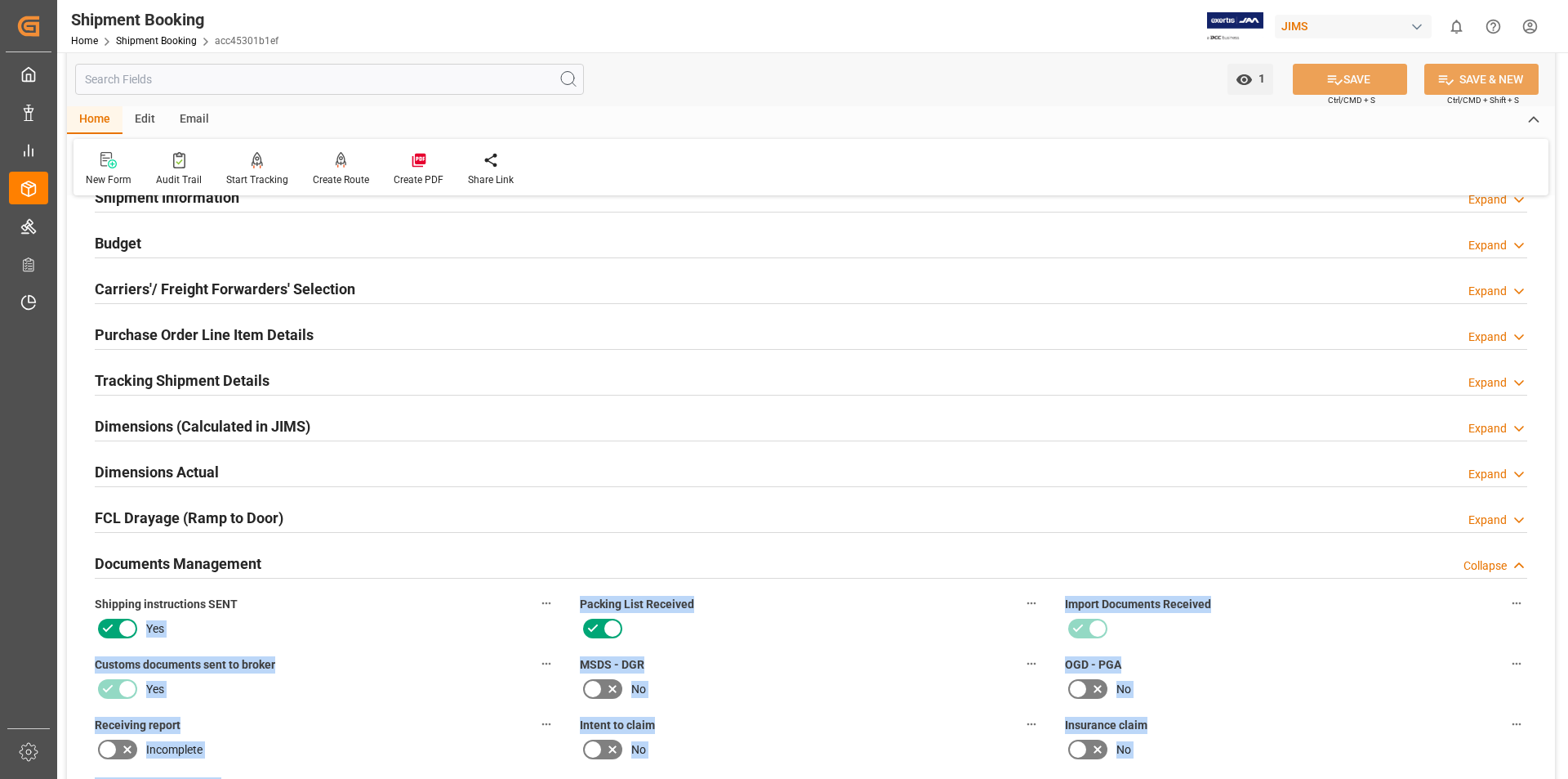
drag, startPoint x: 312, startPoint y: 754, endPoint x: 318, endPoint y: 774, distance: 20.9
click at [318, 774] on div "Quote Ready In-Transit Delivered Completed Cancelled References Expand JAM Refe…" at bounding box center [811, 702] width 1488 height 1302
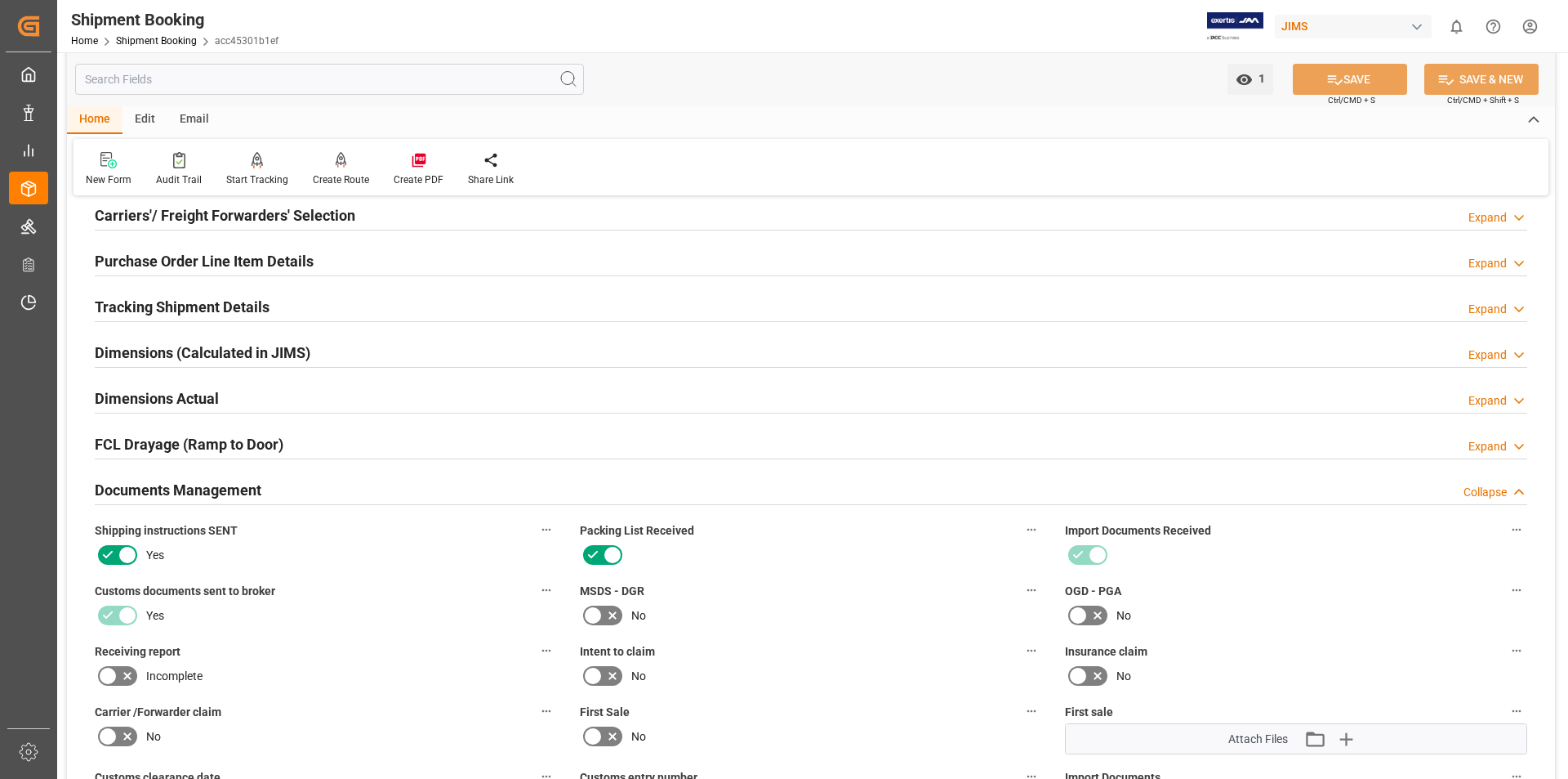
click at [426, 488] on div "Documents Management Collapse" at bounding box center [811, 489] width 1433 height 31
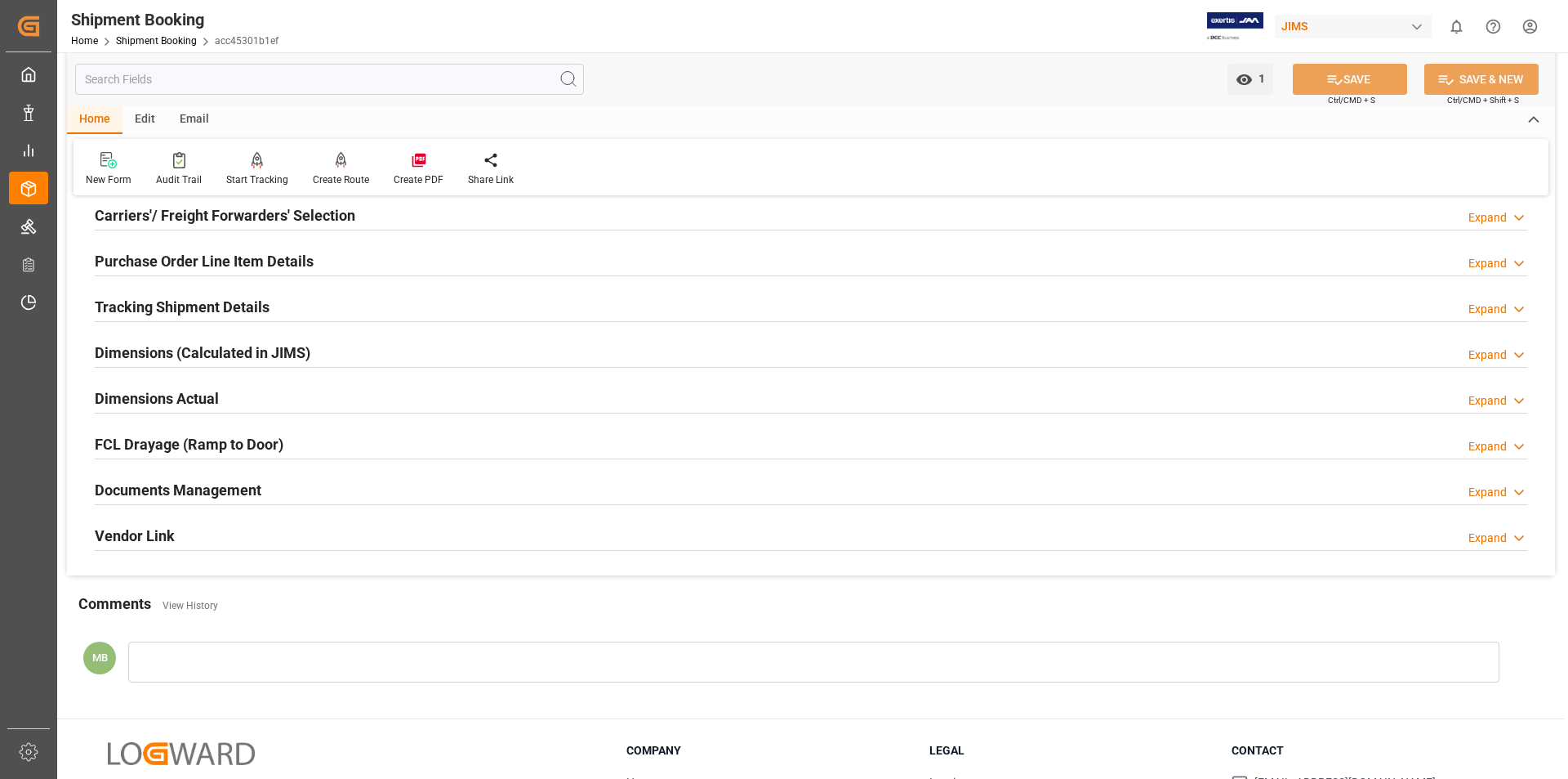
click at [154, 392] on h2 "Dimensions Actual" at bounding box center [157, 399] width 124 height 22
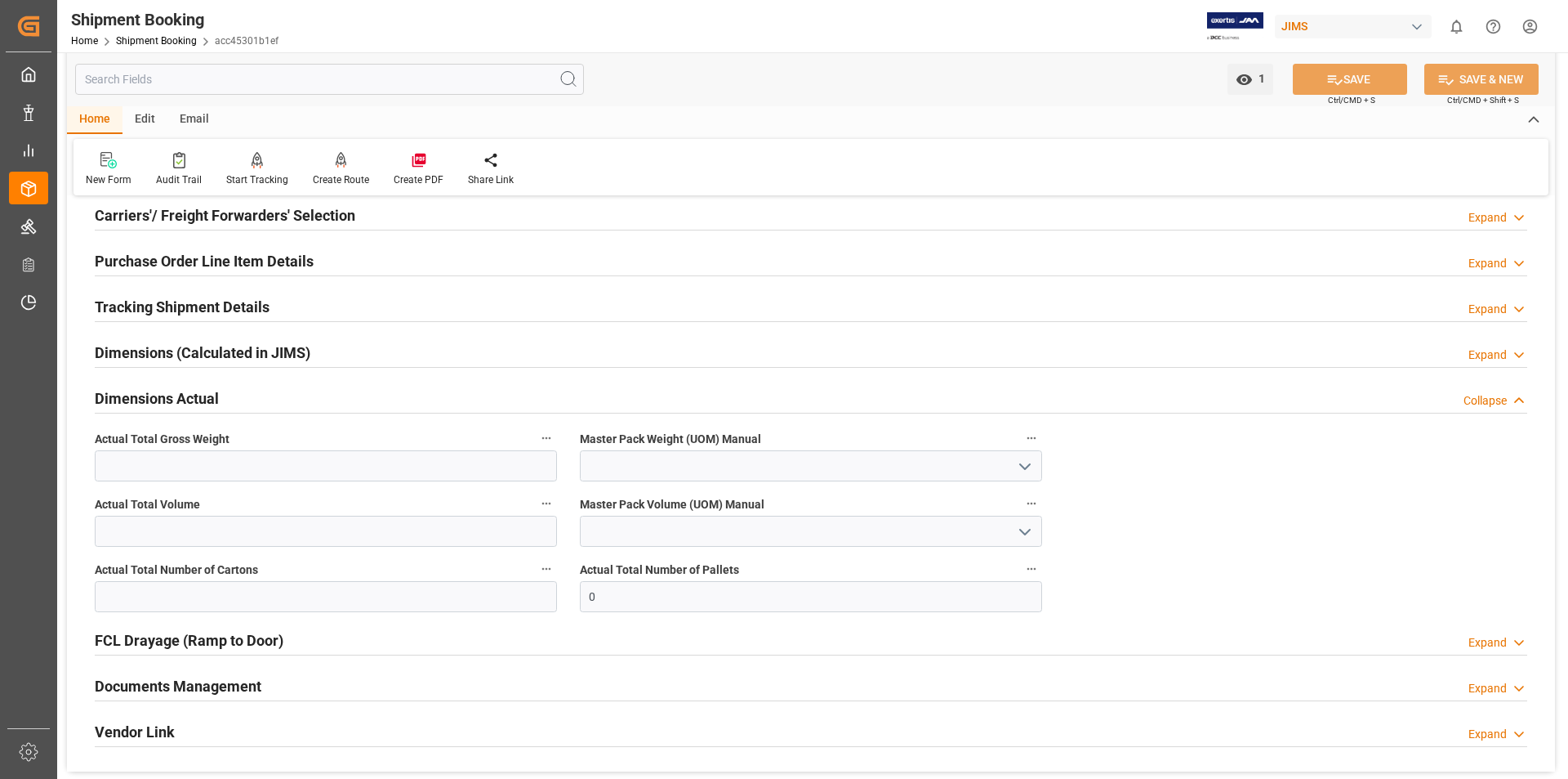
click at [143, 356] on h2 "Dimensions (Calculated in JIMS)" at bounding box center [203, 352] width 215 height 22
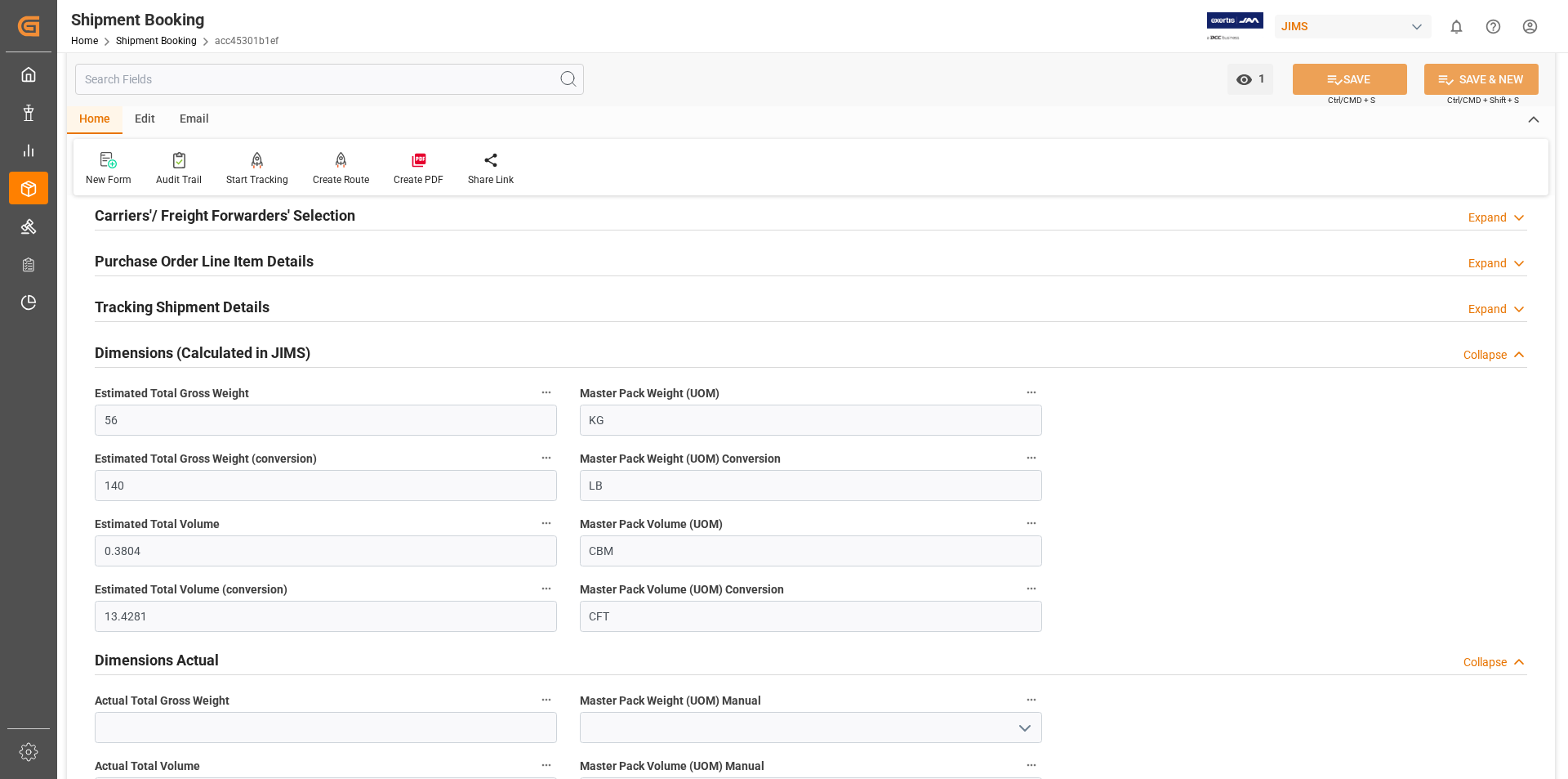
click at [142, 357] on h2 "Dimensions (Calculated in JIMS)" at bounding box center [203, 352] width 215 height 22
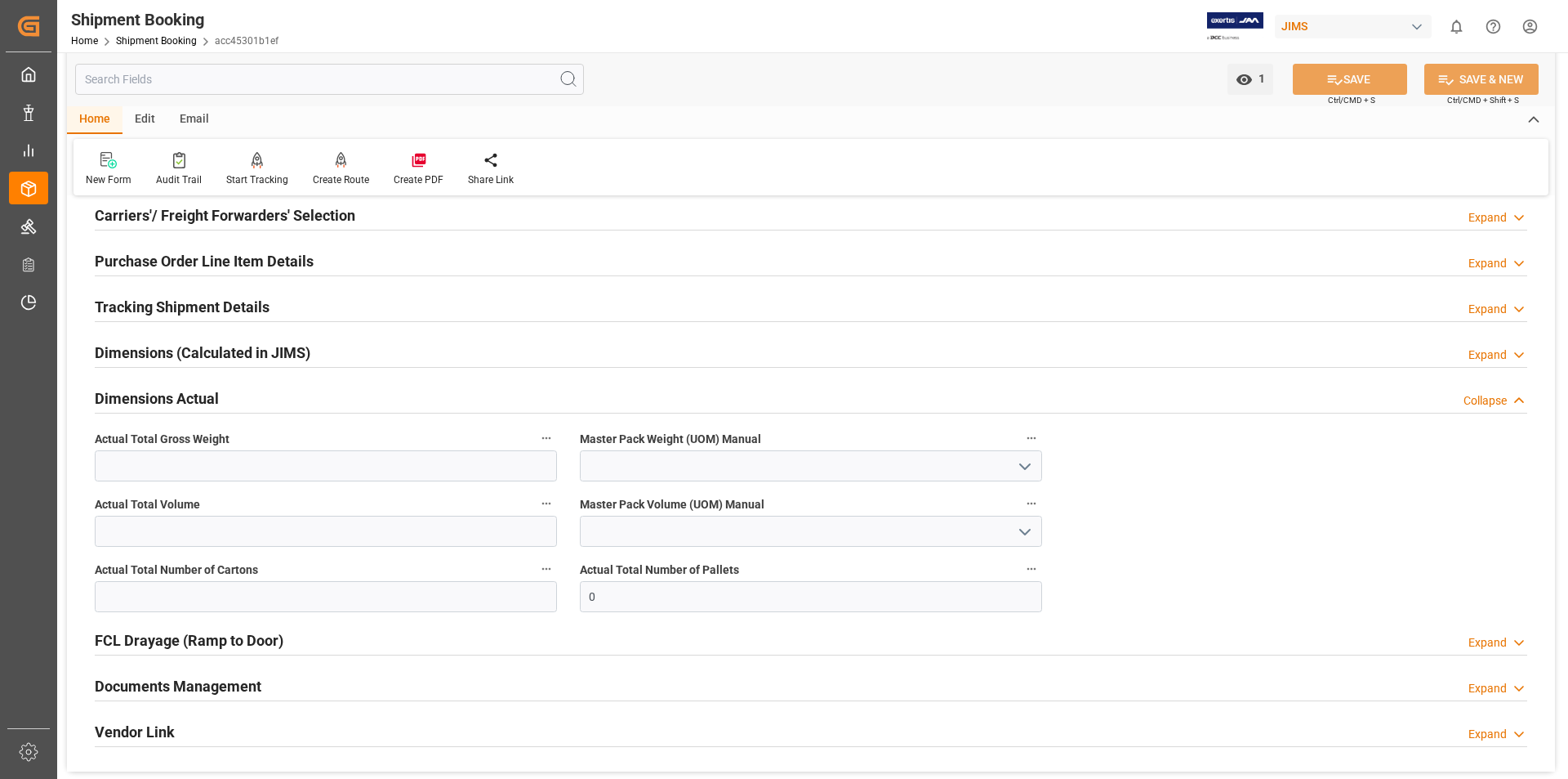
click at [145, 400] on h2 "Dimensions Actual" at bounding box center [157, 399] width 124 height 22
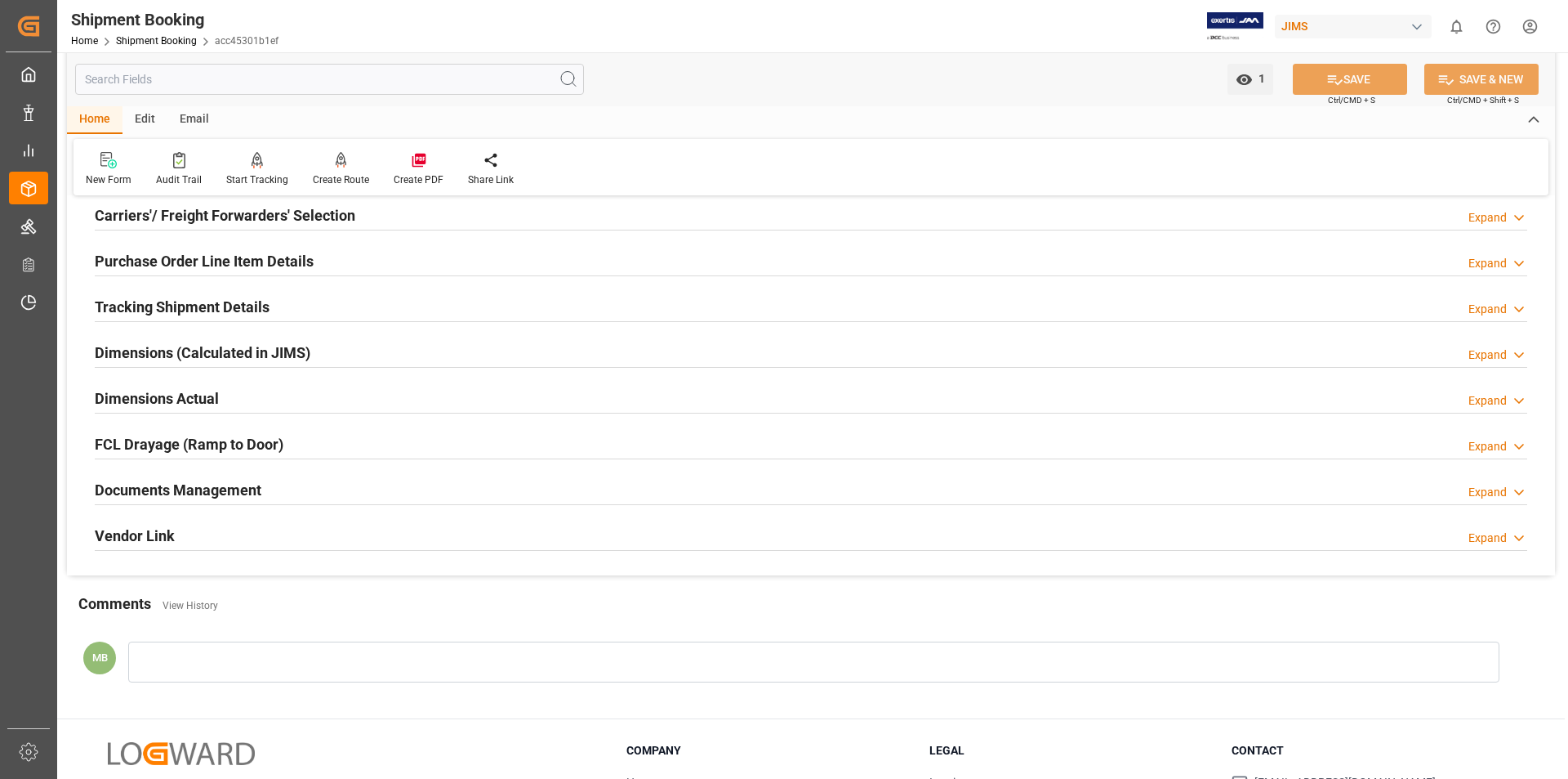
click at [193, 486] on h2 "Documents Management" at bounding box center [178, 490] width 166 height 22
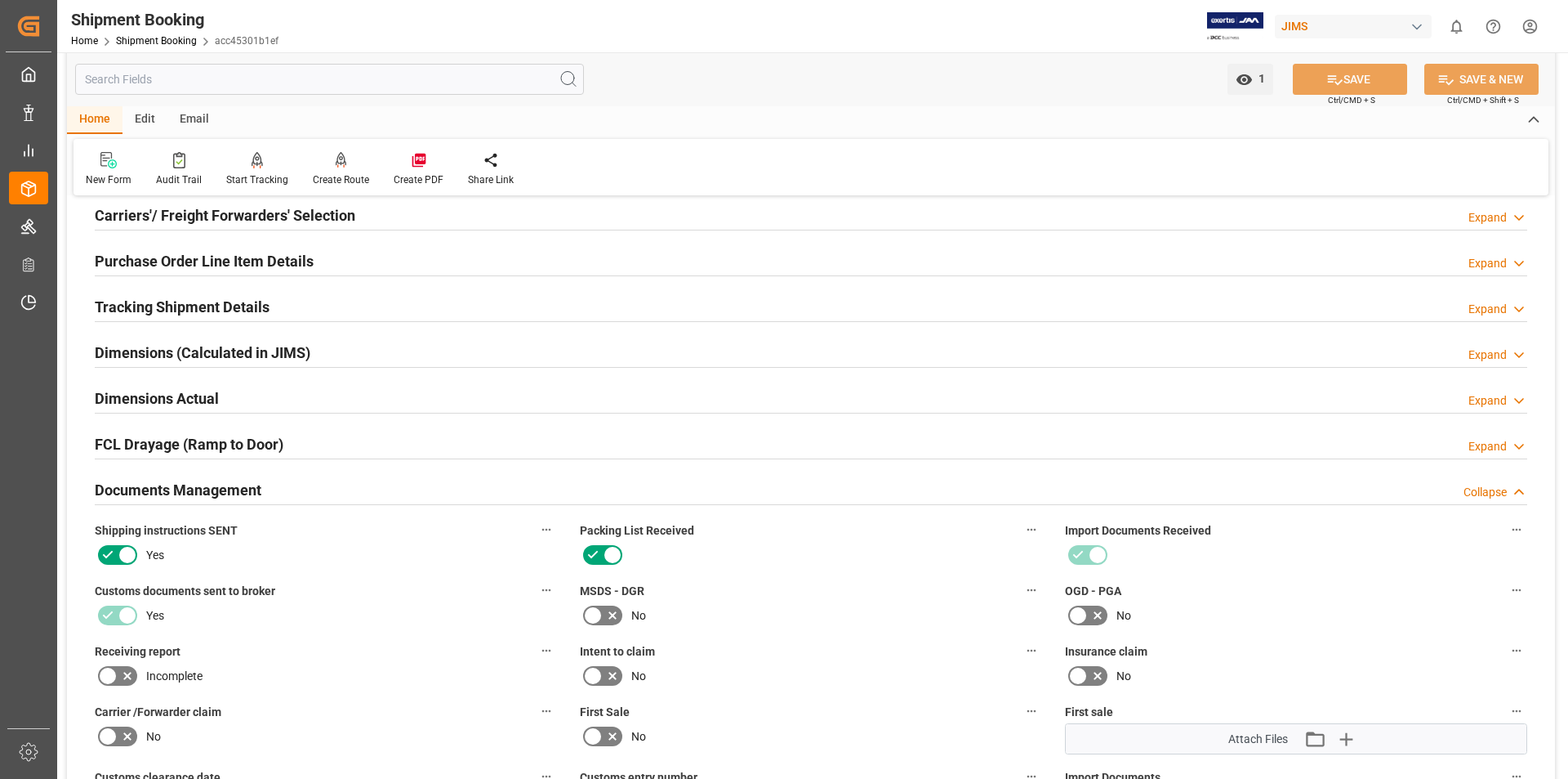
scroll to position [777, 0]
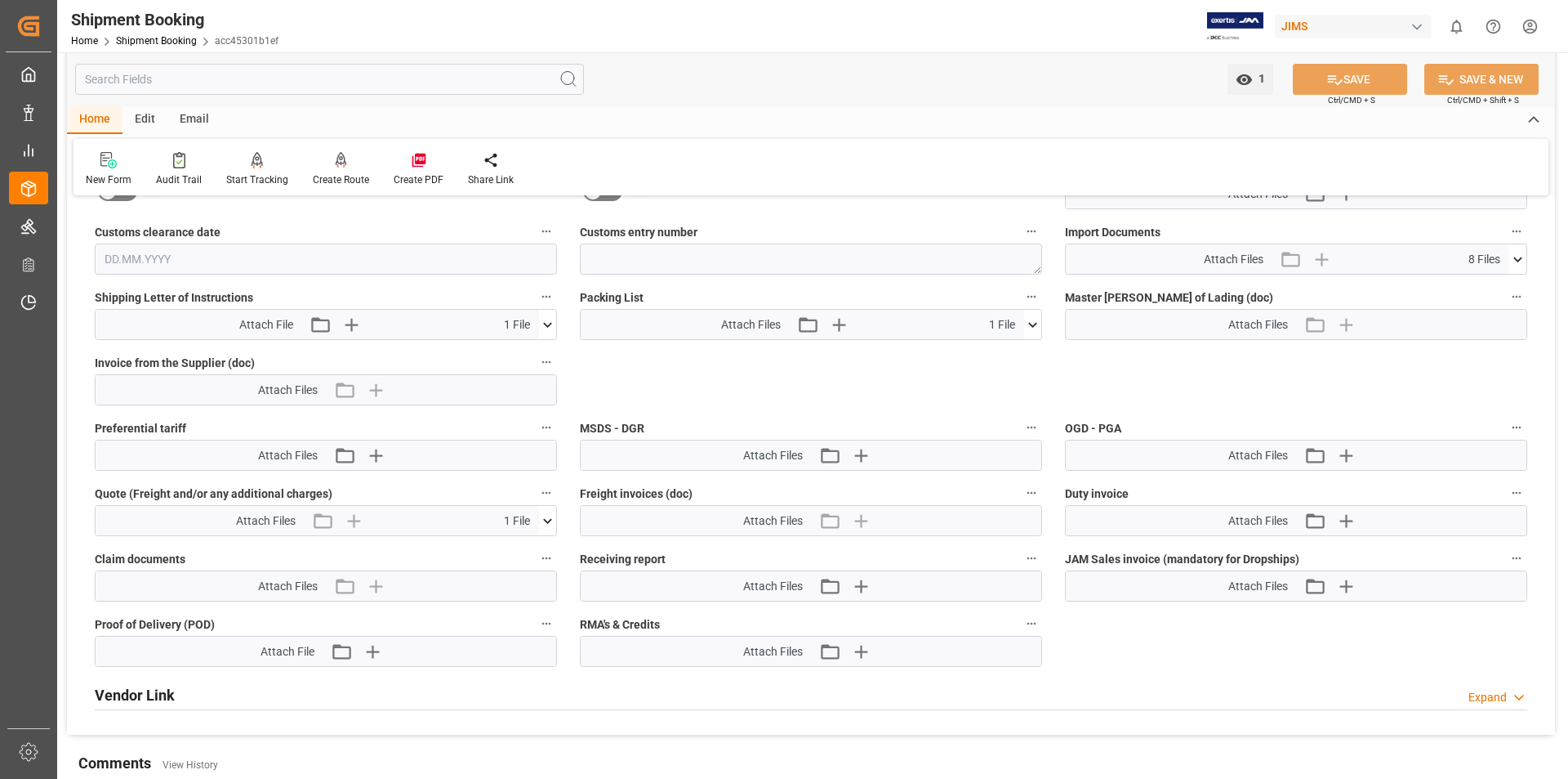
click at [545, 331] on icon at bounding box center [547, 325] width 17 height 17
click at [513, 355] on icon at bounding box center [504, 355] width 17 height 17
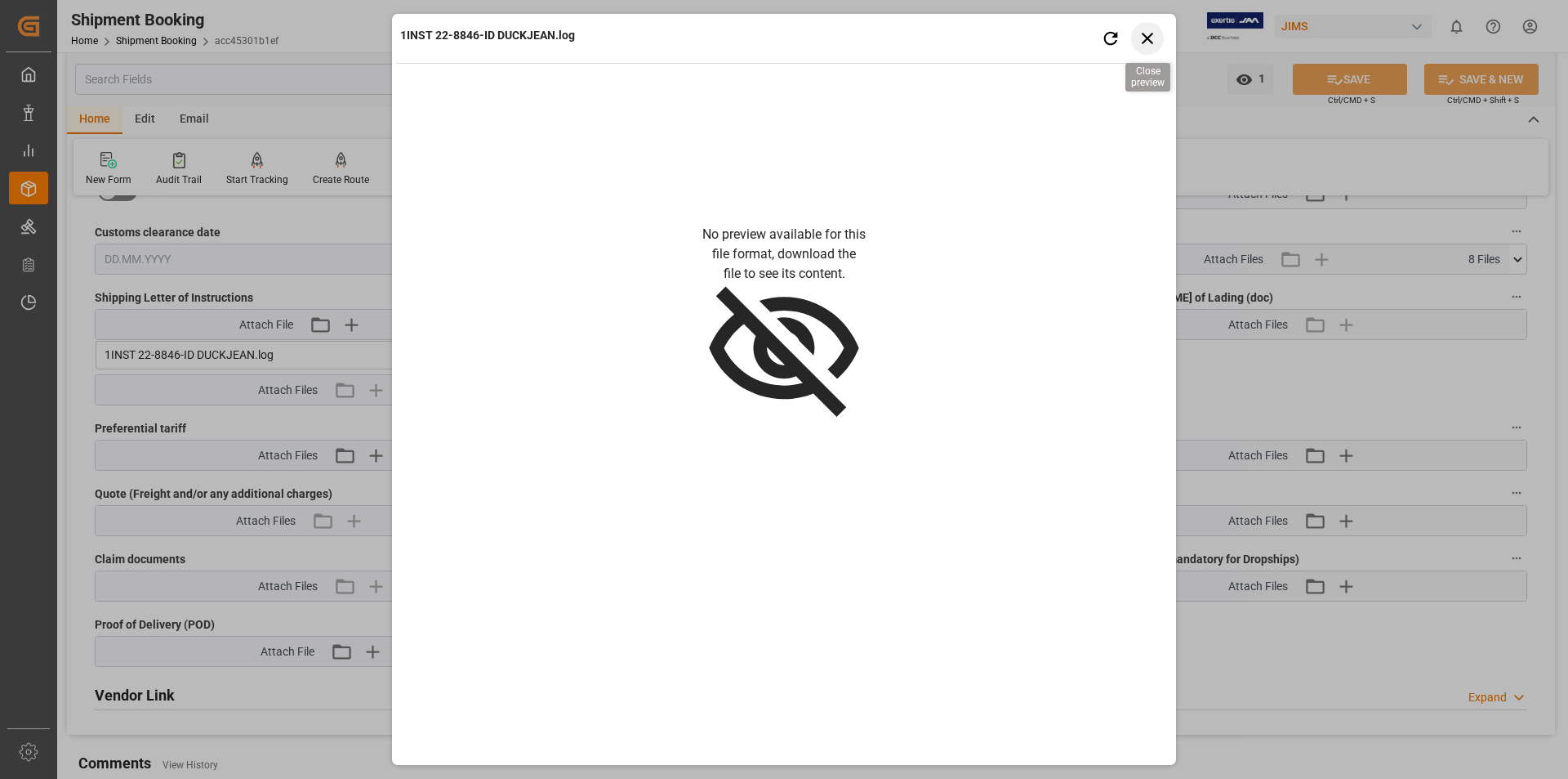
click at [1151, 45] on icon "button" at bounding box center [1148, 38] width 20 height 20
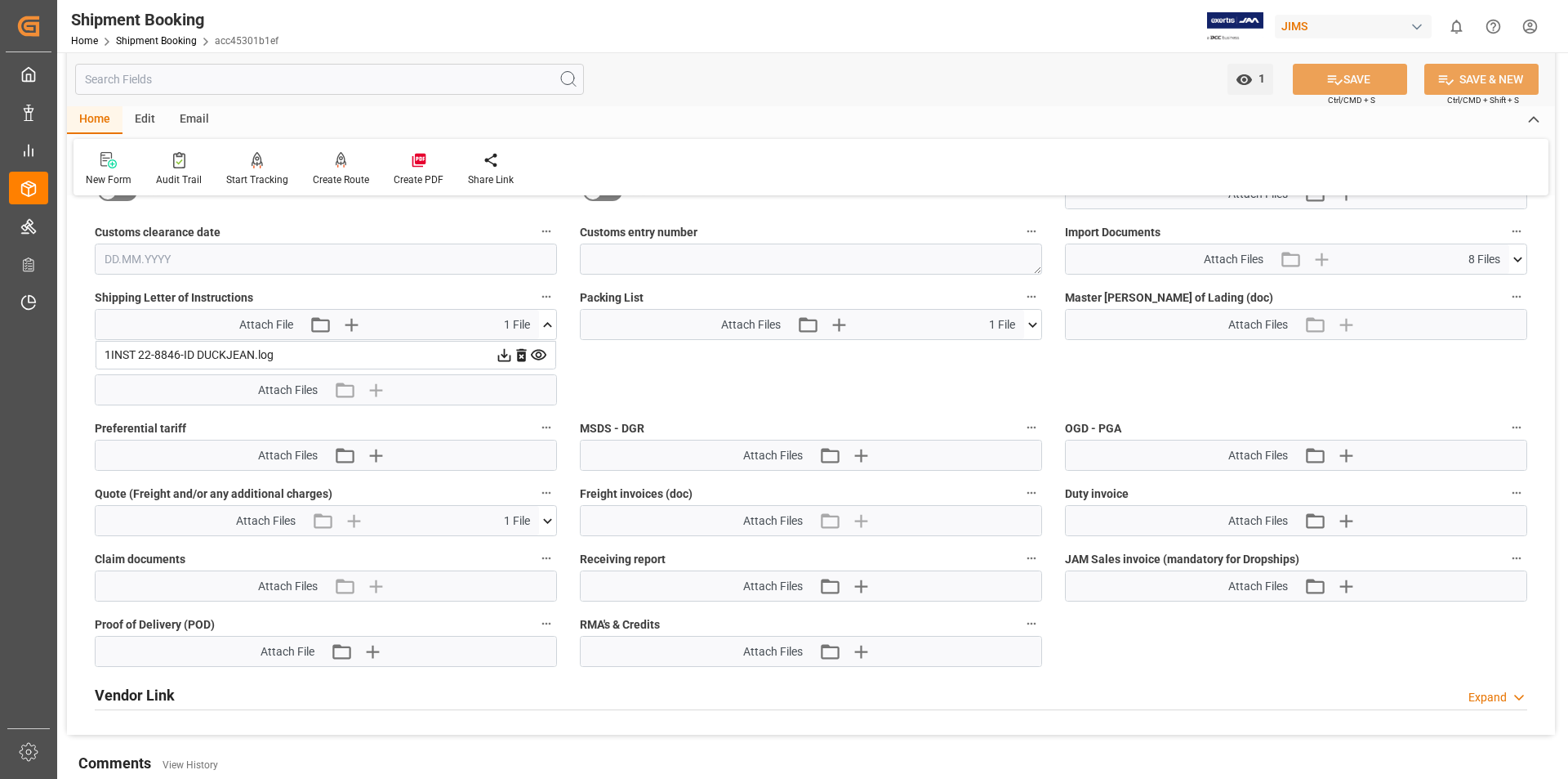
click at [506, 355] on icon at bounding box center [505, 356] width 13 height 13
click at [547, 524] on icon at bounding box center [547, 521] width 17 height 17
click at [513, 363] on icon at bounding box center [504, 355] width 17 height 17
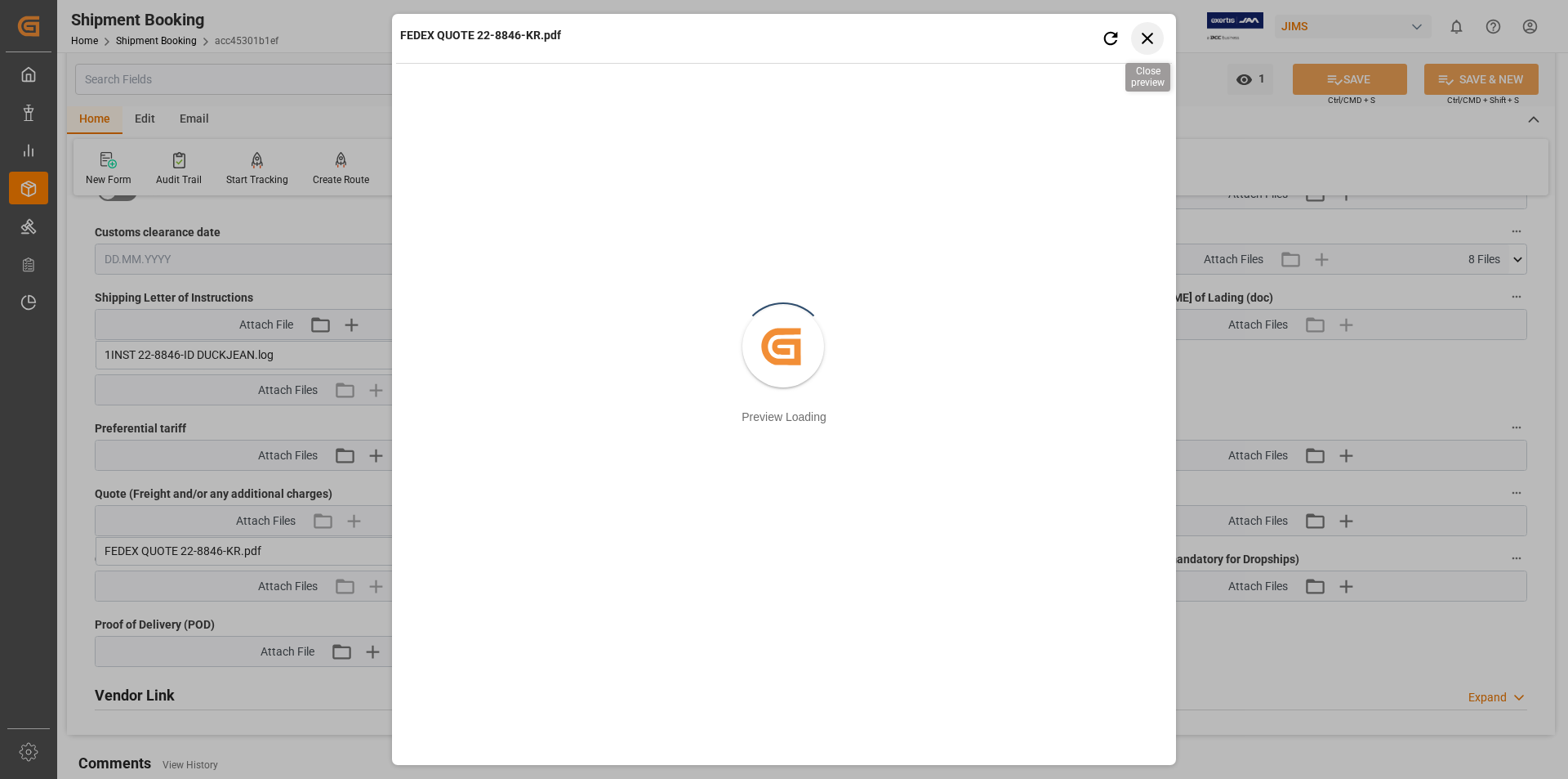
click at [1145, 32] on icon "button" at bounding box center [1148, 38] width 20 height 20
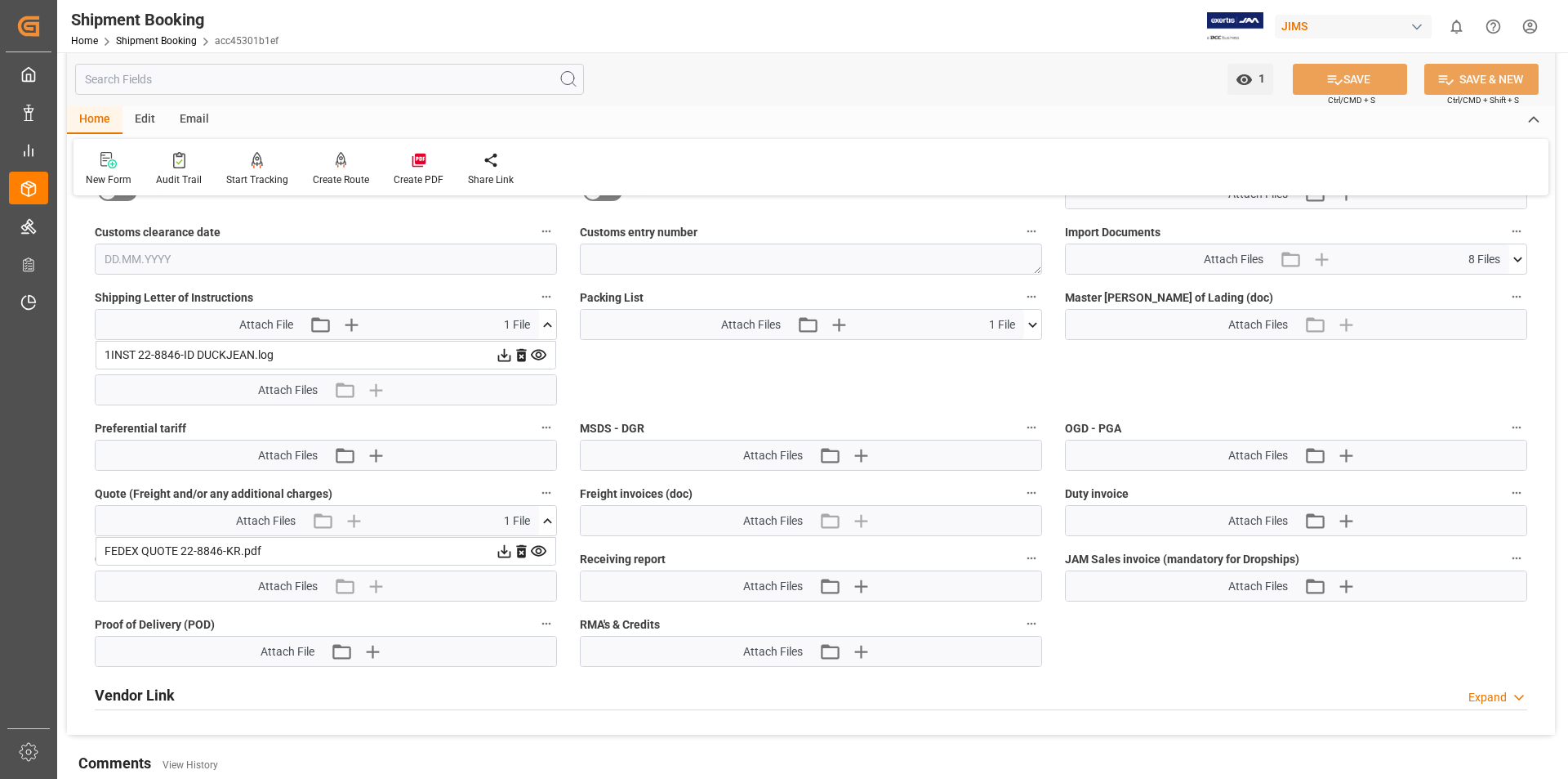
click at [1516, 262] on icon at bounding box center [1518, 259] width 17 height 17
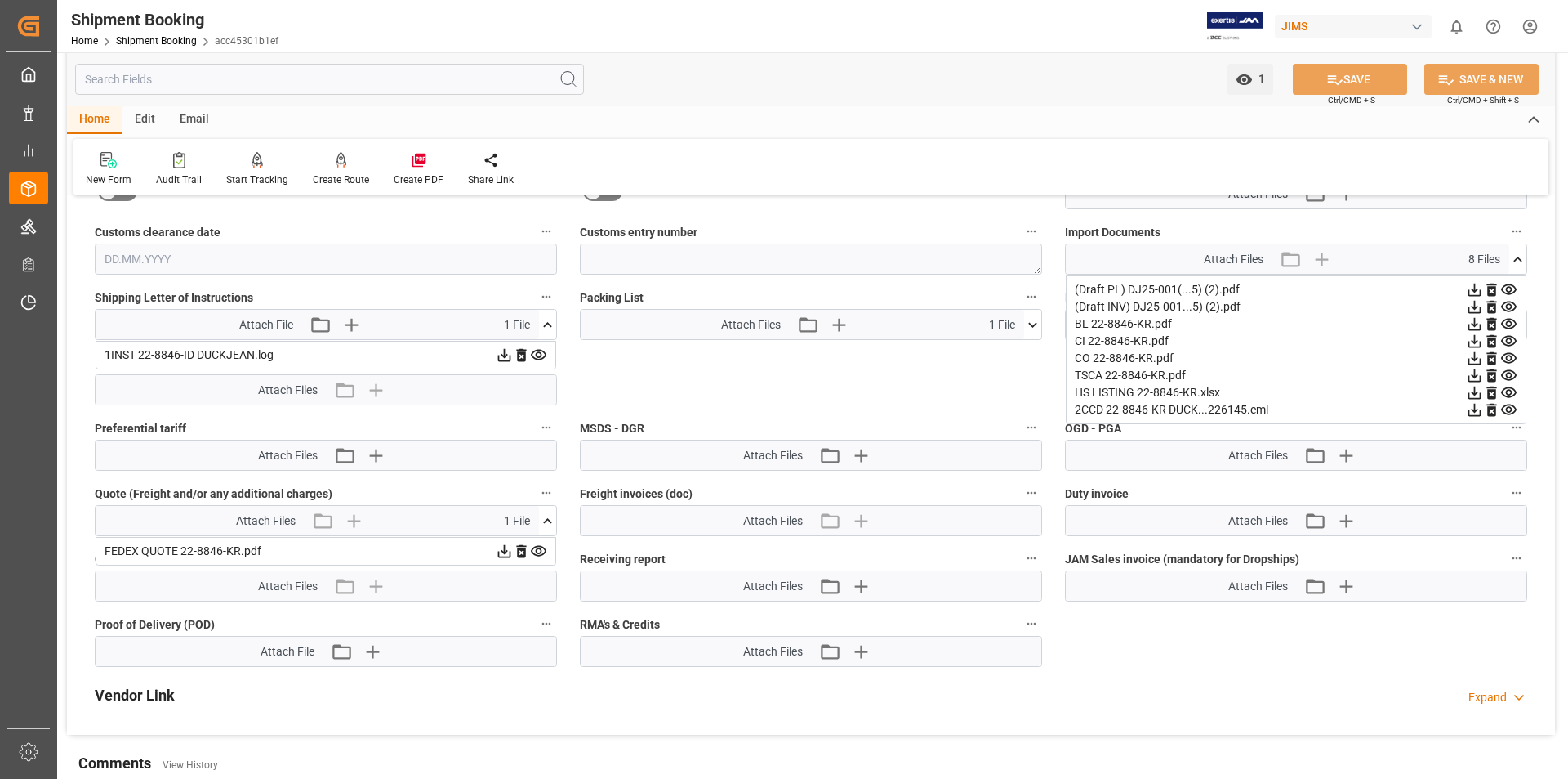
click at [1481, 337] on icon at bounding box center [1476, 342] width 13 height 13
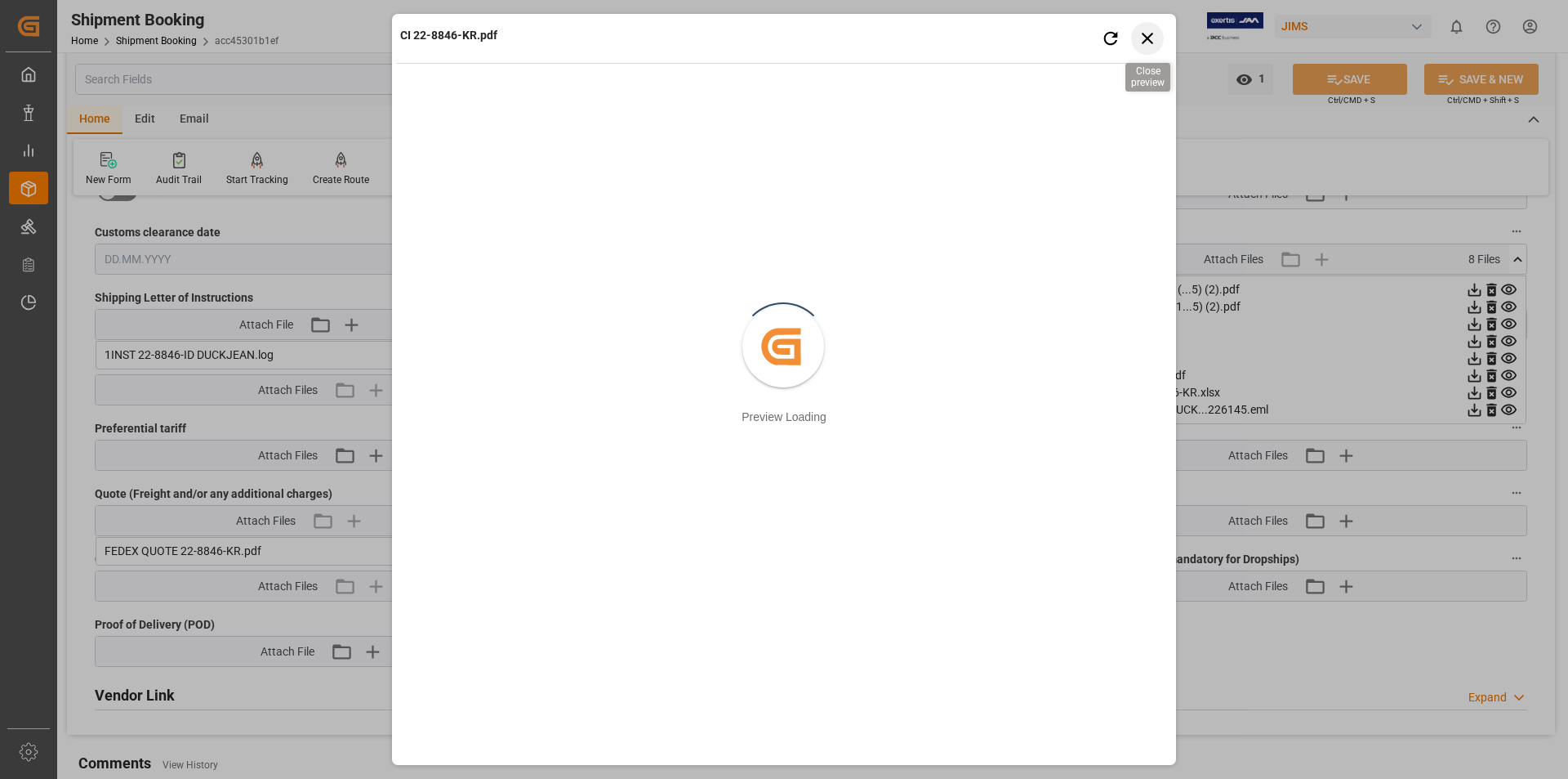
click at [1154, 31] on icon "button" at bounding box center [1148, 38] width 20 height 20
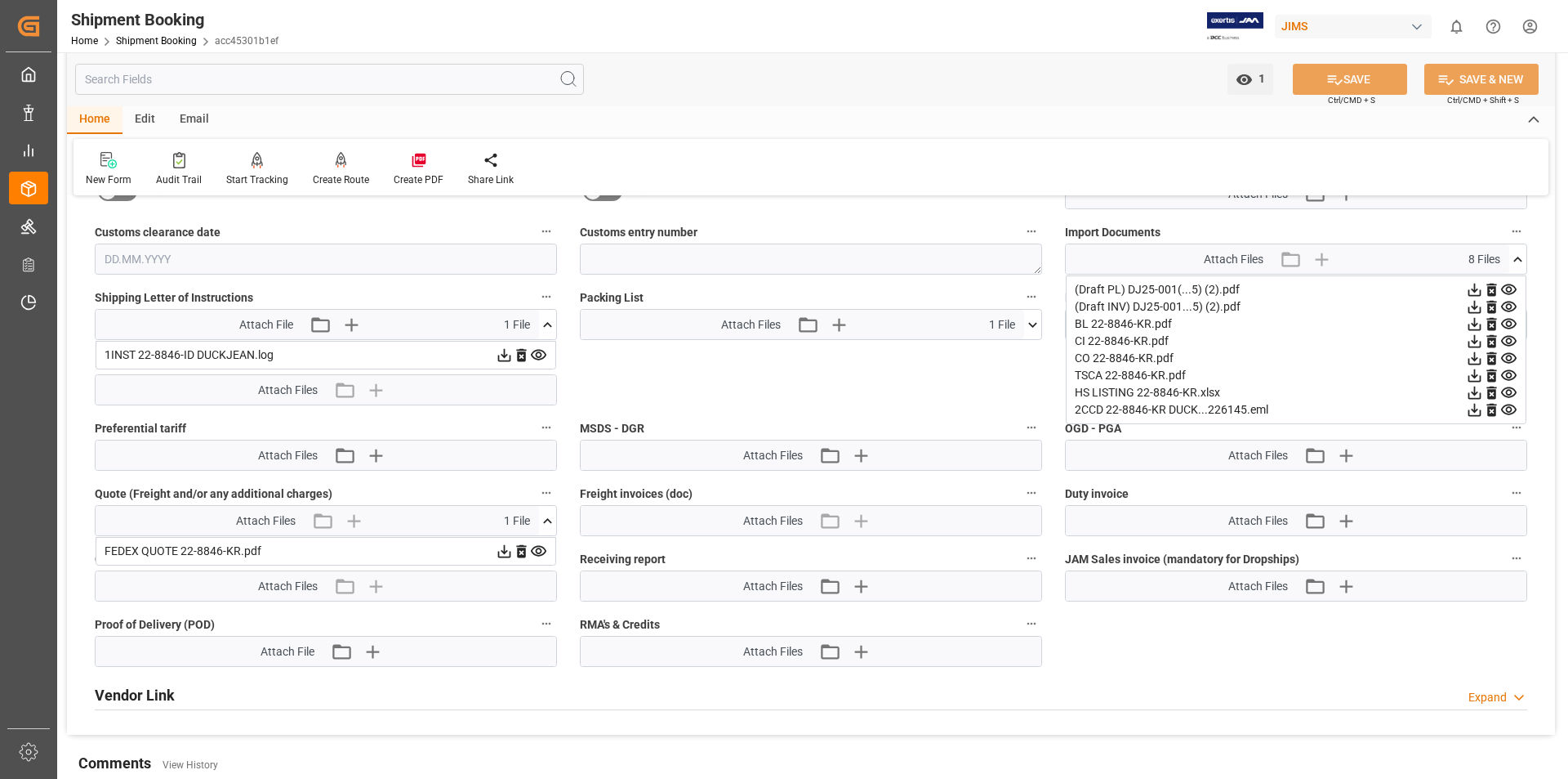
click at [1472, 339] on icon at bounding box center [1475, 341] width 17 height 17
click at [1073, 114] on div "Home Edit Email" at bounding box center [811, 119] width 1488 height 28
